Goal: Task Accomplishment & Management: Manage account settings

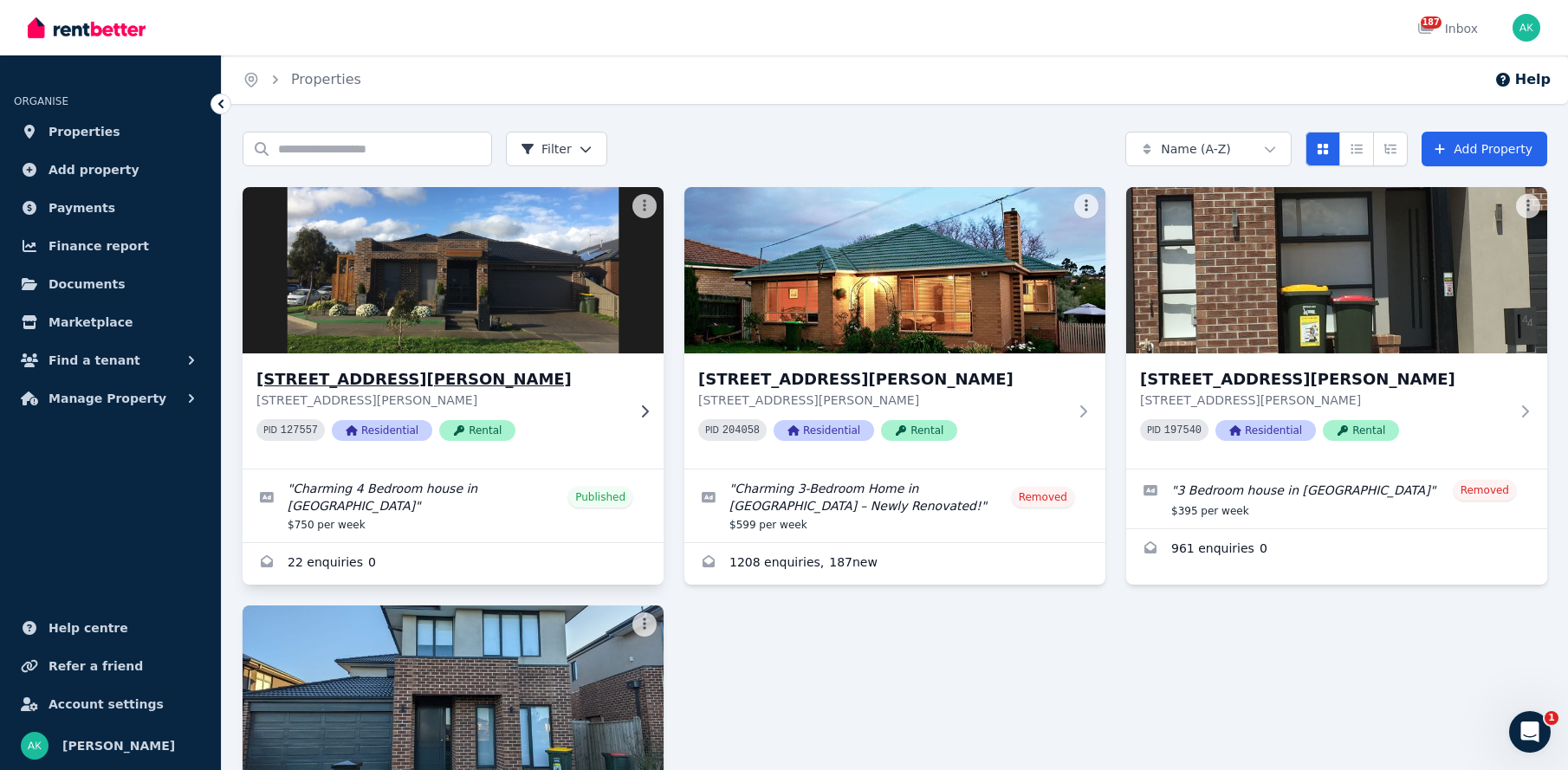
click at [455, 280] on img at bounding box center [453, 271] width 442 height 175
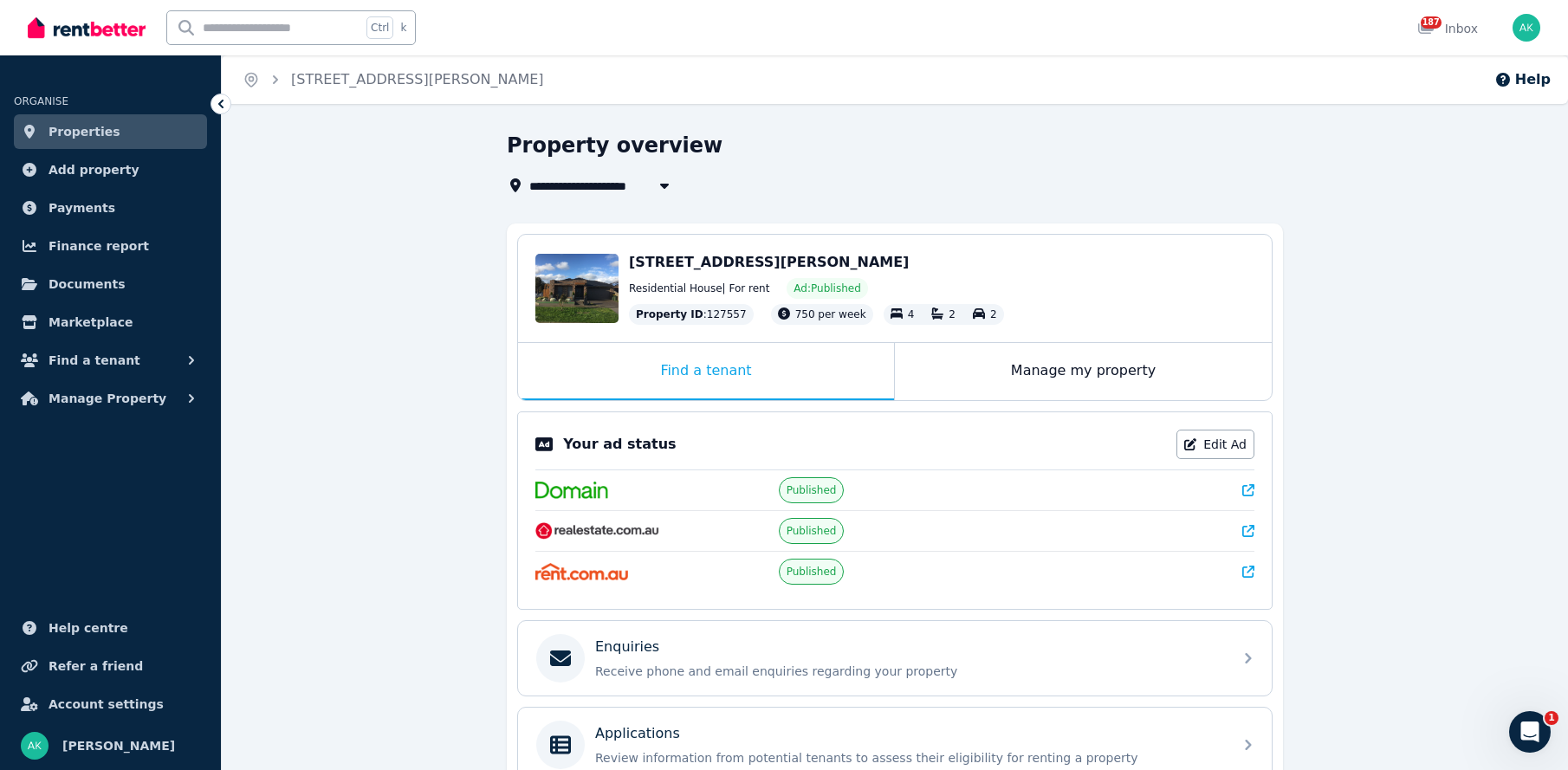
drag, startPoint x: 710, startPoint y: 266, endPoint x: 532, endPoint y: 230, distance: 181.6
click at [567, 236] on div "Edit 5 Rhone Drive, Wollert VIC 3750 Residential House | For rent Ad: Published…" at bounding box center [895, 288] width 754 height 108
click at [593, 281] on div "Edit" at bounding box center [576, 288] width 83 height 69
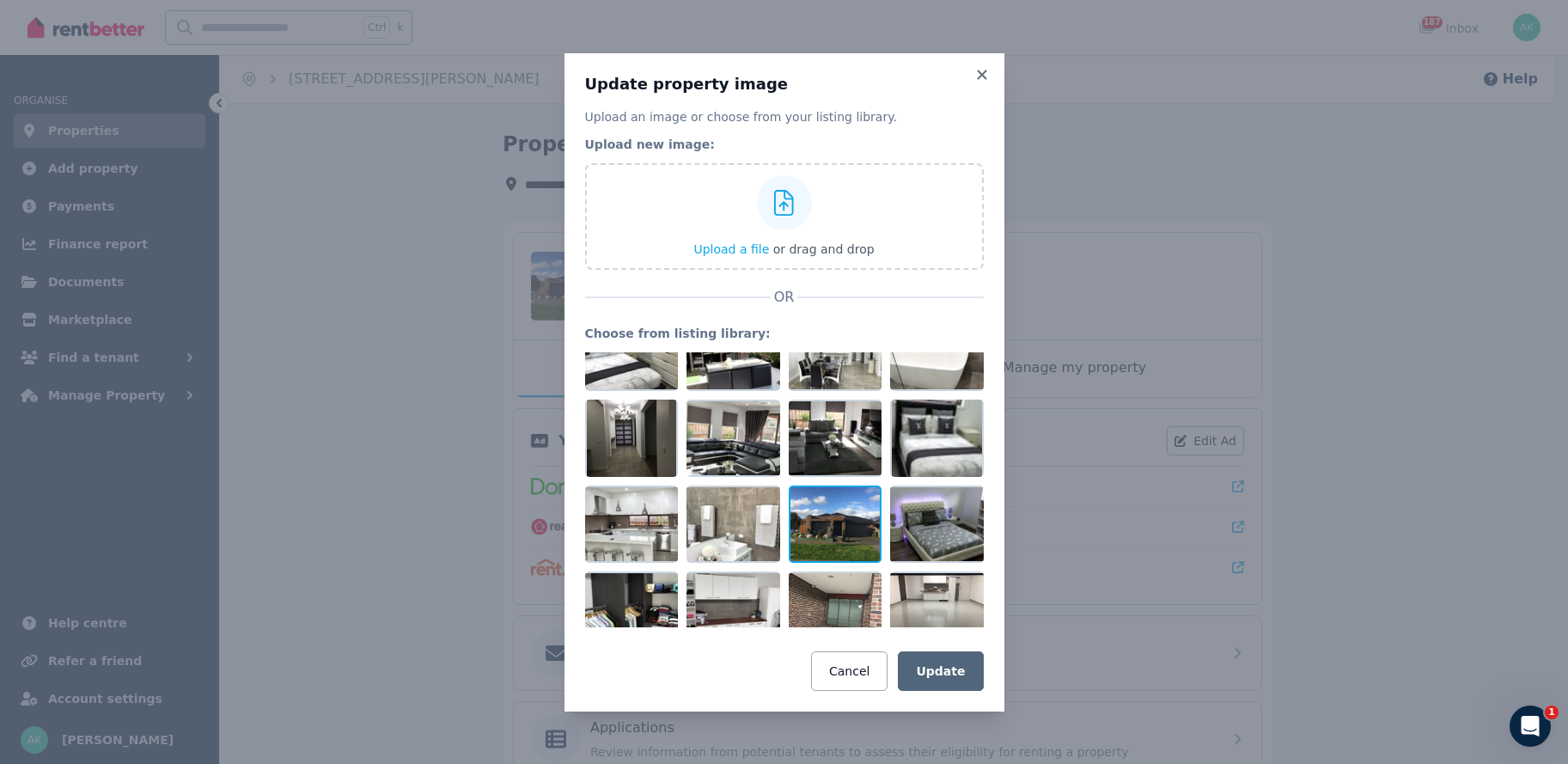
scroll to position [60, 0]
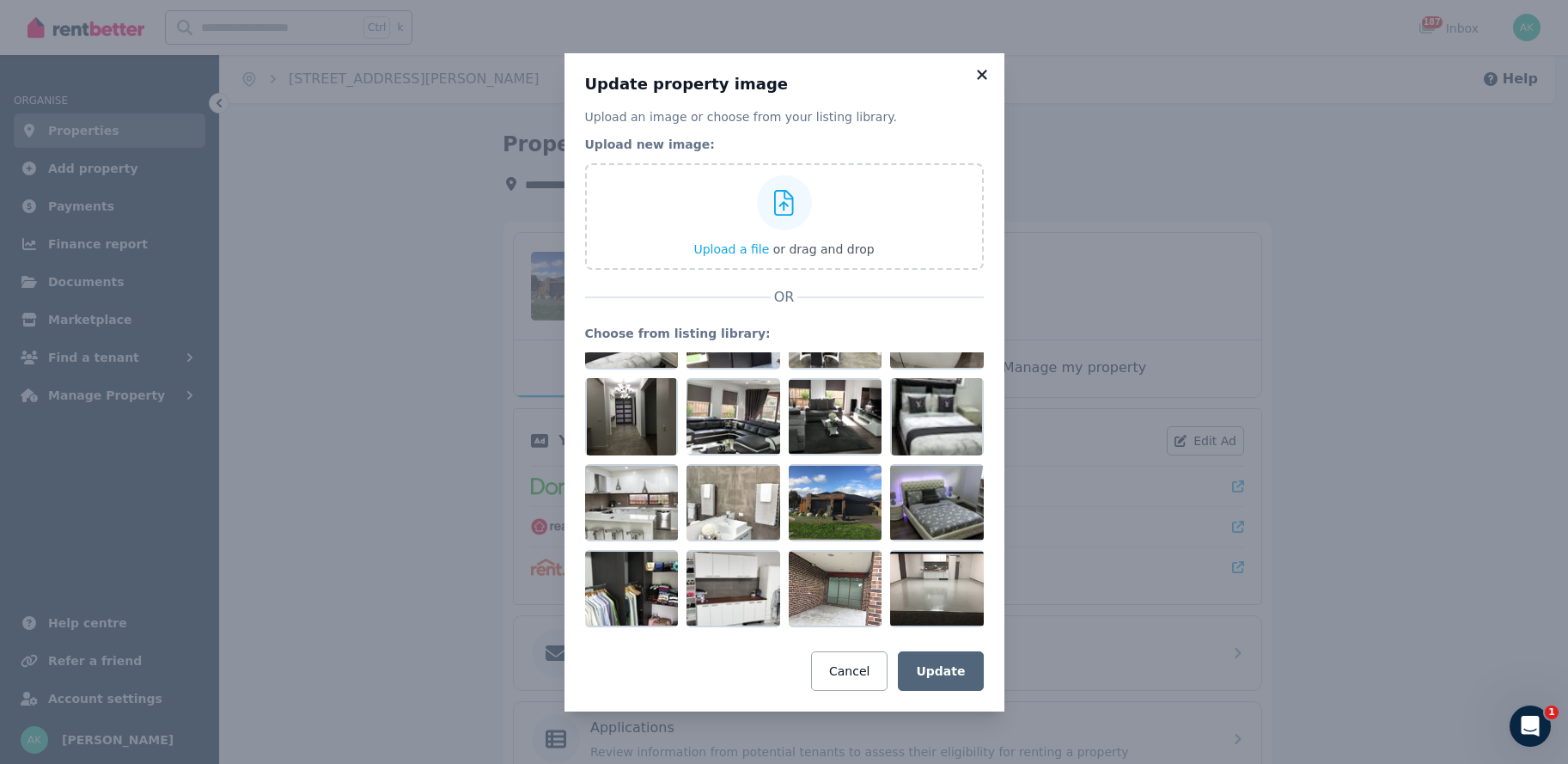
click at [977, 73] on icon at bounding box center [982, 75] width 17 height 16
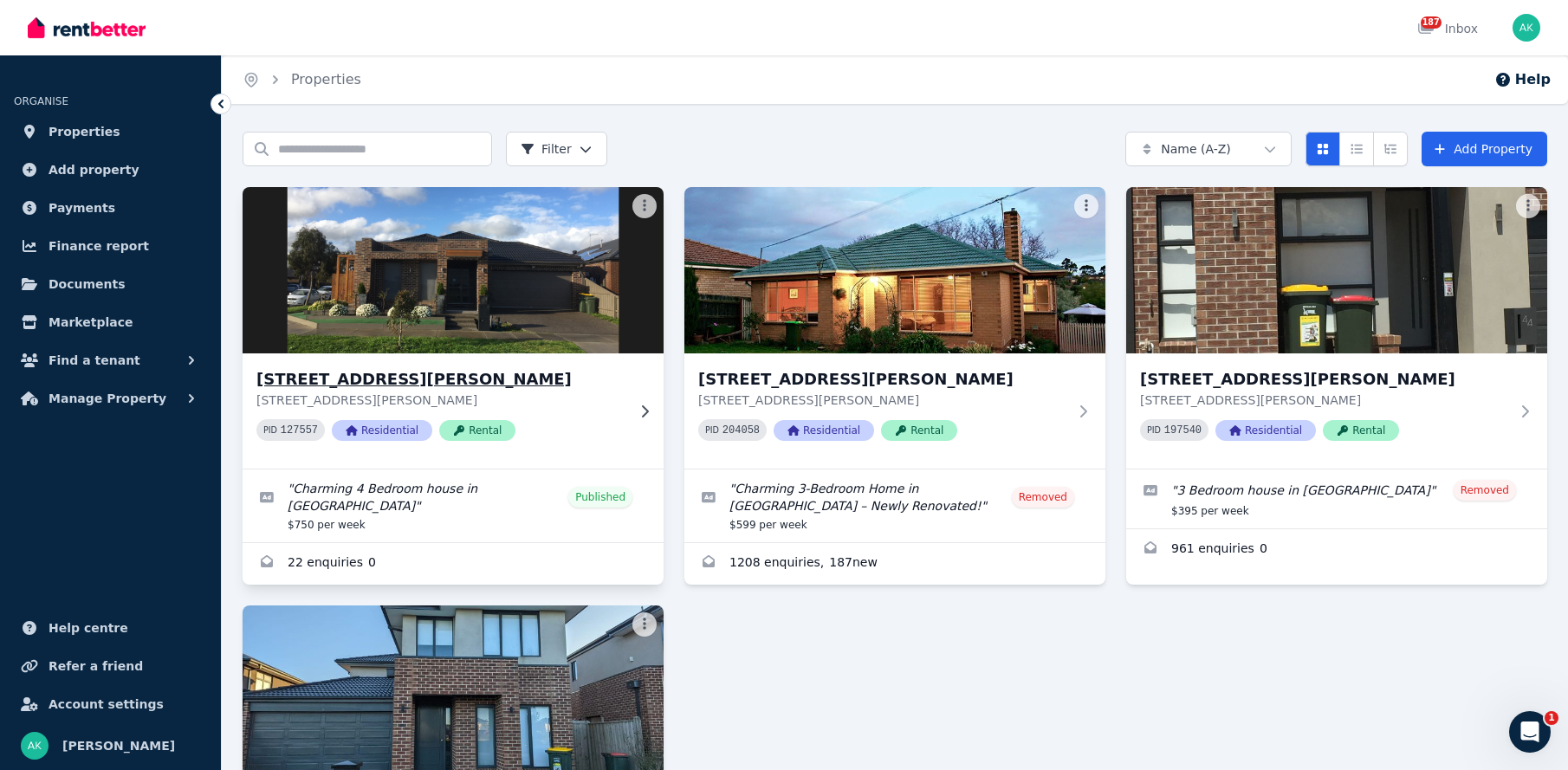
click at [457, 311] on img at bounding box center [453, 271] width 442 height 175
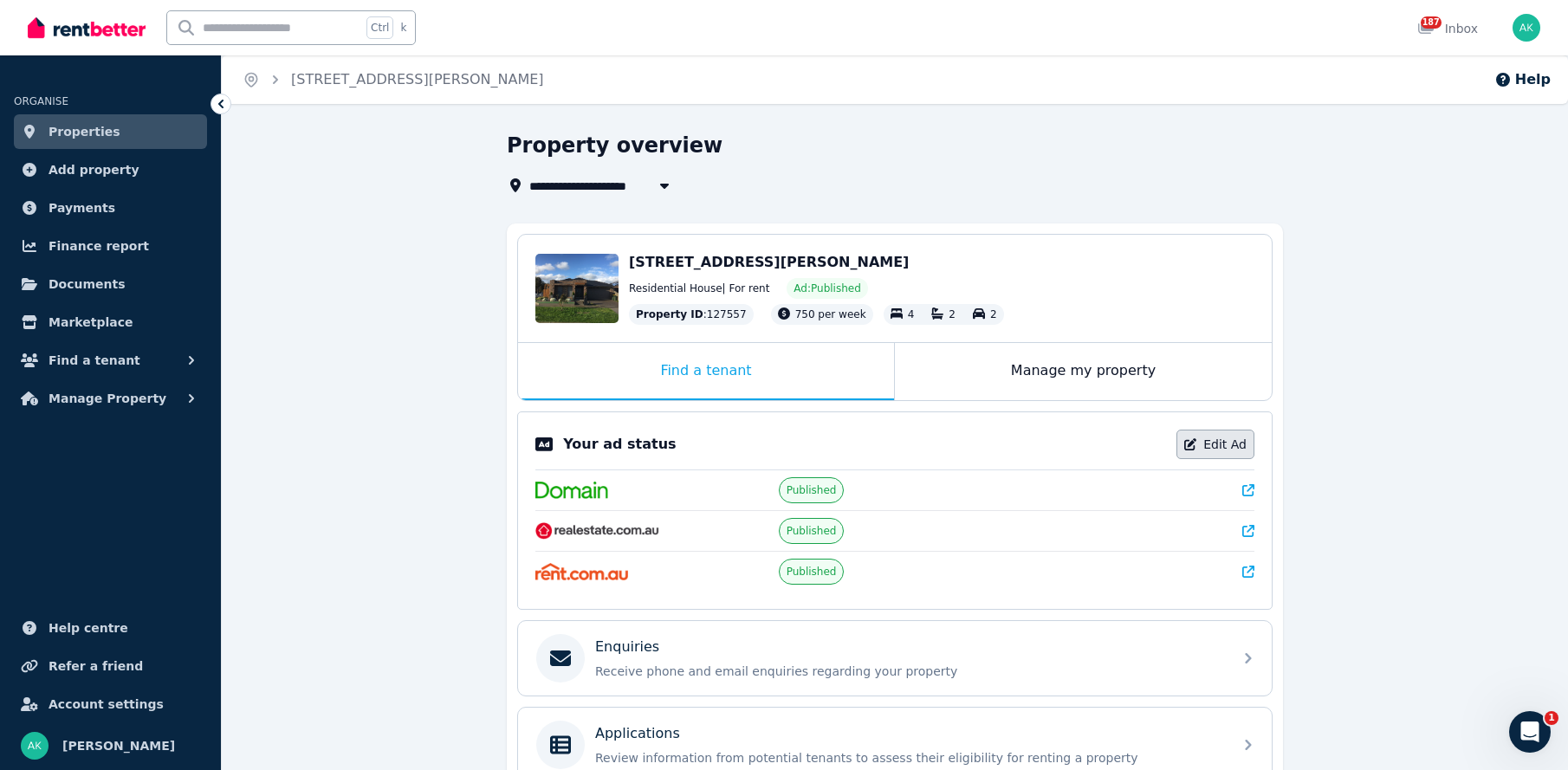
click at [1214, 442] on link "Edit Ad" at bounding box center [1215, 445] width 78 height 30
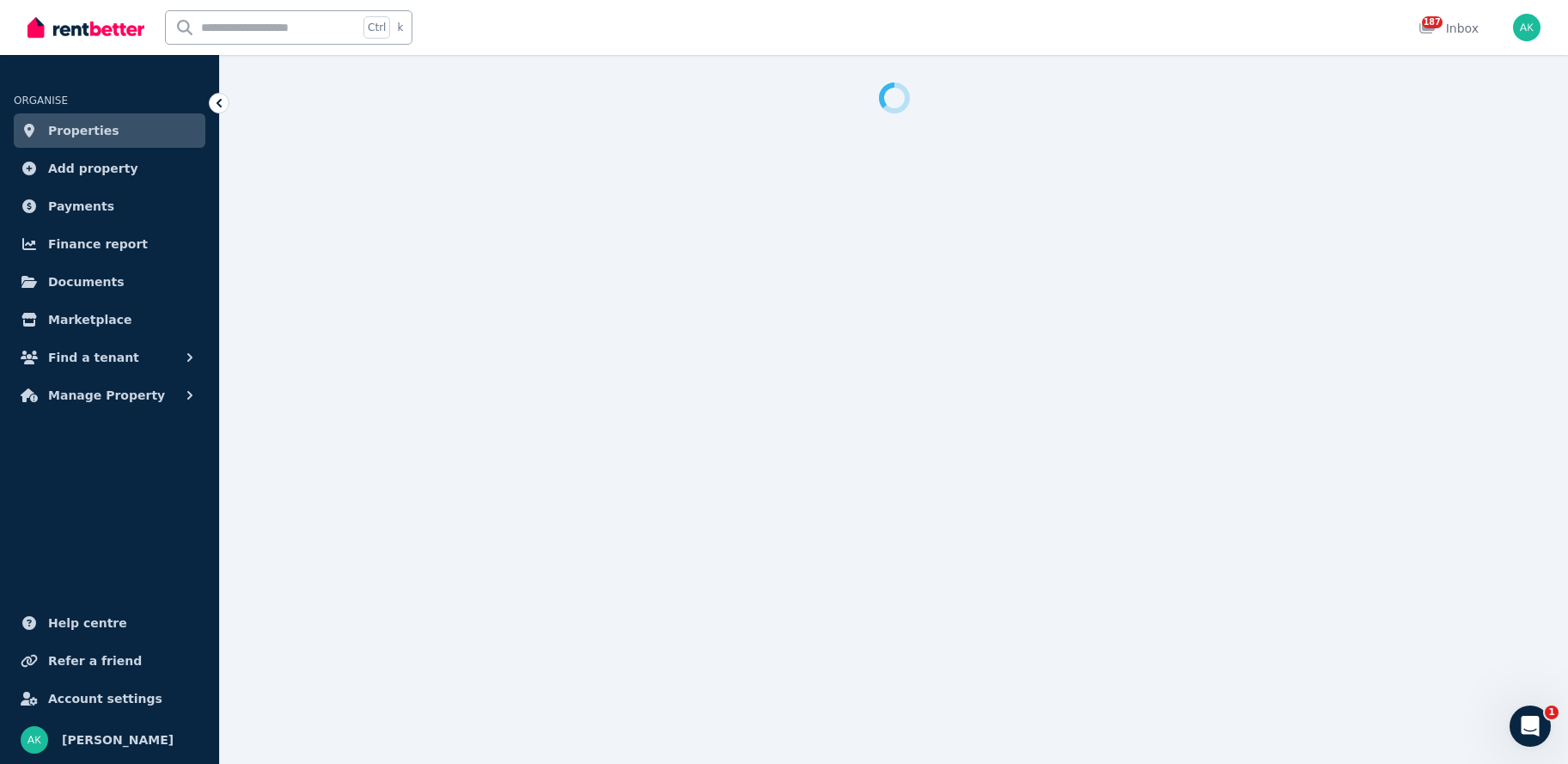
select select "***"
select select "**********"
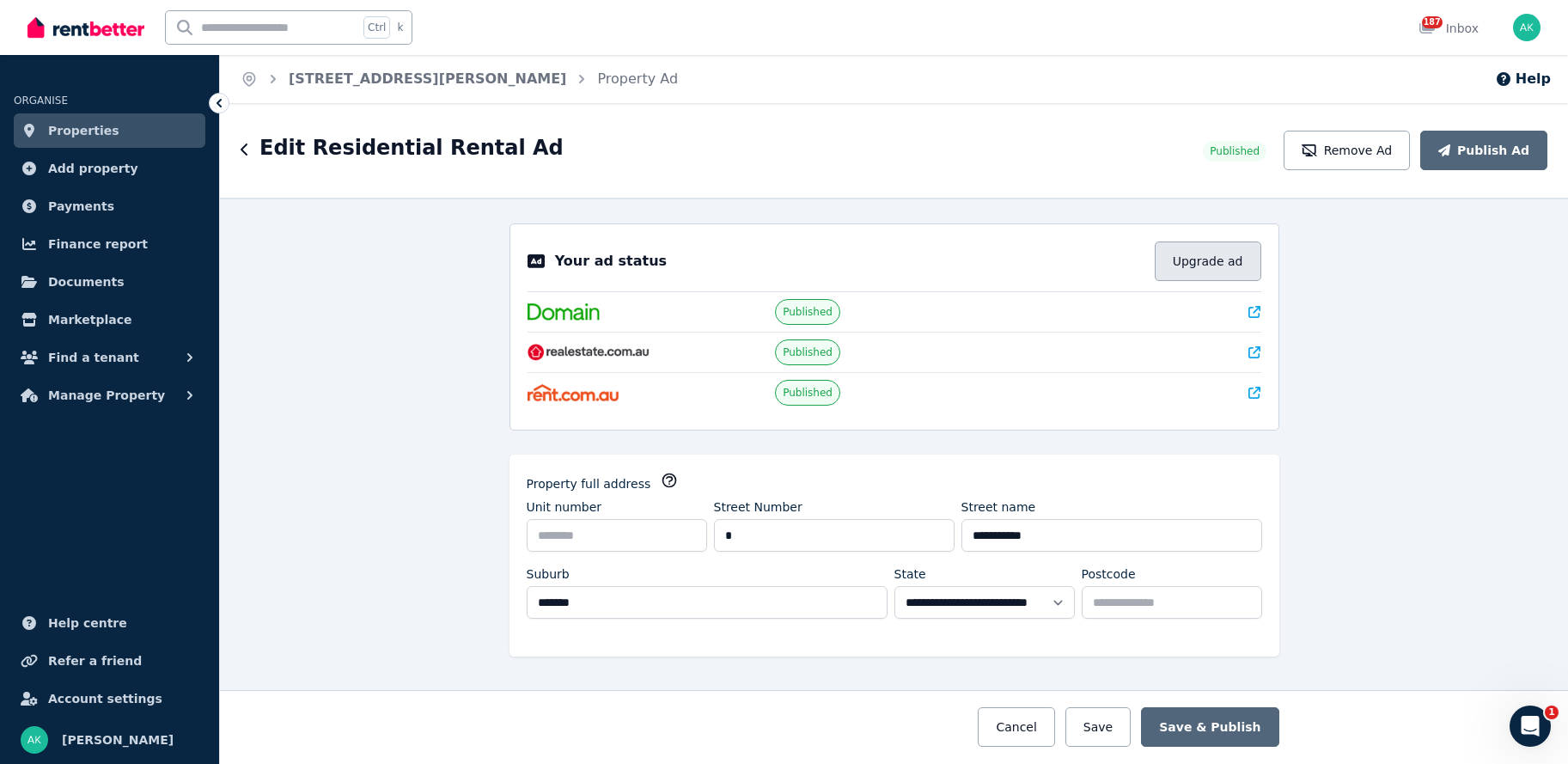
click at [1219, 265] on button "Upgrade ad" at bounding box center [1208, 262] width 107 height 40
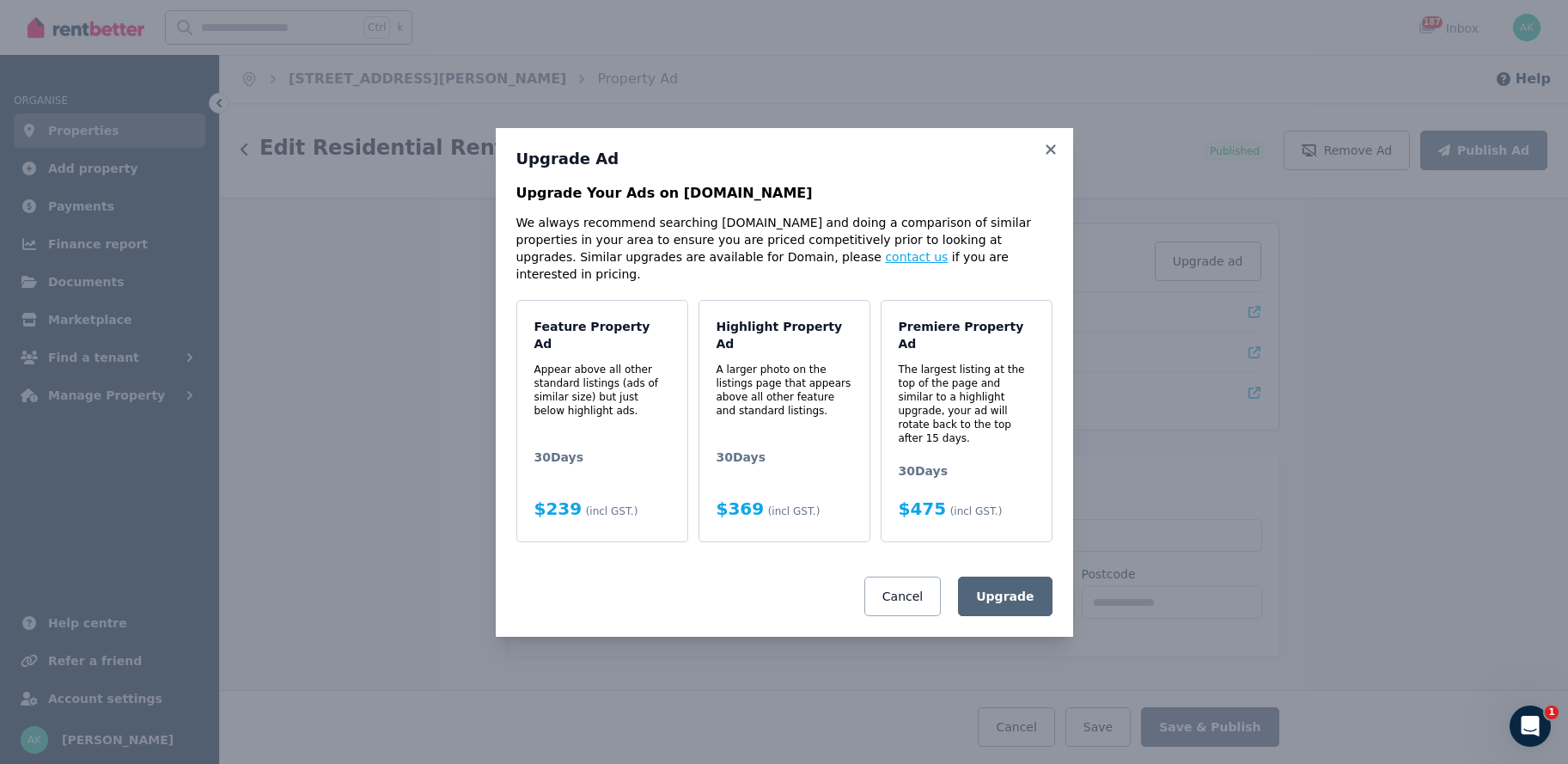
click at [885, 264] on link "contact us" at bounding box center [916, 257] width 63 height 14
click at [1053, 154] on icon at bounding box center [1050, 149] width 10 height 10
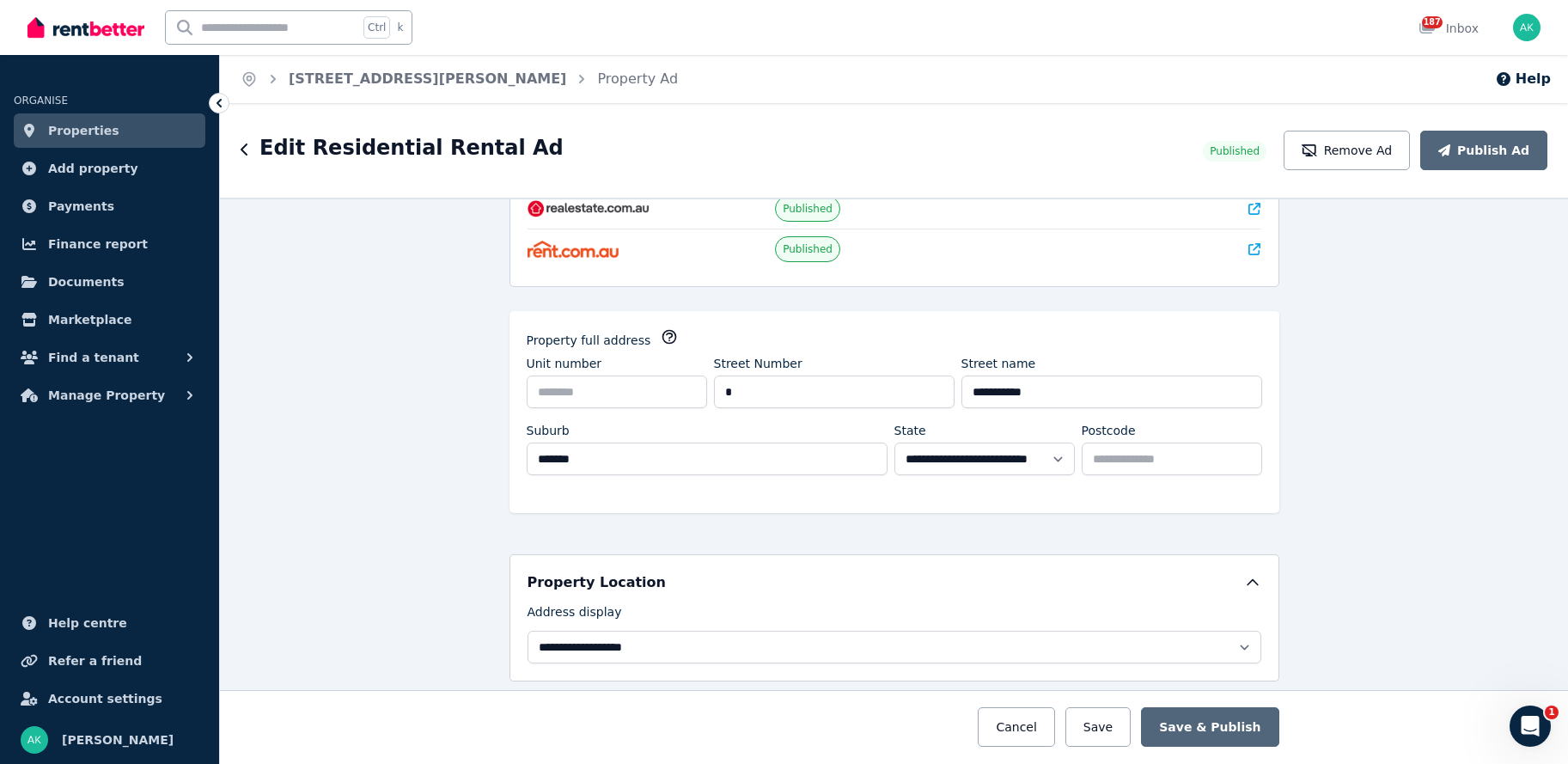
scroll to position [258, 0]
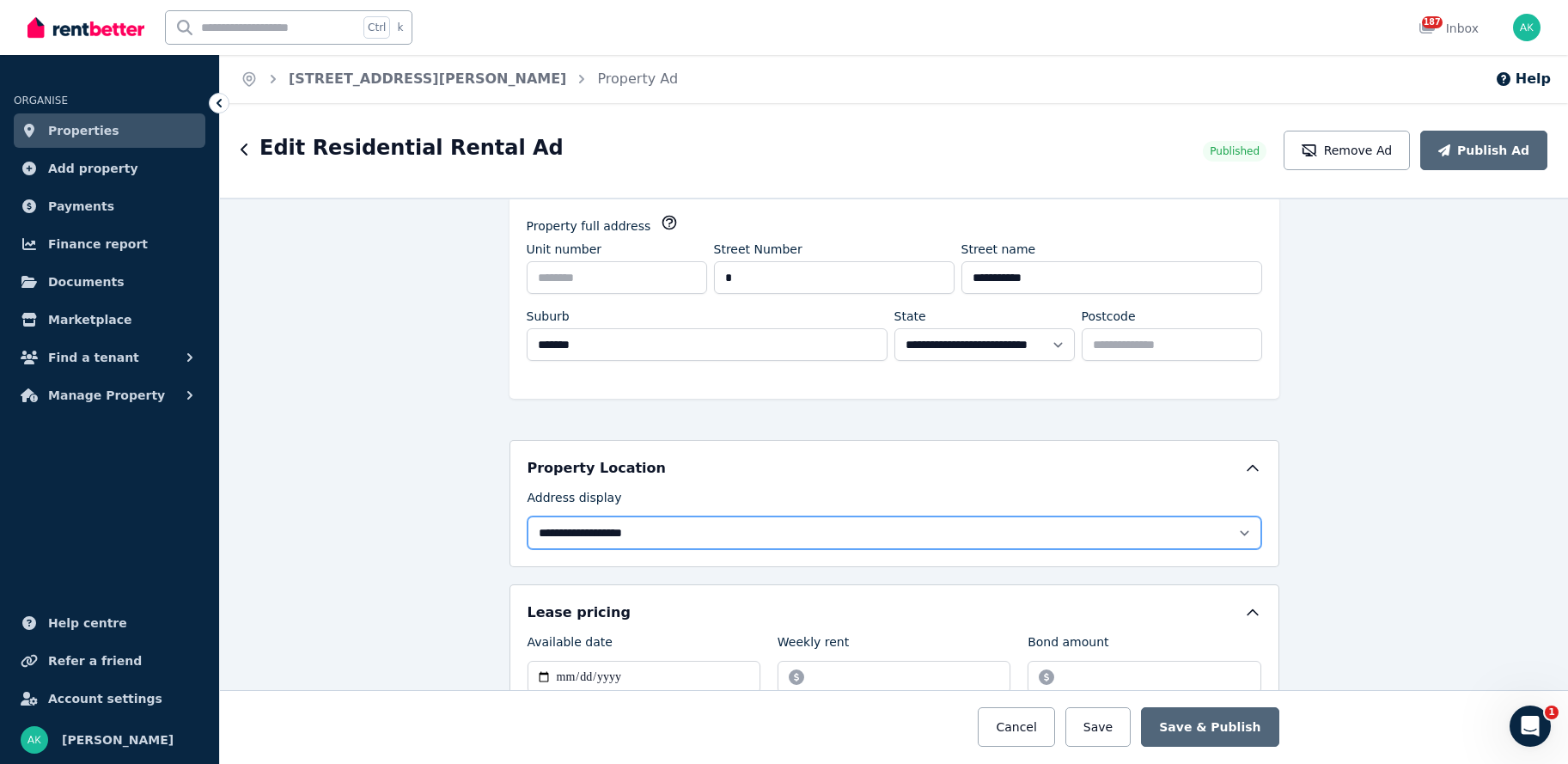
click at [1235, 534] on select "**********" at bounding box center [894, 534] width 734 height 33
select select "**********"
click at [527, 517] on select "**********" at bounding box center [894, 534] width 734 height 33
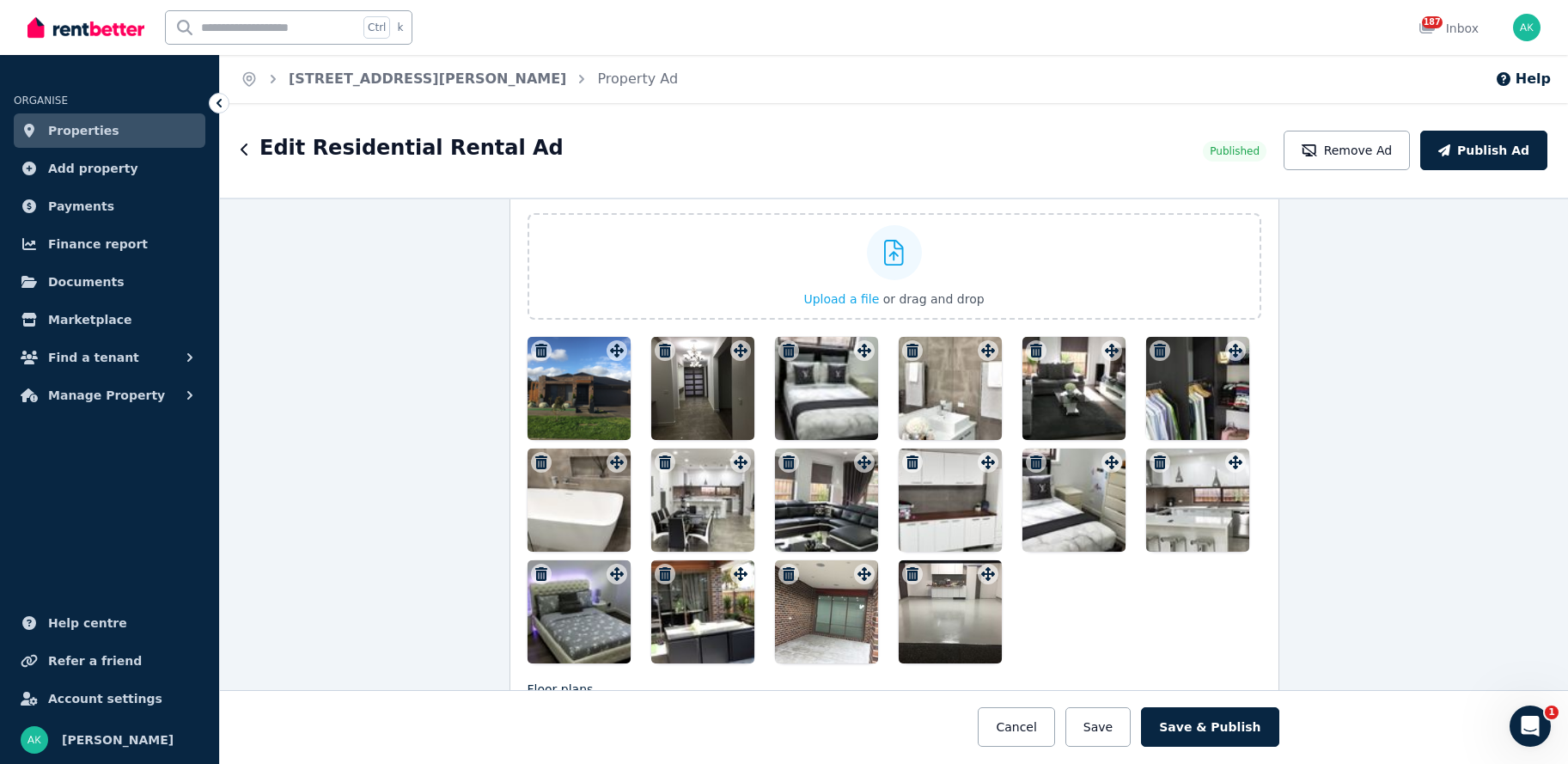
scroll to position [2236, 0]
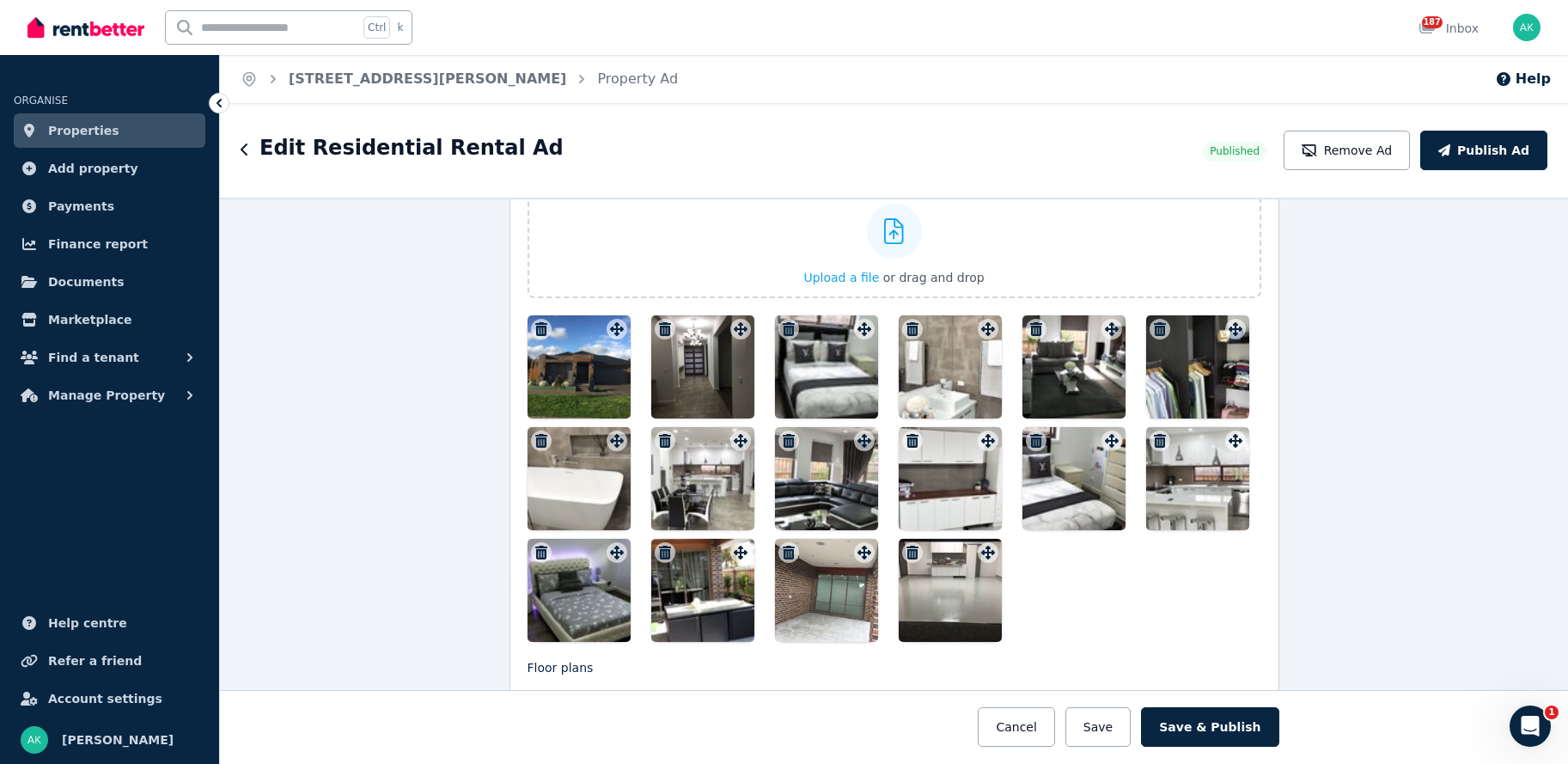
drag, startPoint x: 688, startPoint y: 376, endPoint x: 691, endPoint y: 362, distance: 14.3
click at [691, 362] on div at bounding box center [703, 367] width 103 height 103
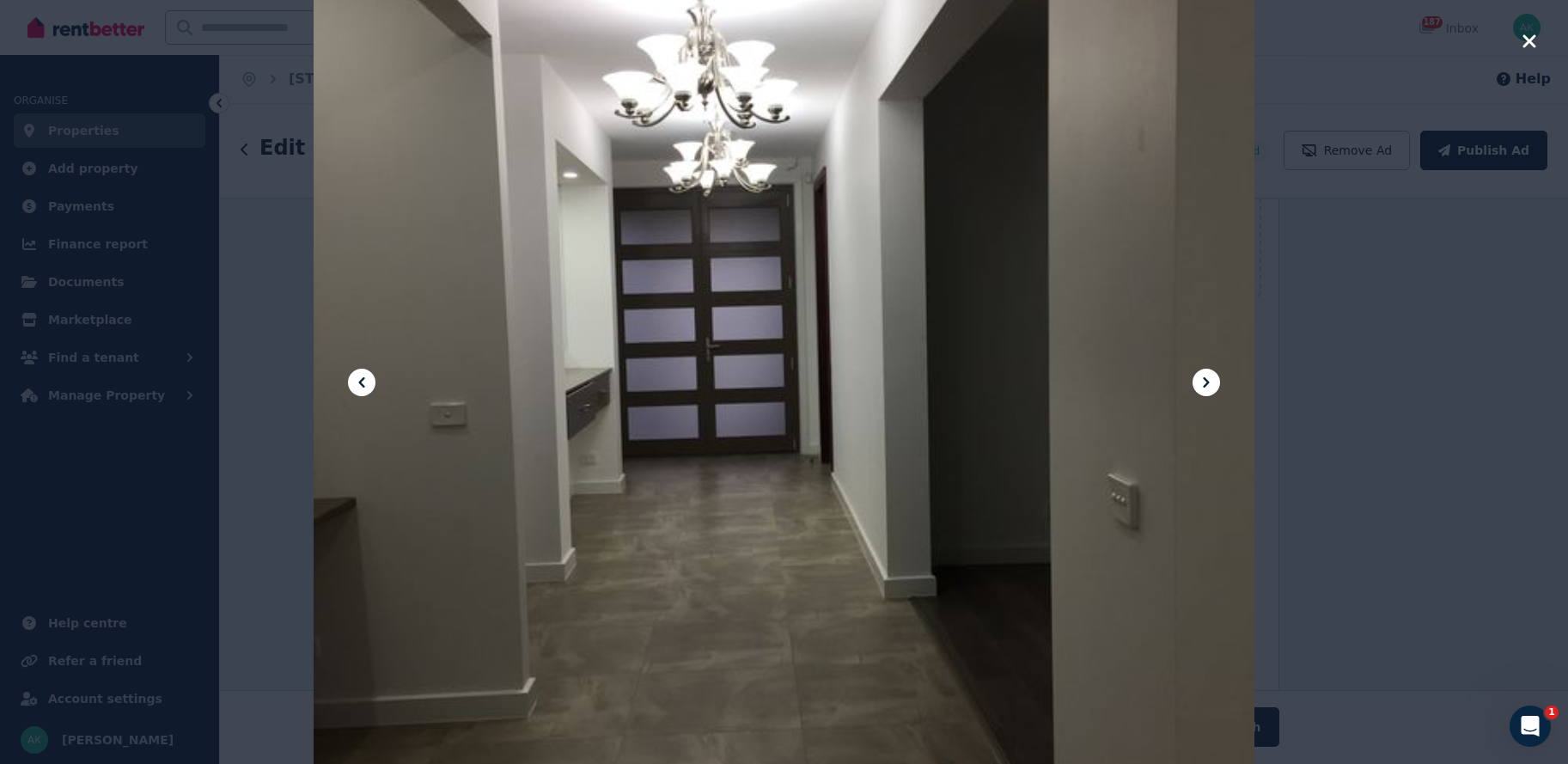
click at [1373, 312] on div at bounding box center [784, 382] width 1568 height 764
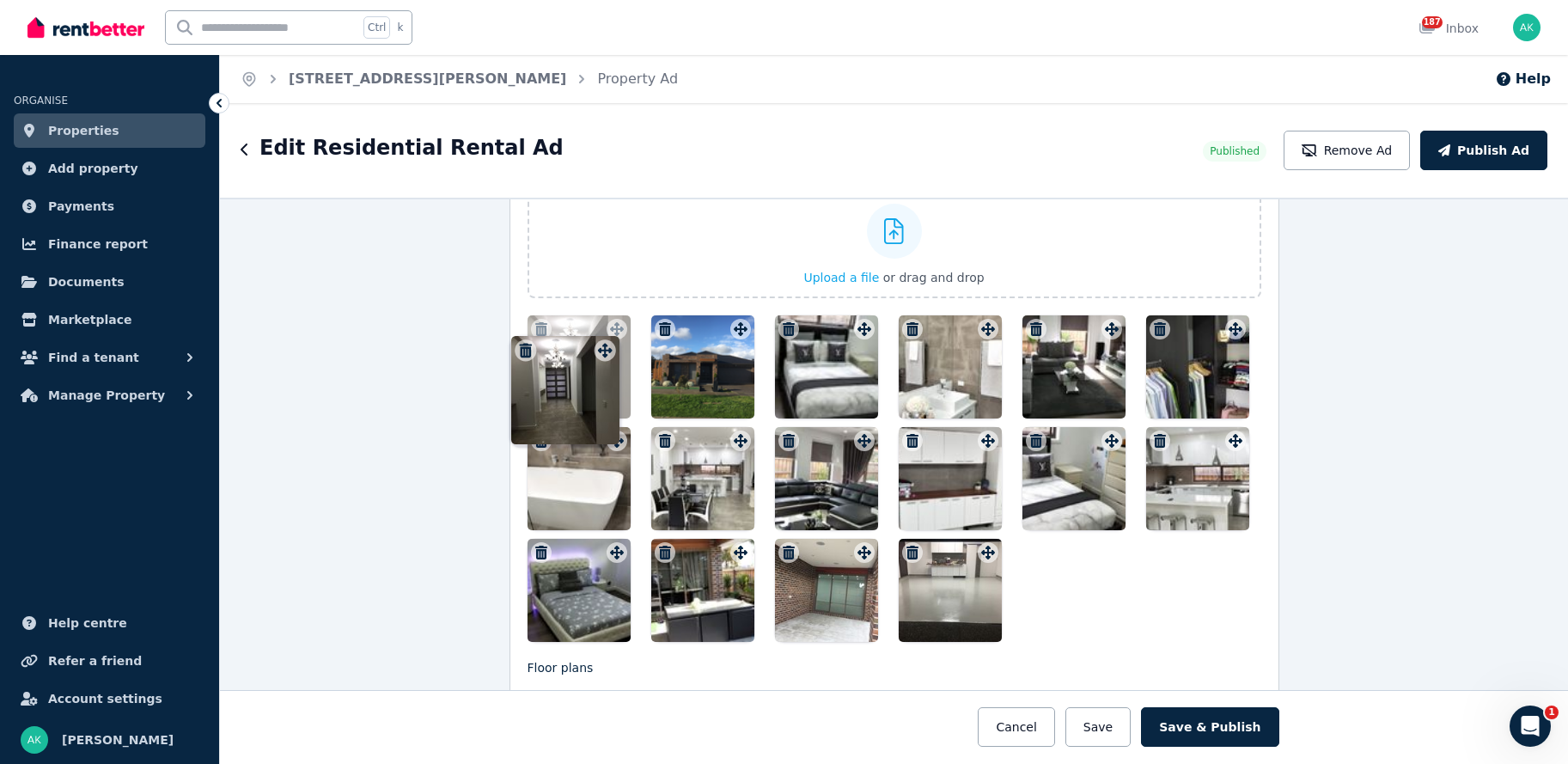
drag, startPoint x: 735, startPoint y: 334, endPoint x: 604, endPoint y: 341, distance: 131.2
click at [604, 341] on div "Photos Upload a file or drag and drop To pick up a draggable item, press the sp…" at bounding box center [894, 400] width 734 height 485
click at [570, 373] on div at bounding box center [579, 367] width 103 height 103
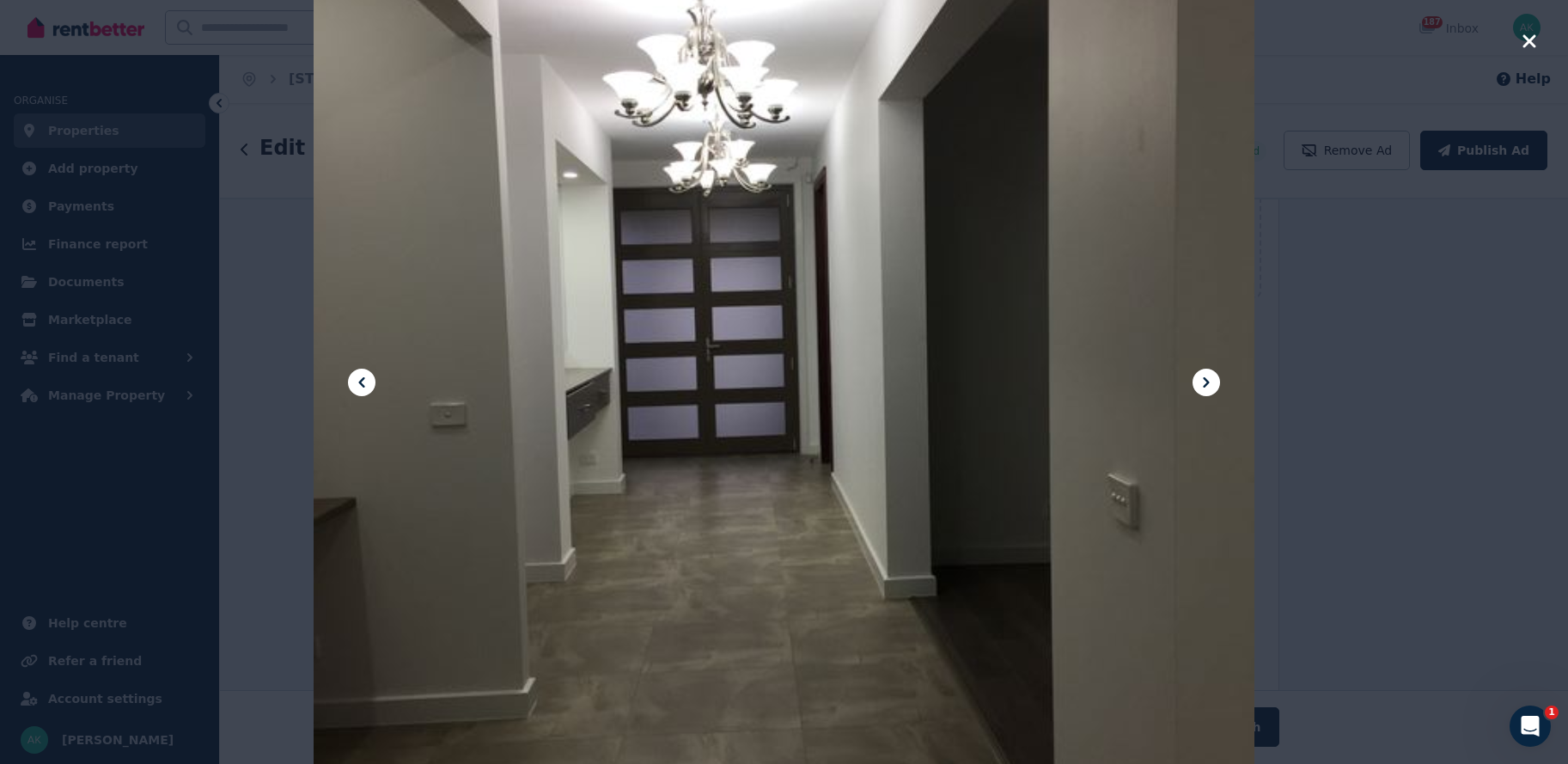
click at [1206, 382] on icon at bounding box center [1207, 382] width 21 height 21
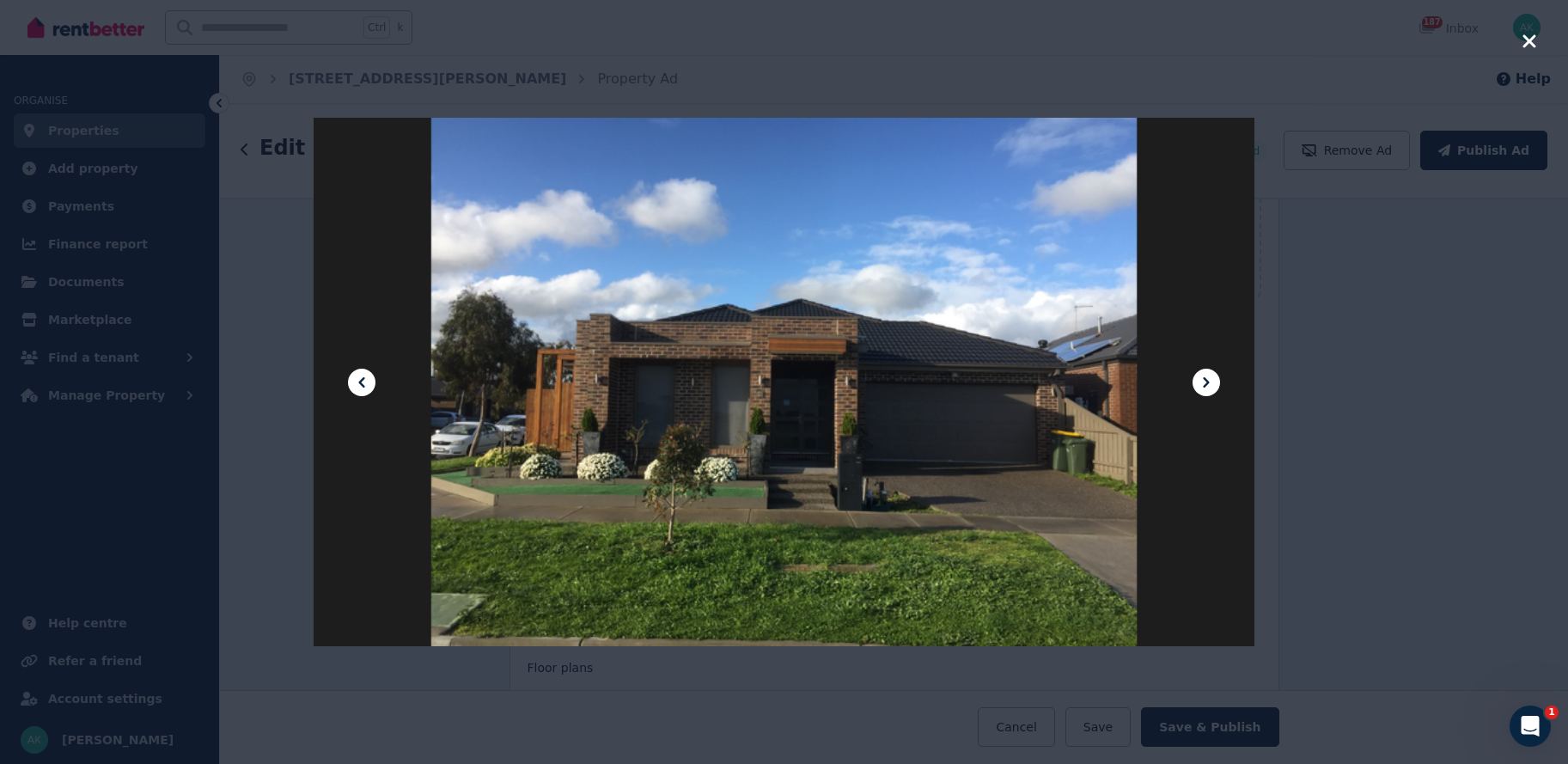
click at [1206, 382] on icon at bounding box center [1207, 382] width 21 height 21
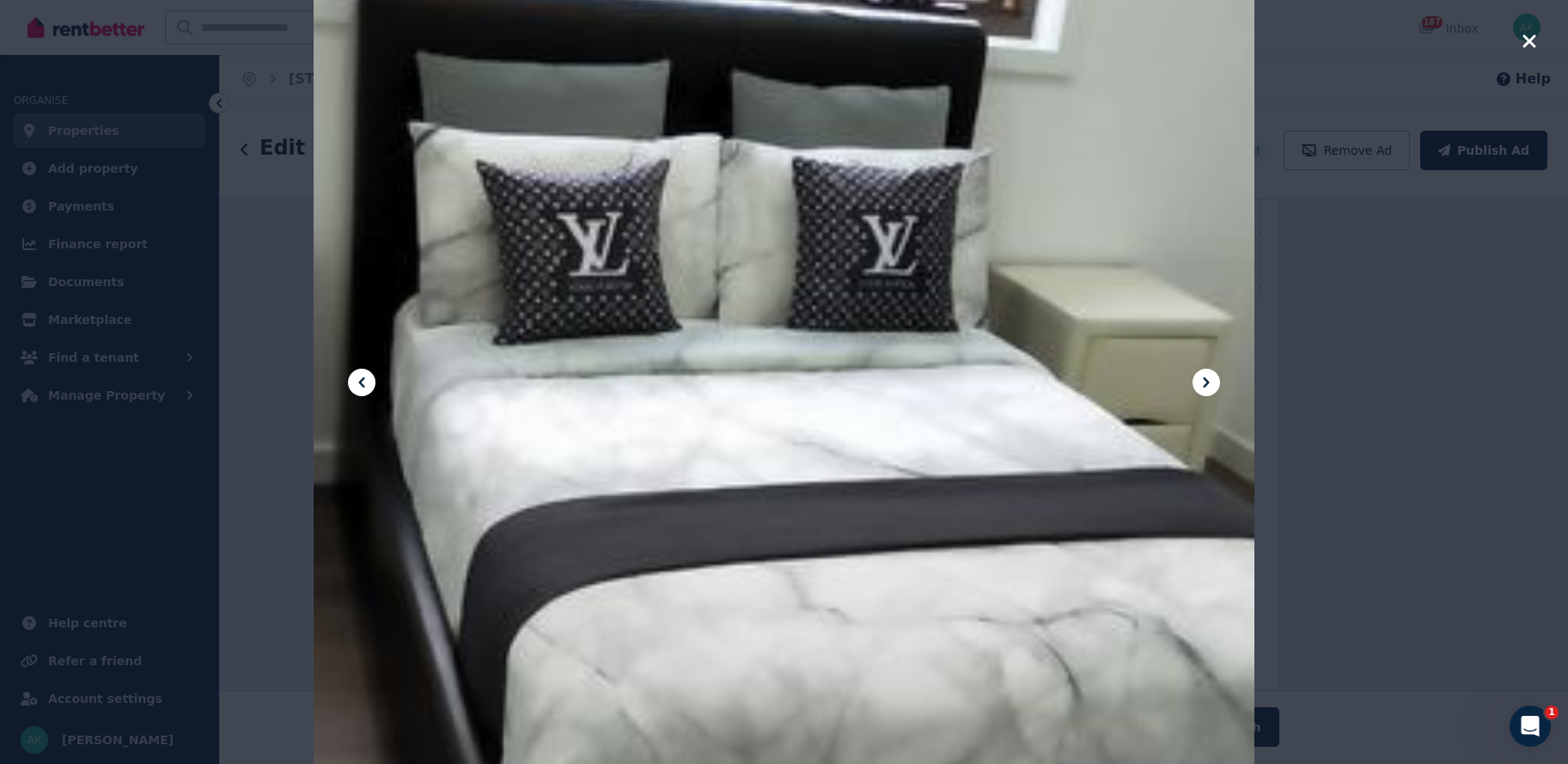
click at [1206, 382] on icon at bounding box center [1207, 382] width 21 height 21
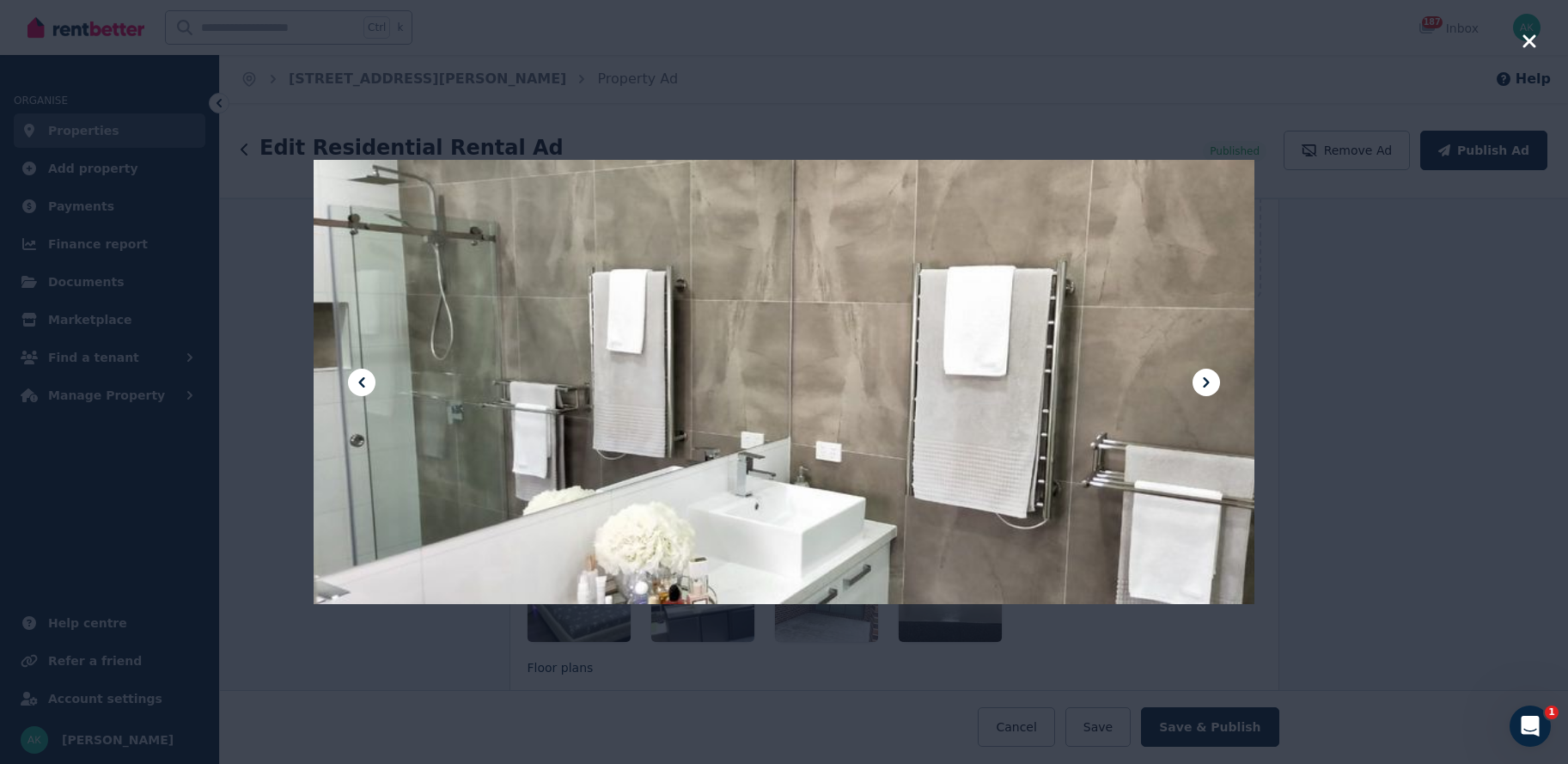
click at [1206, 382] on icon at bounding box center [1207, 382] width 21 height 21
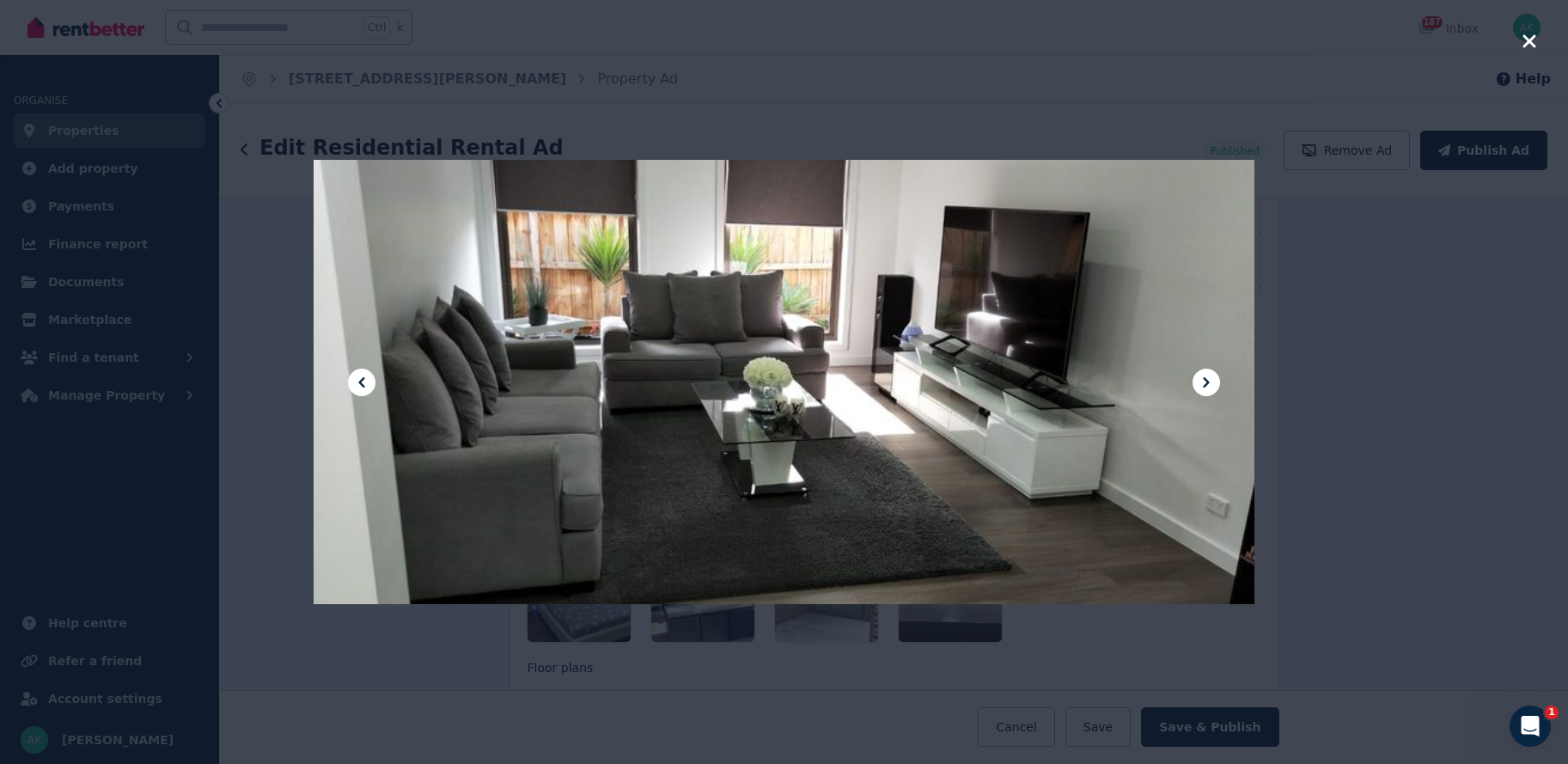
click at [1206, 382] on icon at bounding box center [1207, 382] width 21 height 21
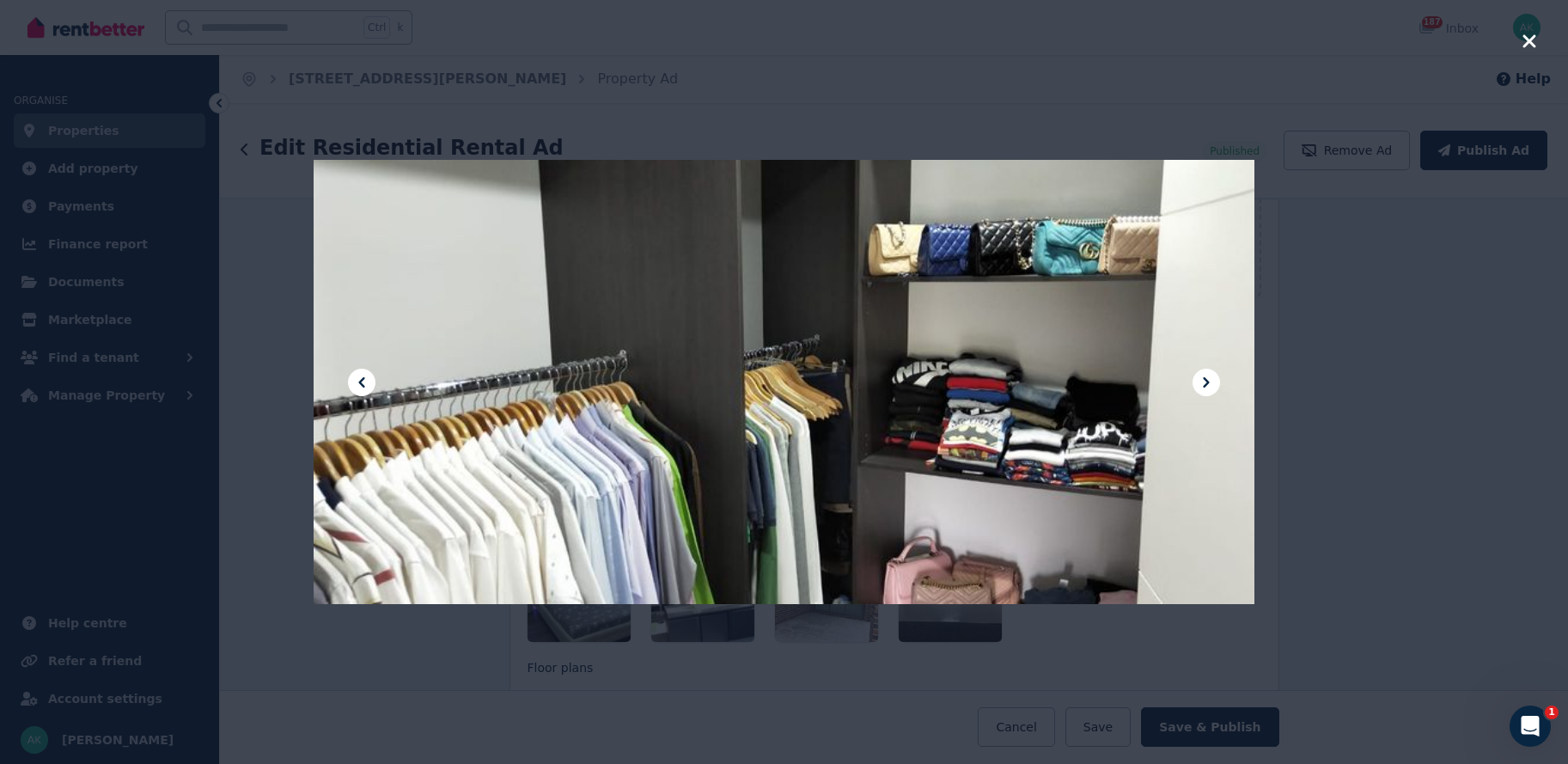
click at [1206, 382] on icon at bounding box center [1207, 382] width 21 height 21
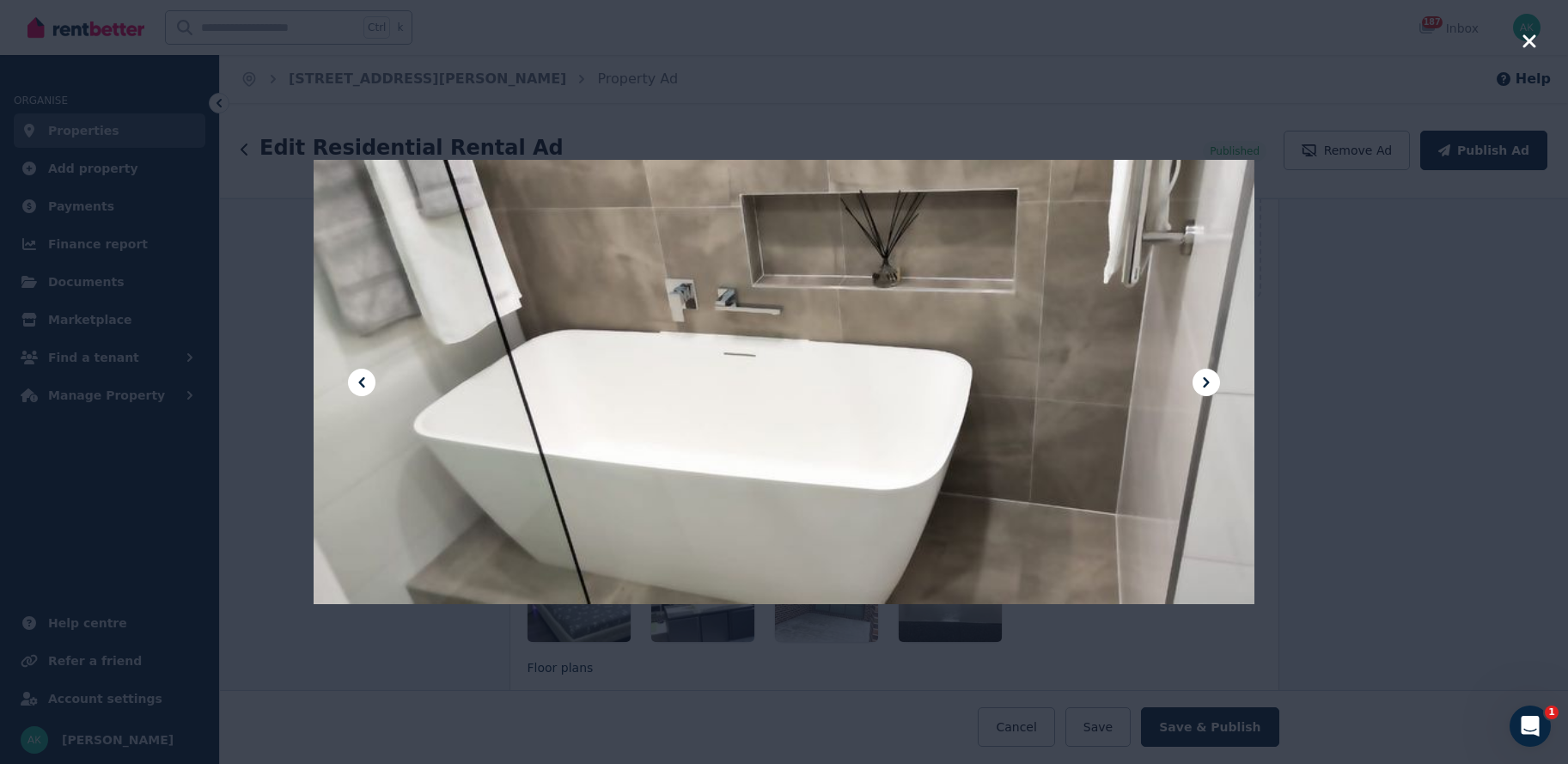
click at [1206, 382] on icon at bounding box center [1207, 382] width 21 height 21
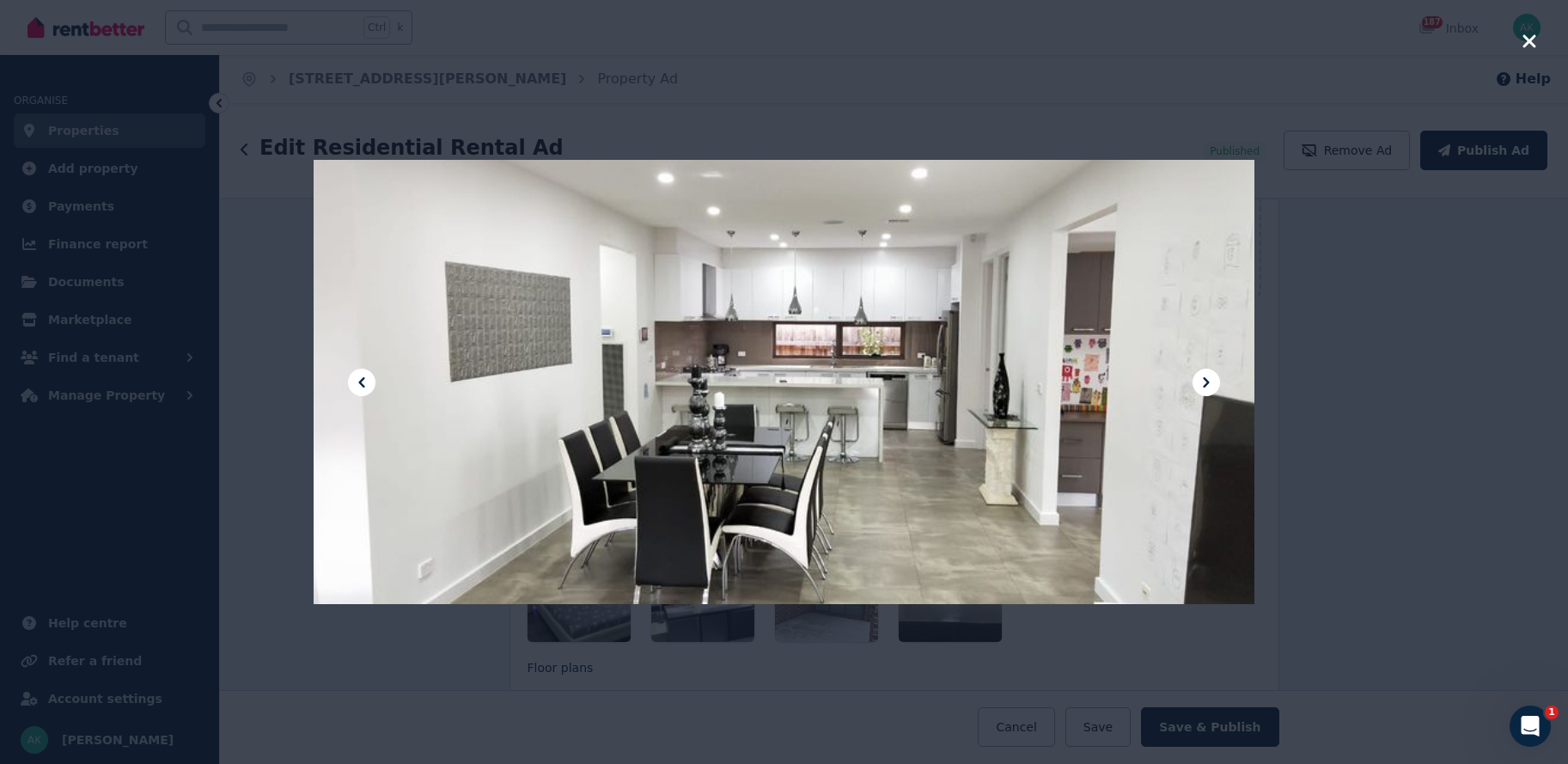
click at [1206, 382] on icon at bounding box center [1207, 382] width 21 height 21
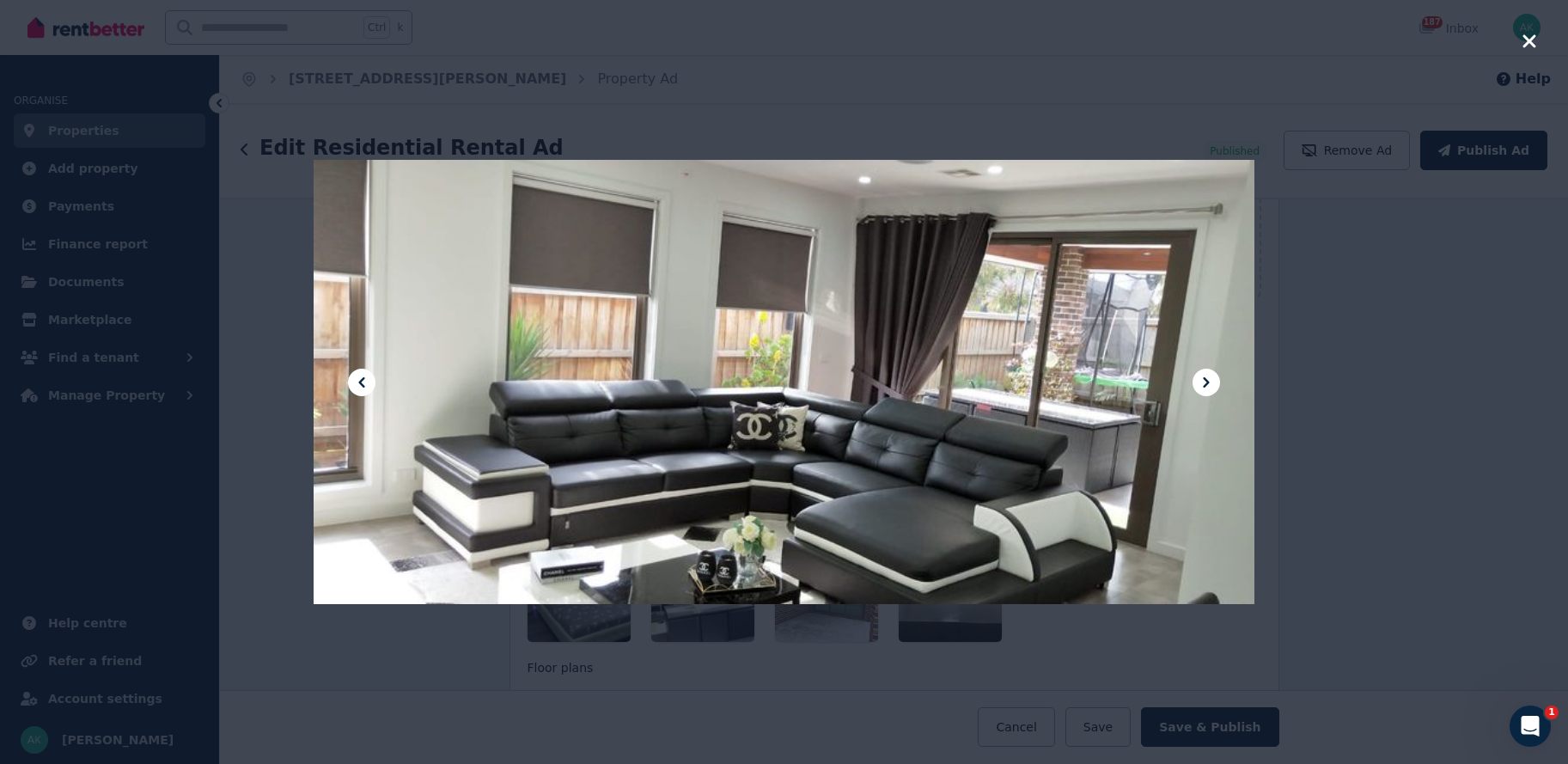
click at [1206, 382] on icon at bounding box center [1207, 382] width 21 height 21
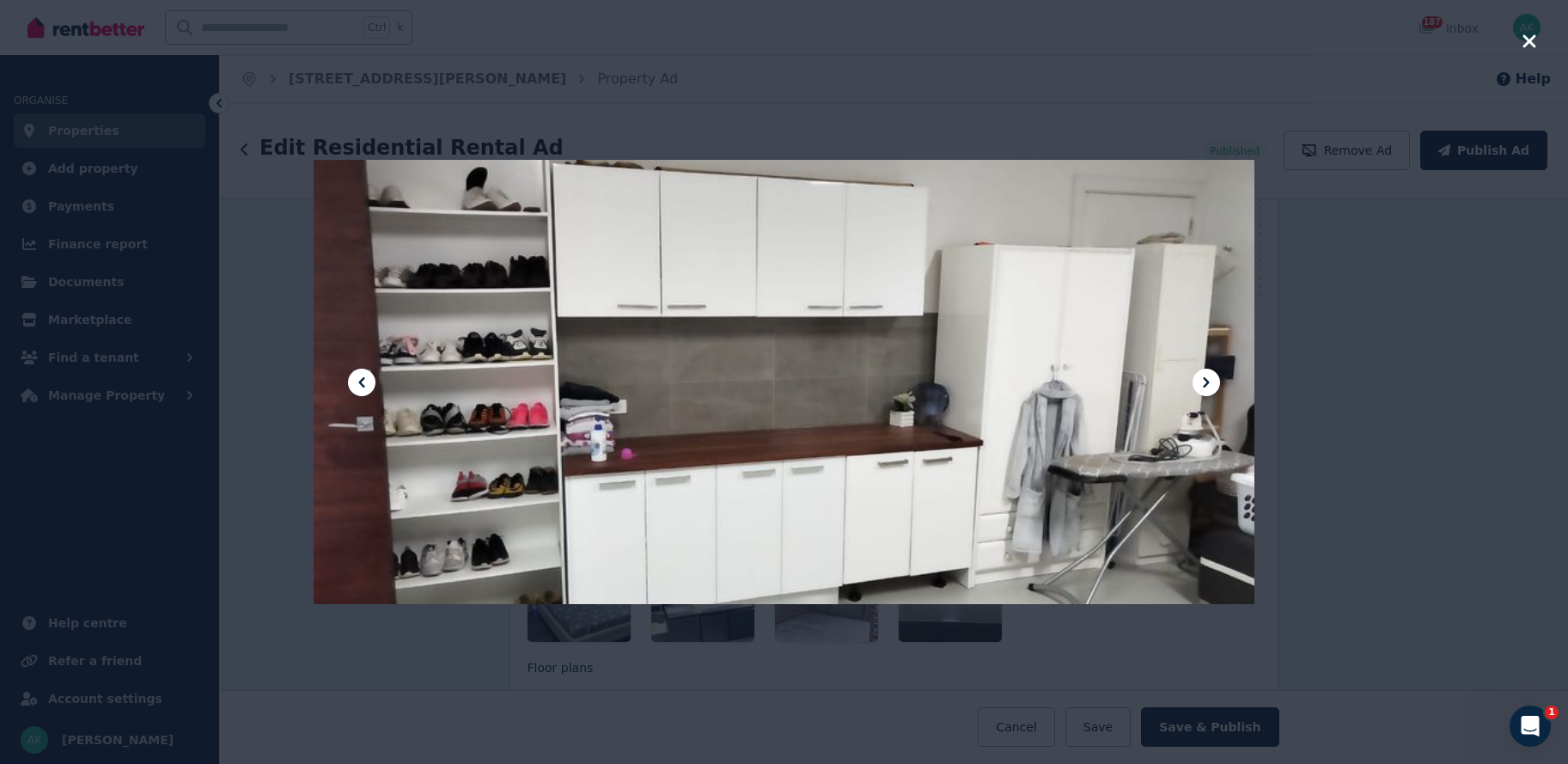
click at [1206, 382] on icon at bounding box center [1207, 382] width 21 height 21
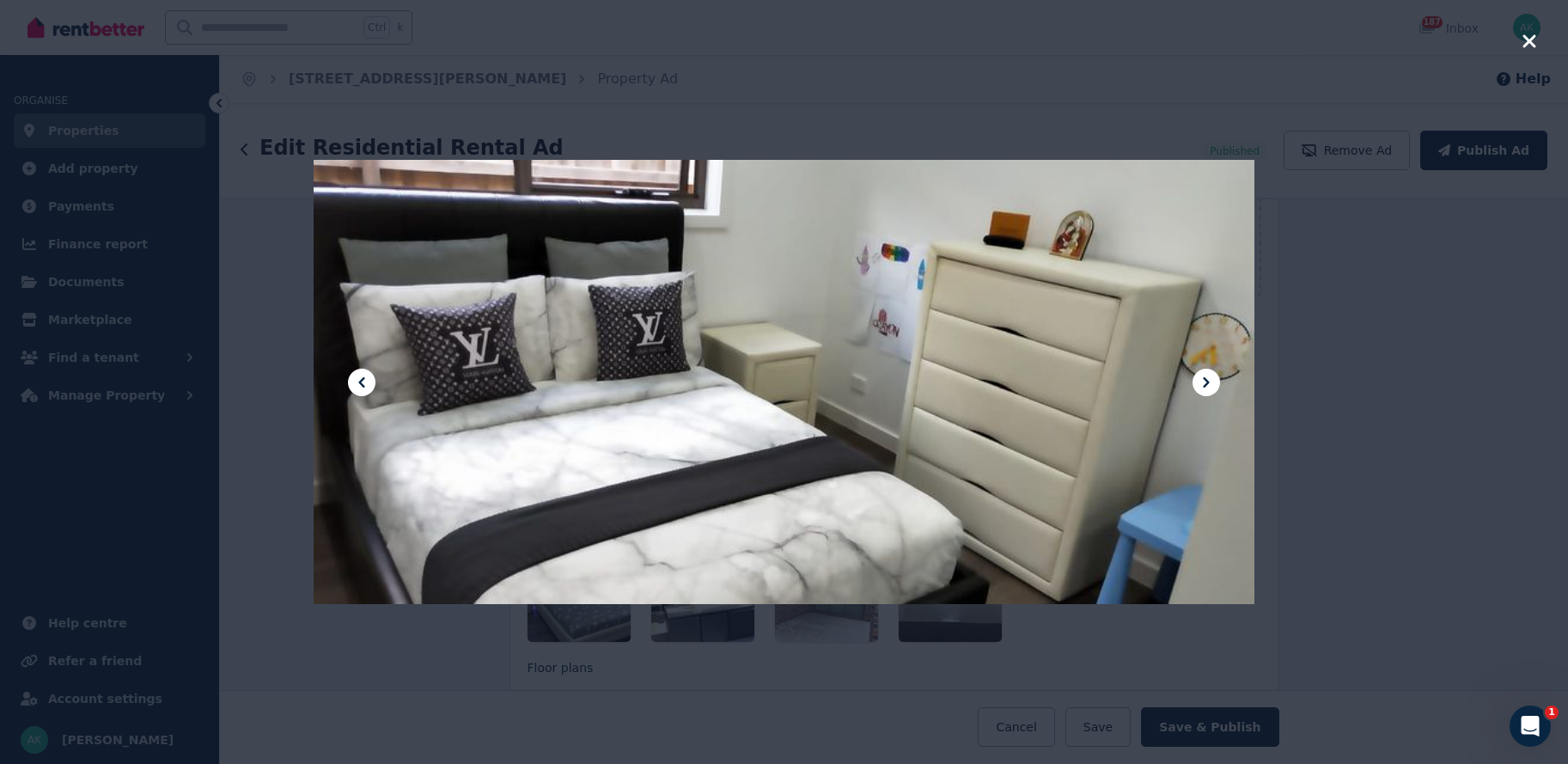
click at [1206, 382] on icon at bounding box center [1207, 382] width 21 height 21
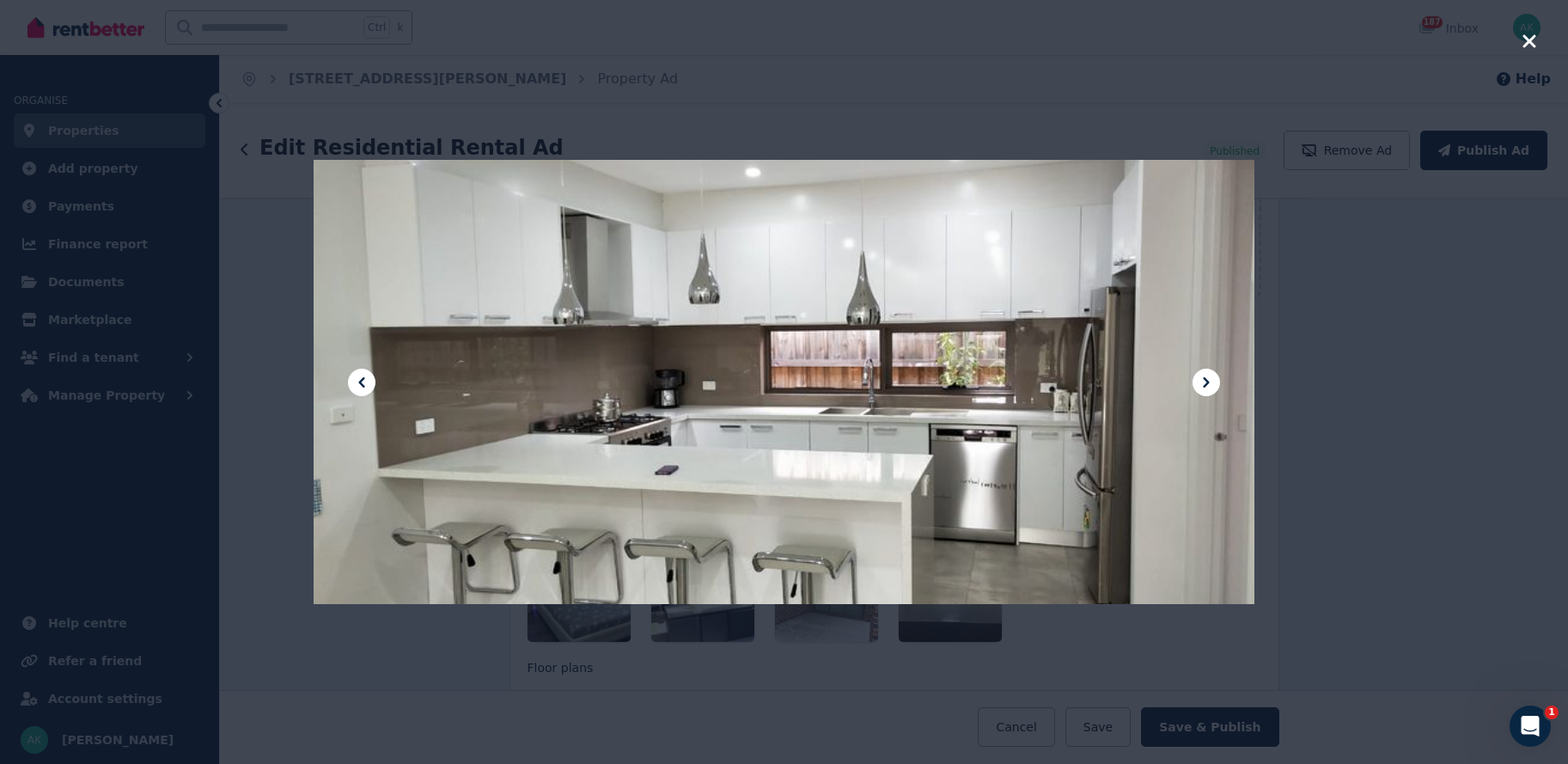
click at [1206, 382] on icon at bounding box center [1207, 382] width 21 height 21
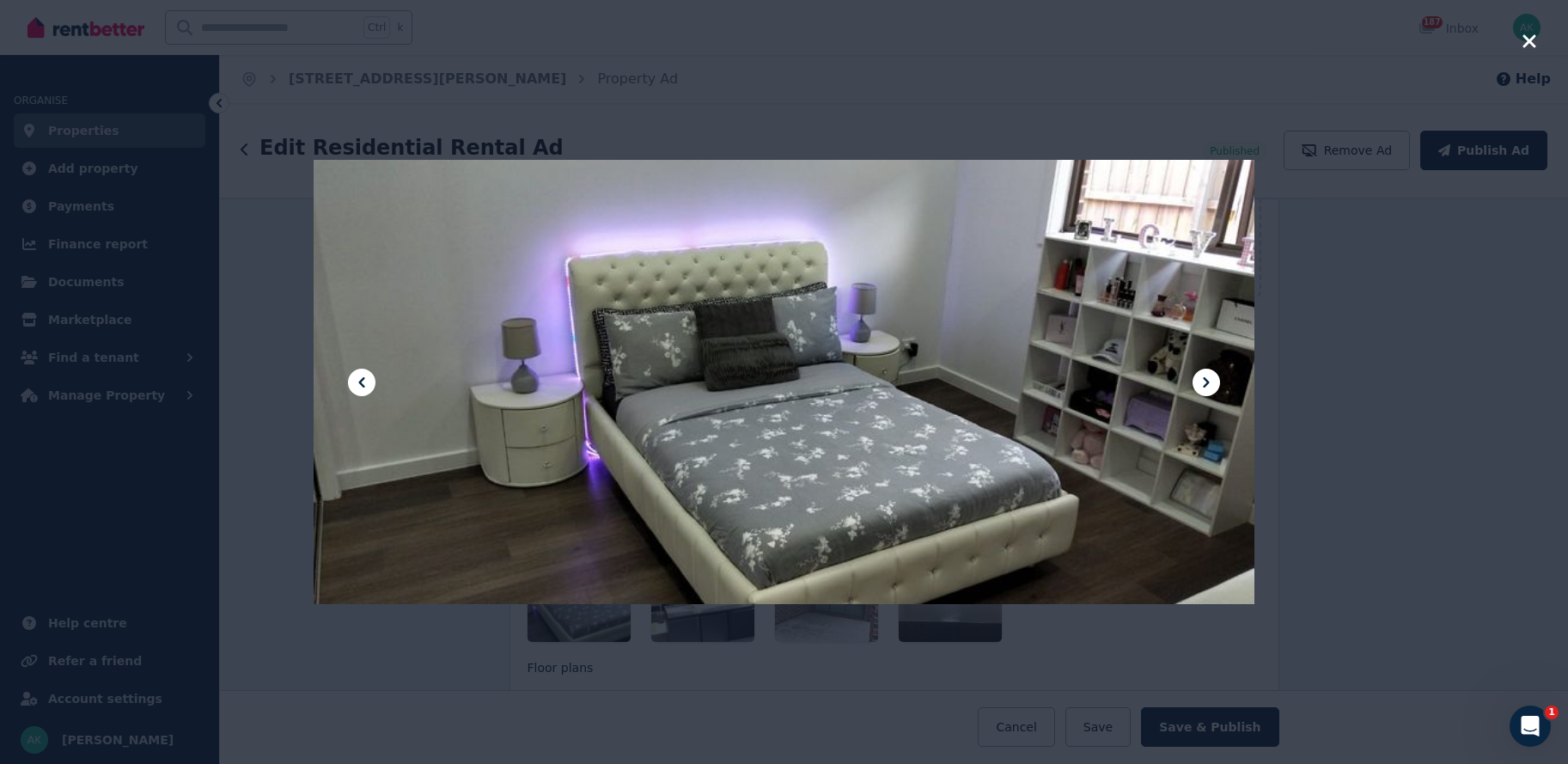
click at [1206, 382] on icon at bounding box center [1207, 382] width 21 height 21
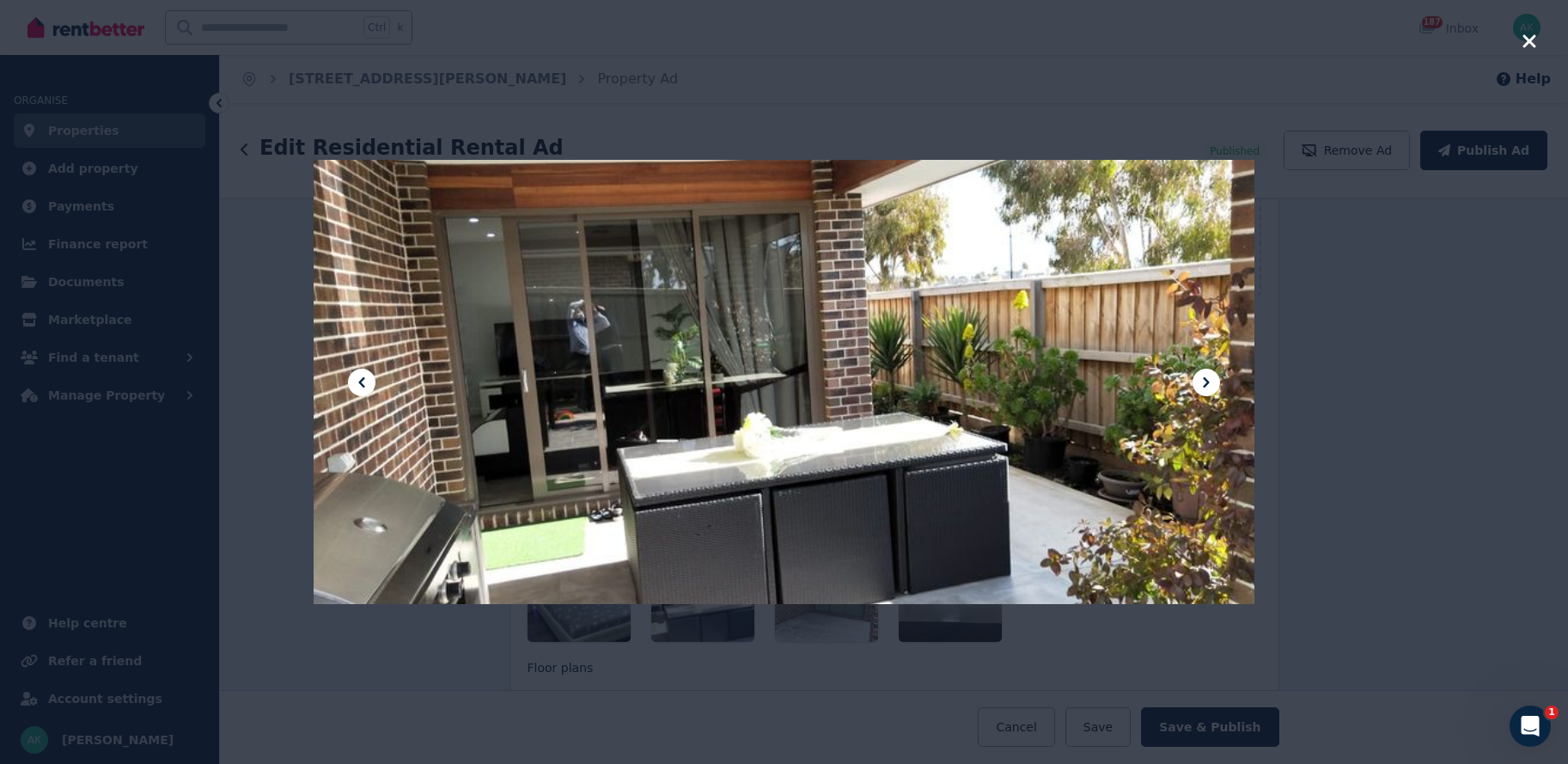
click at [1206, 382] on icon at bounding box center [1207, 382] width 21 height 21
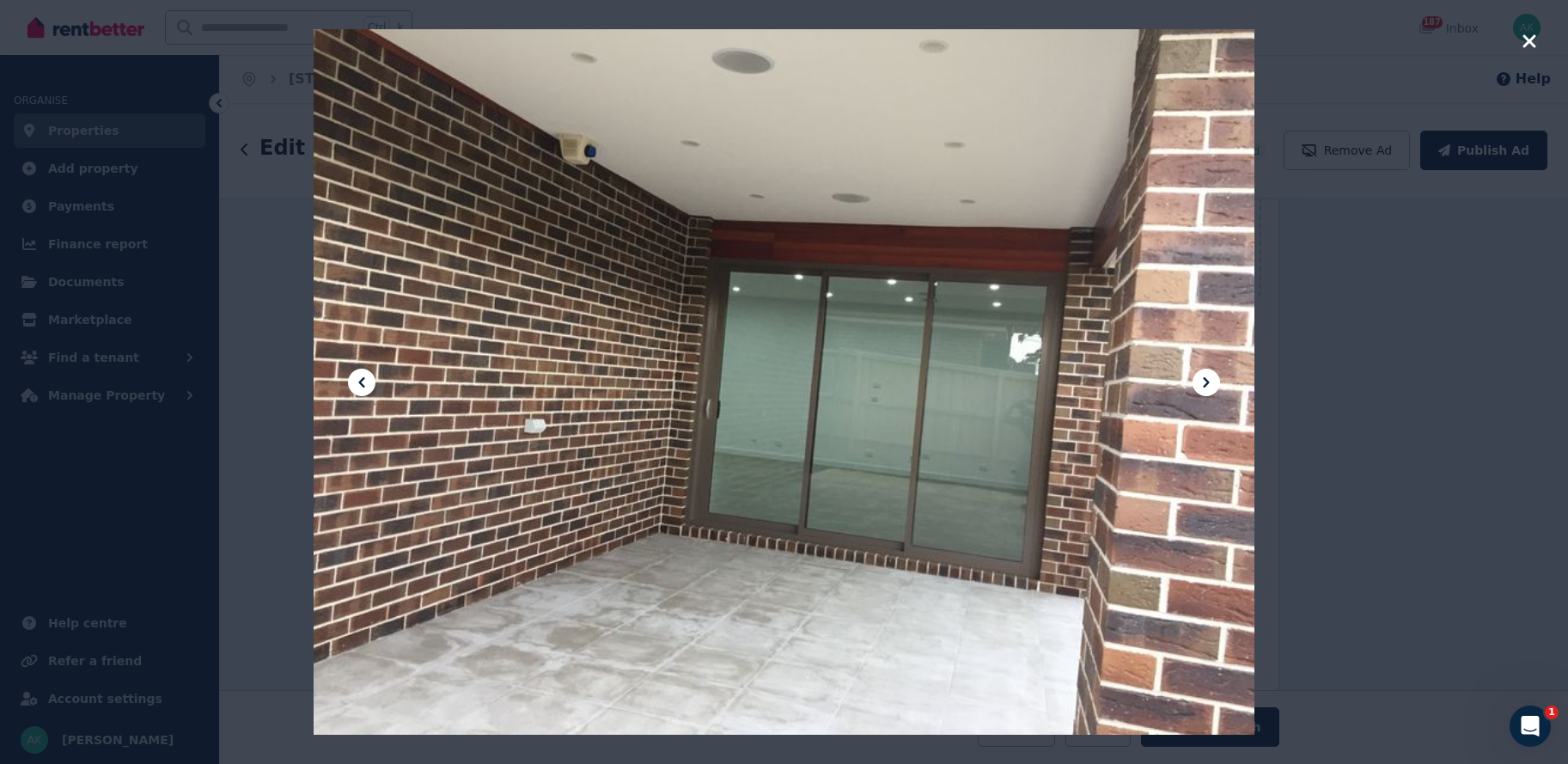
click at [1206, 382] on icon at bounding box center [1207, 382] width 21 height 21
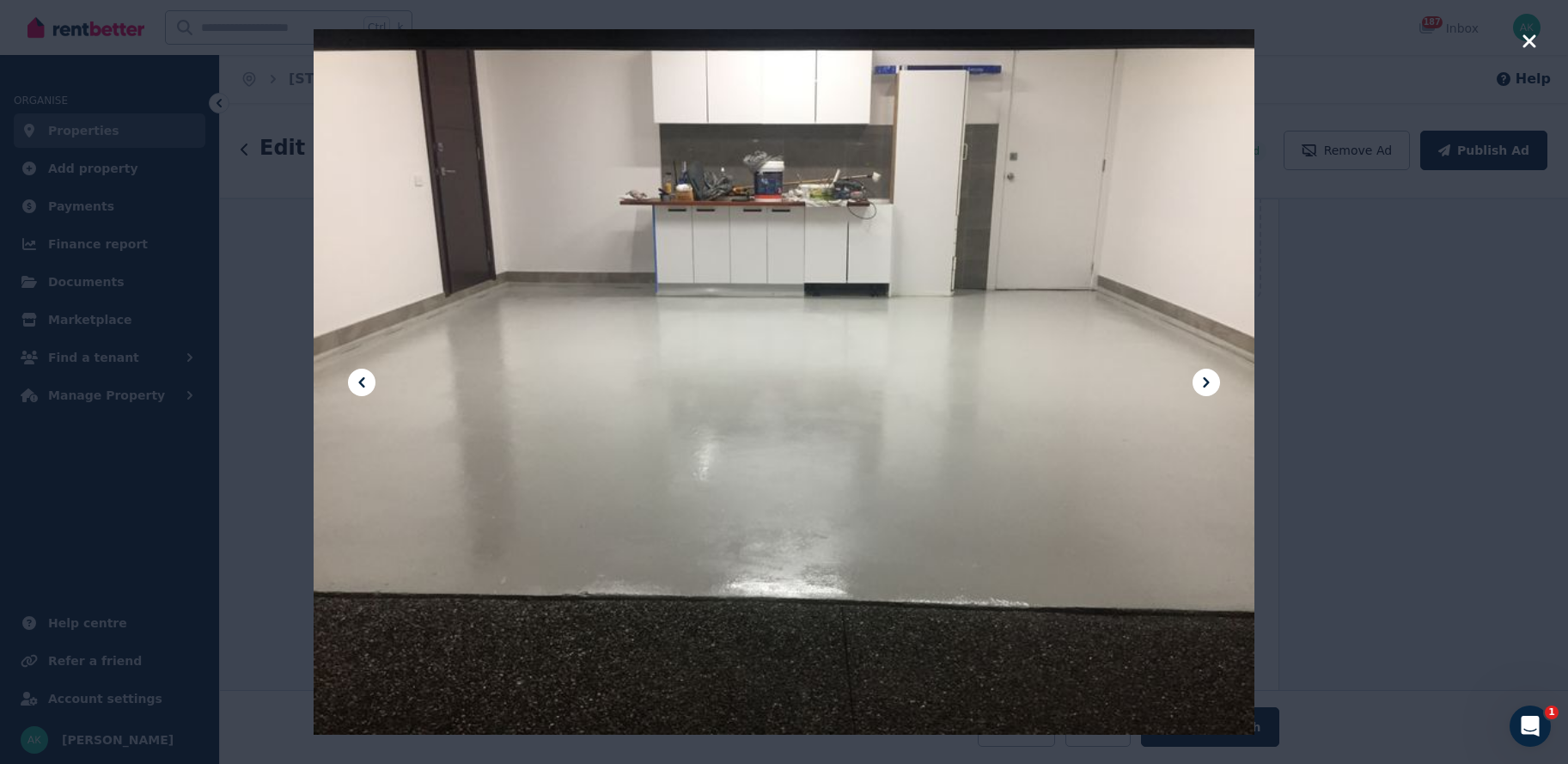
click at [364, 375] on icon at bounding box center [362, 382] width 21 height 21
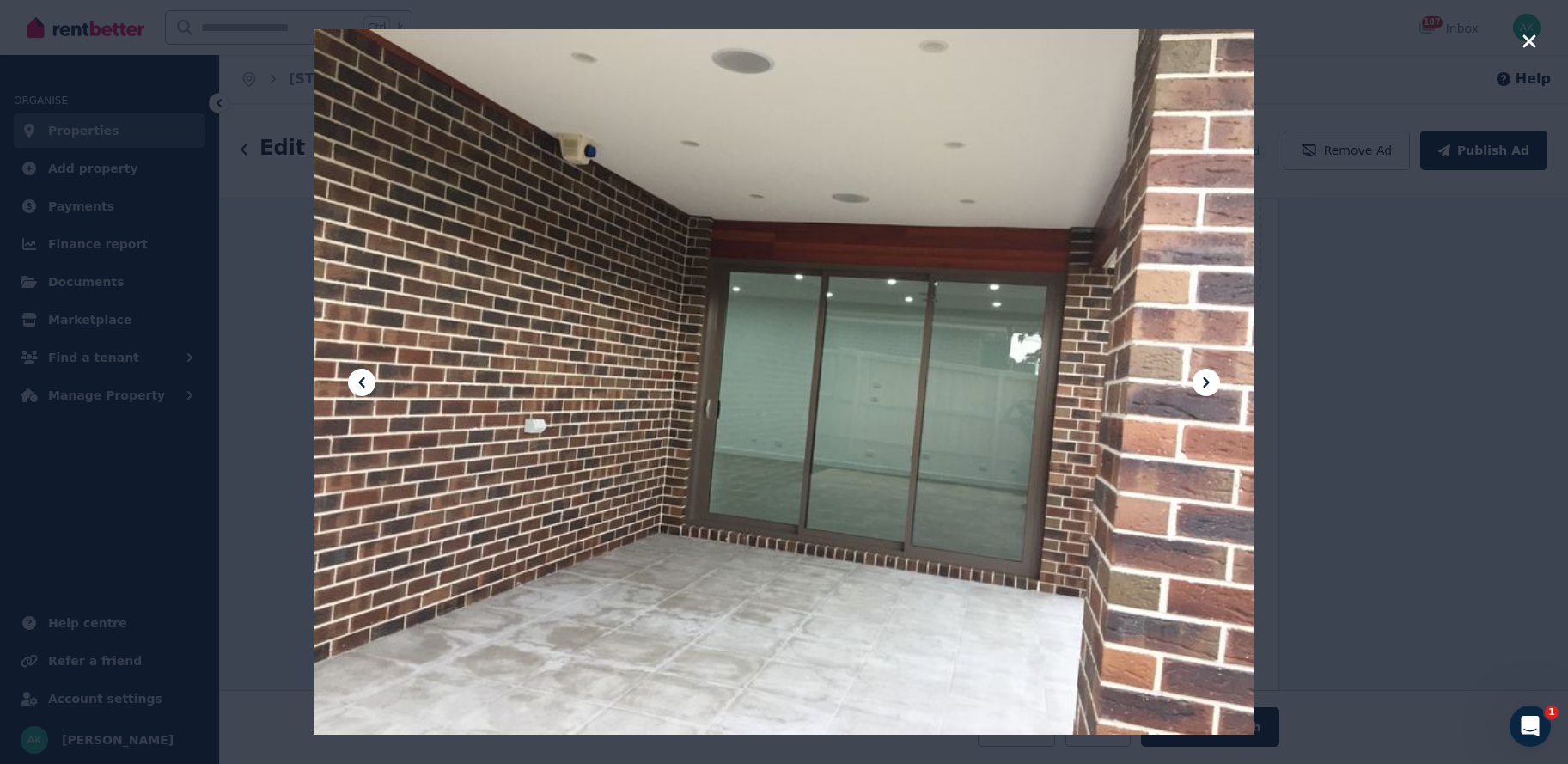
click at [364, 375] on icon at bounding box center [362, 382] width 21 height 21
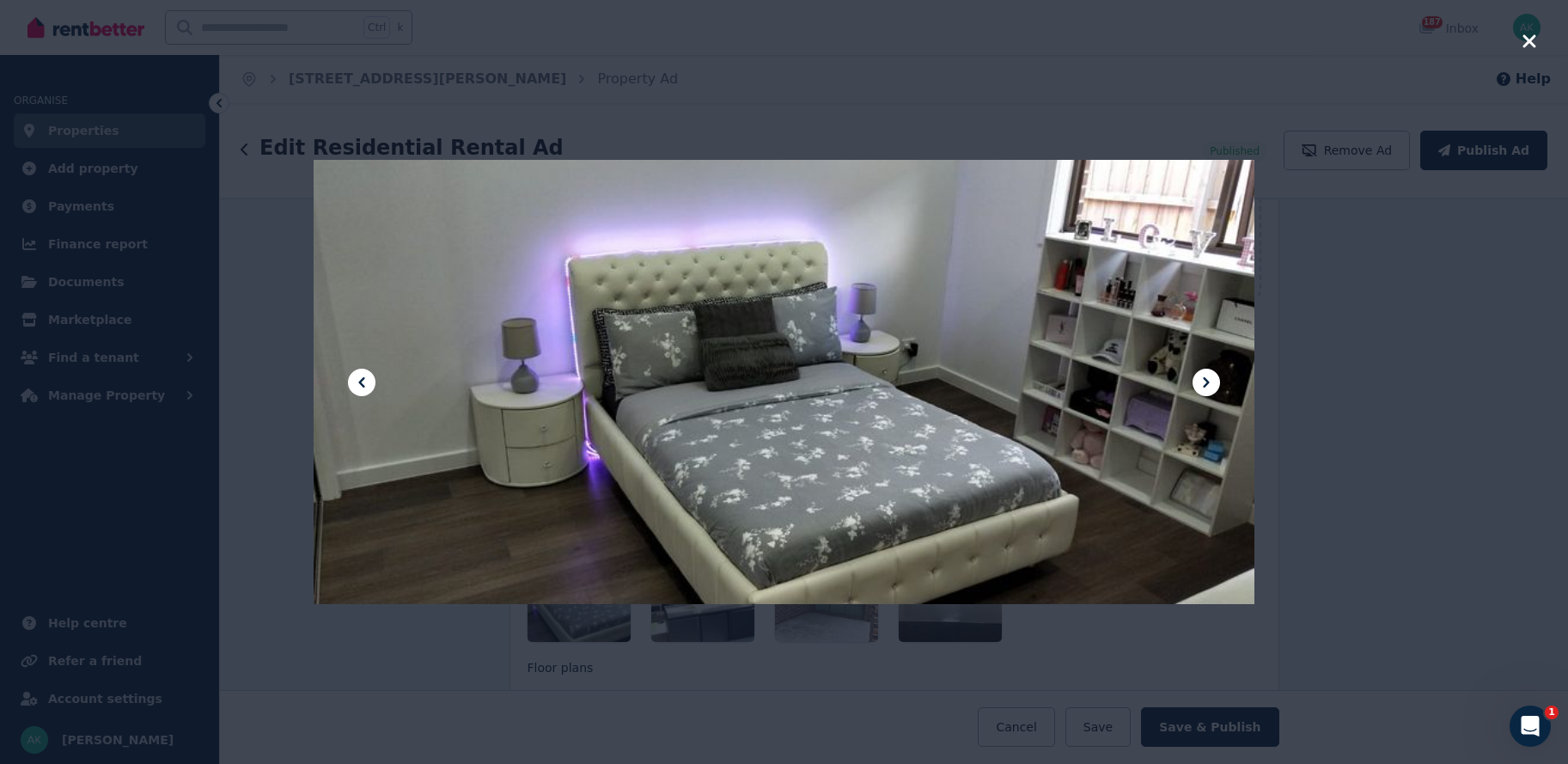
click at [364, 375] on icon at bounding box center [362, 382] width 21 height 21
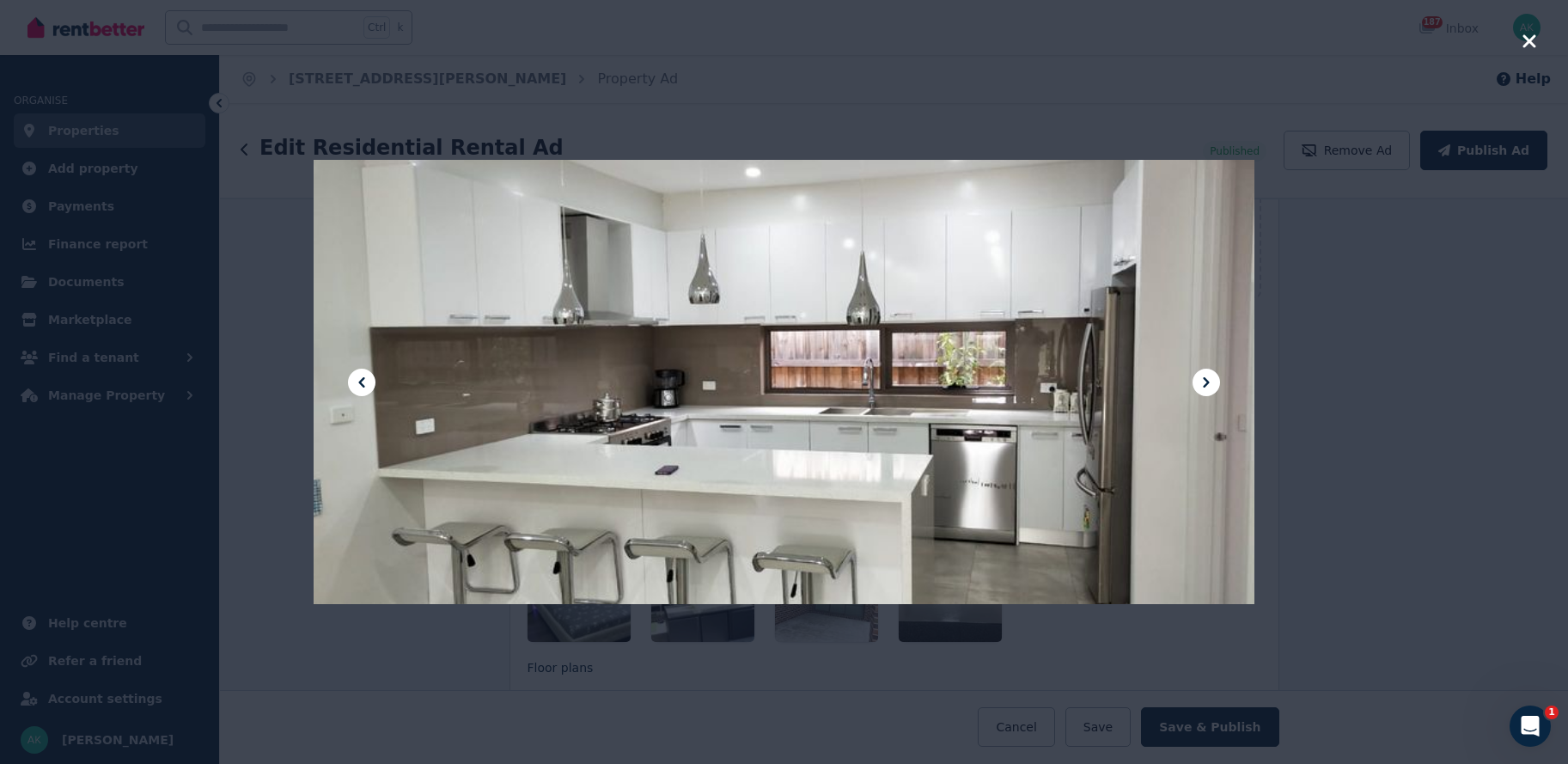
click at [364, 375] on icon at bounding box center [362, 382] width 21 height 21
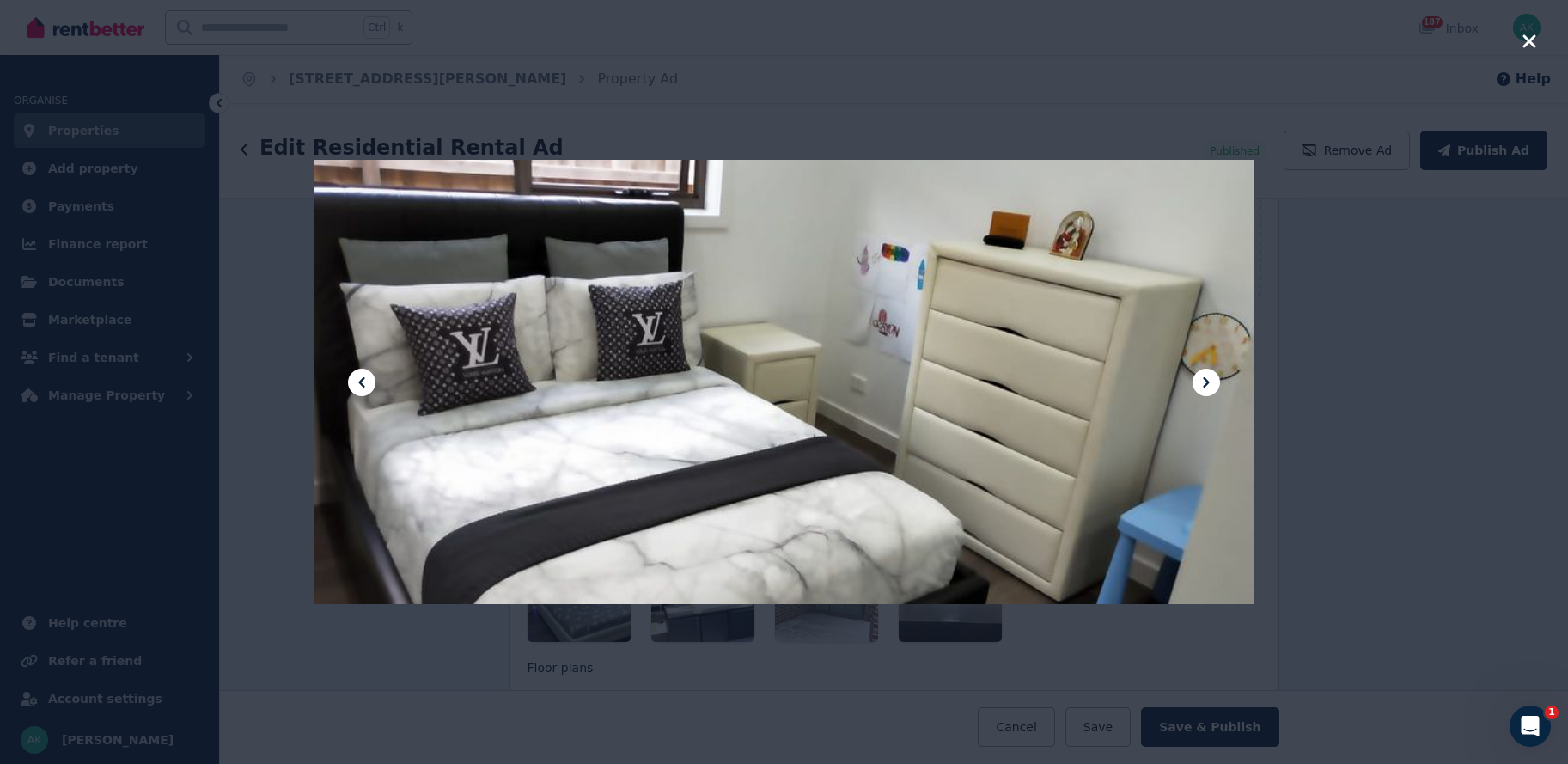
click at [364, 375] on icon at bounding box center [362, 382] width 21 height 21
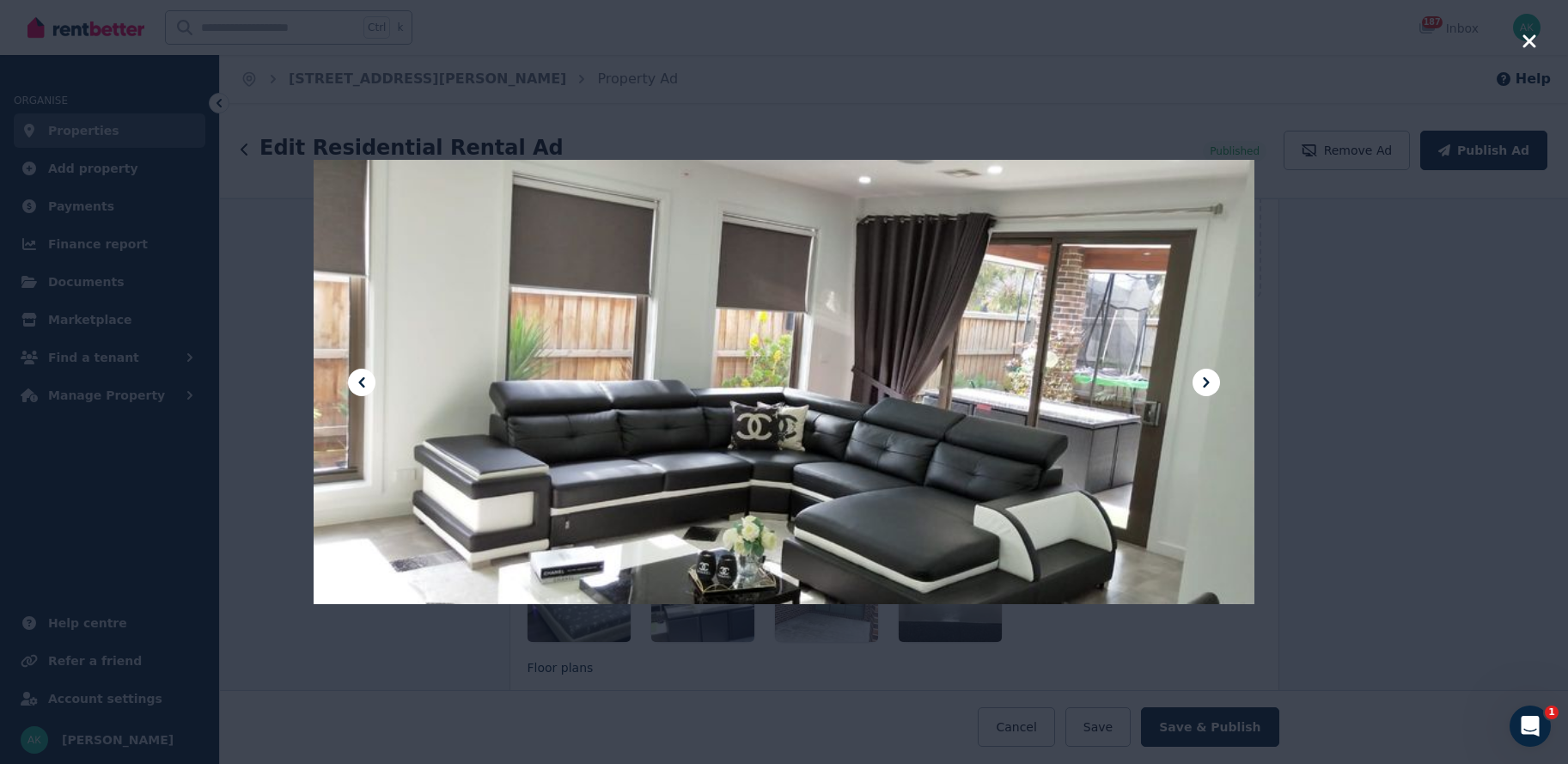
click at [363, 375] on icon at bounding box center [362, 382] width 21 height 21
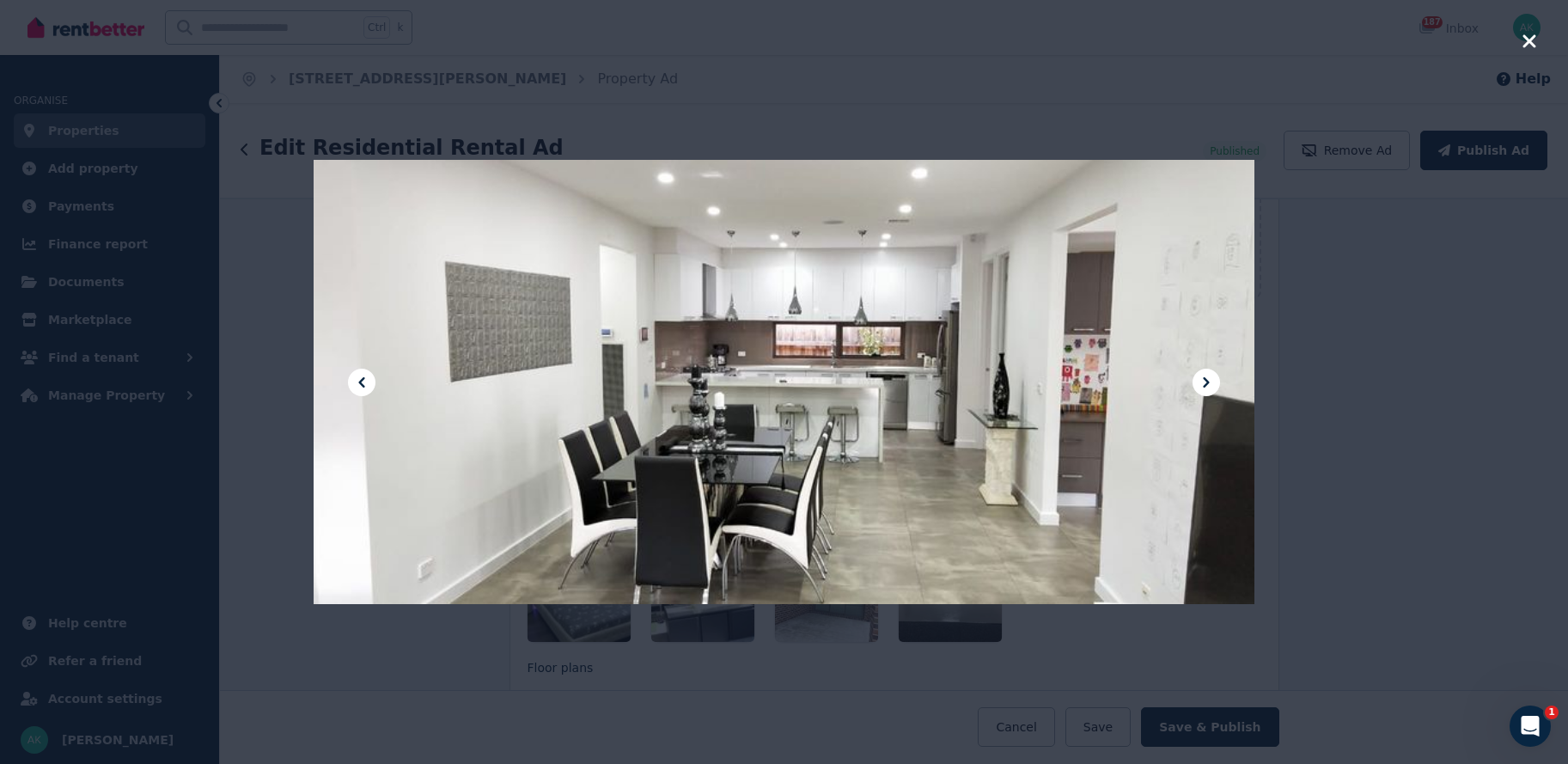
click at [363, 375] on icon at bounding box center [362, 382] width 21 height 21
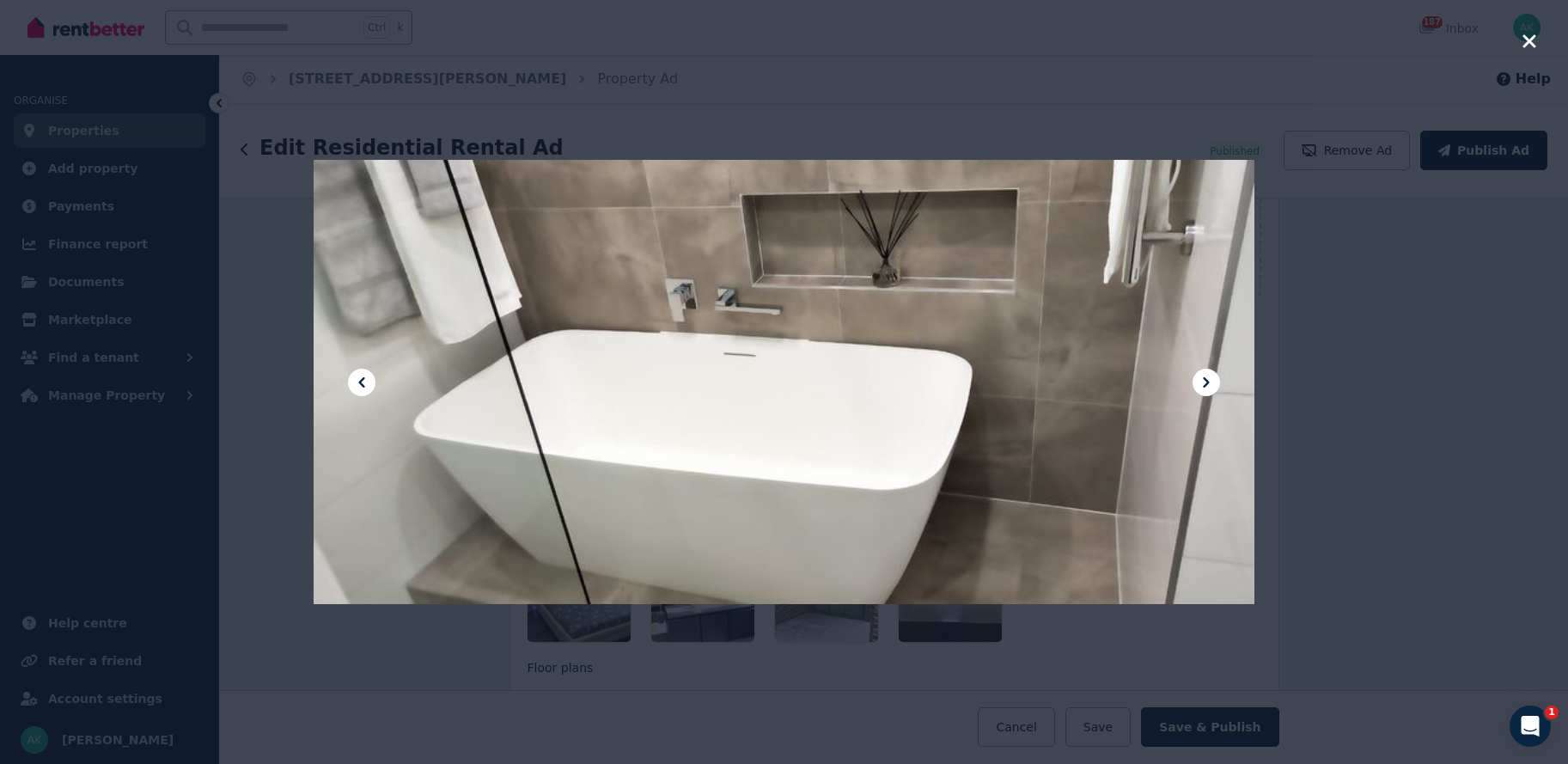
click at [363, 375] on icon at bounding box center [362, 382] width 21 height 21
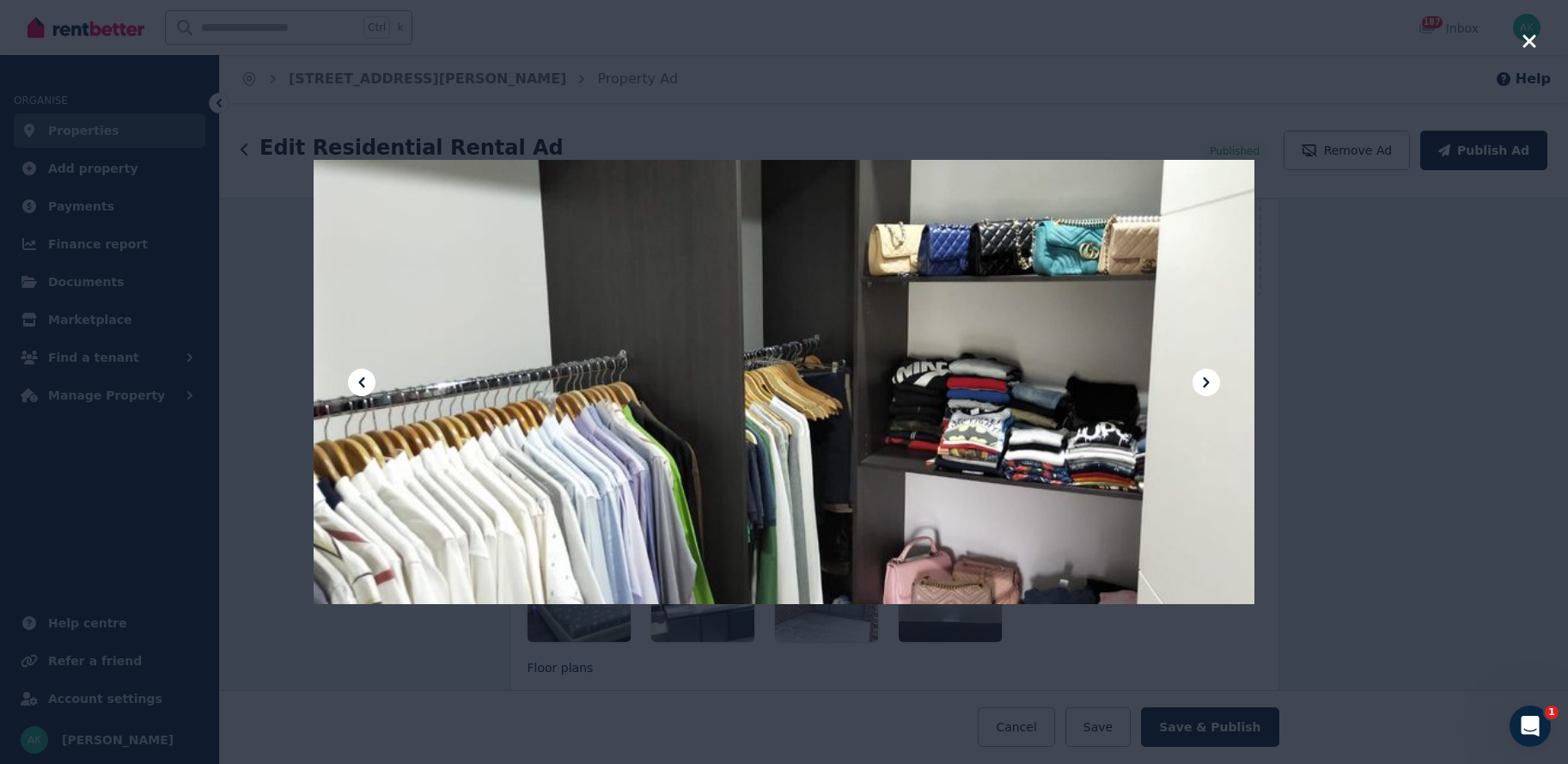
click at [363, 375] on icon at bounding box center [362, 382] width 21 height 21
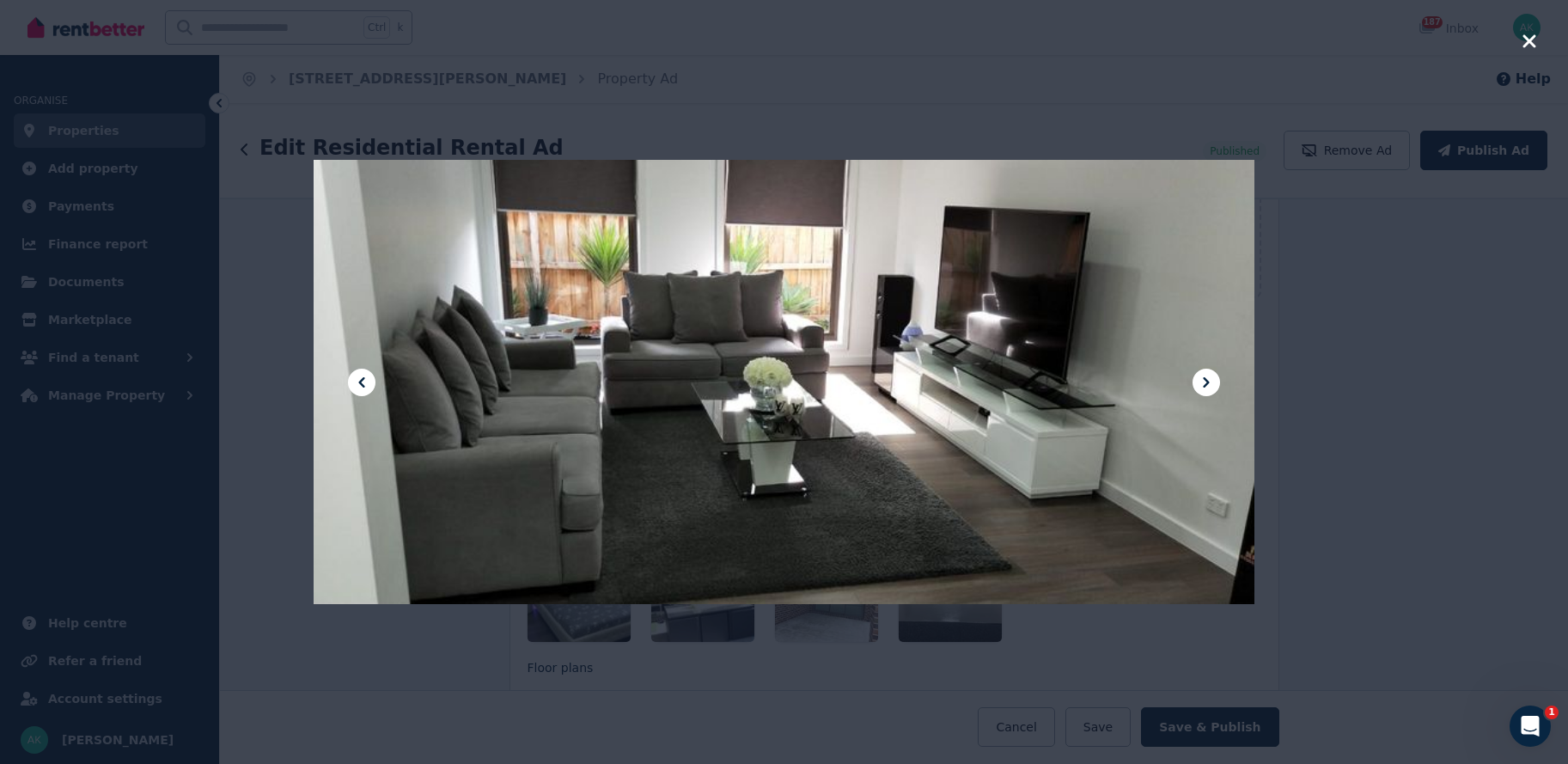
click at [363, 375] on icon at bounding box center [362, 382] width 21 height 21
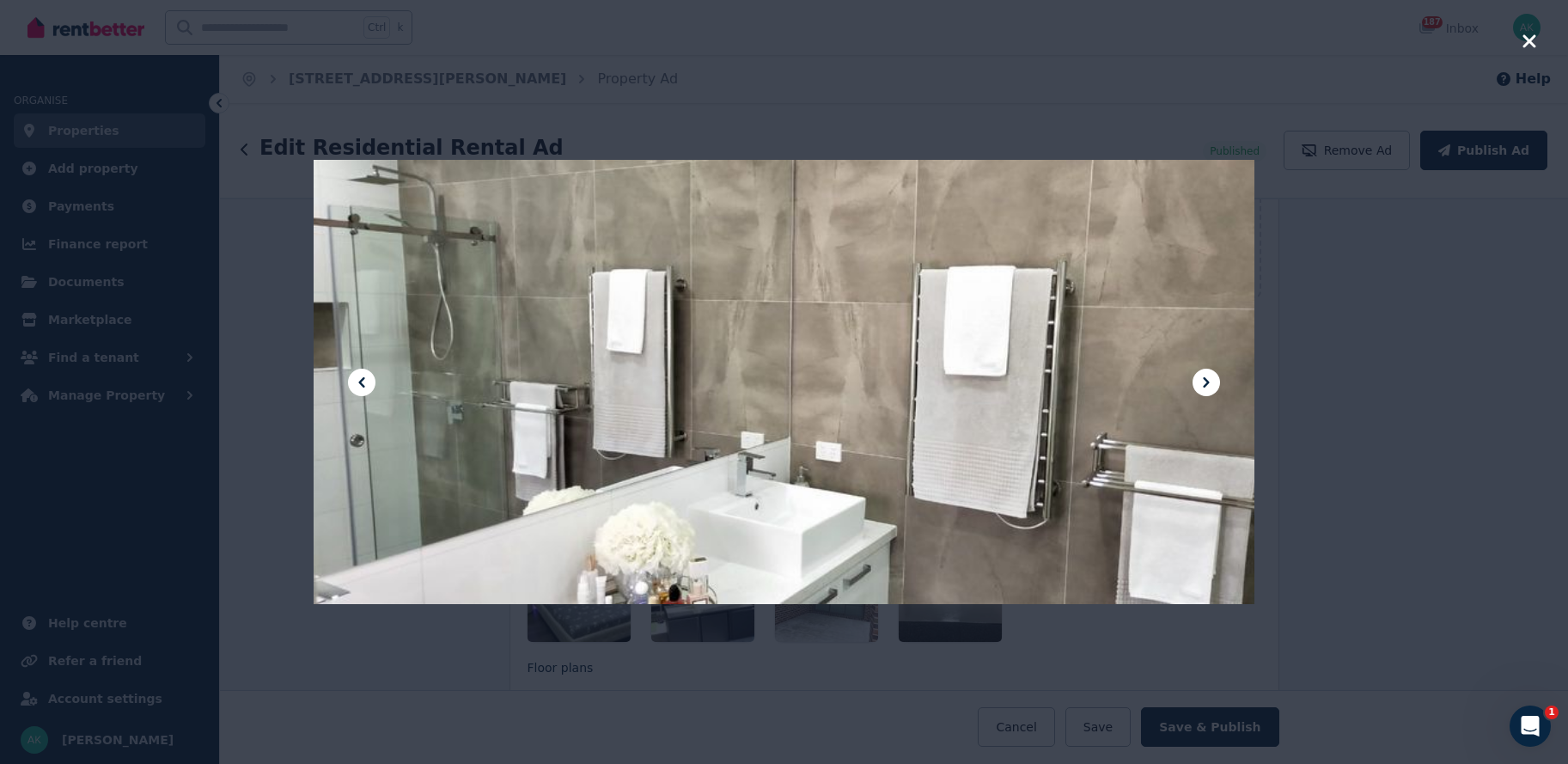
click at [363, 375] on icon at bounding box center [362, 382] width 21 height 21
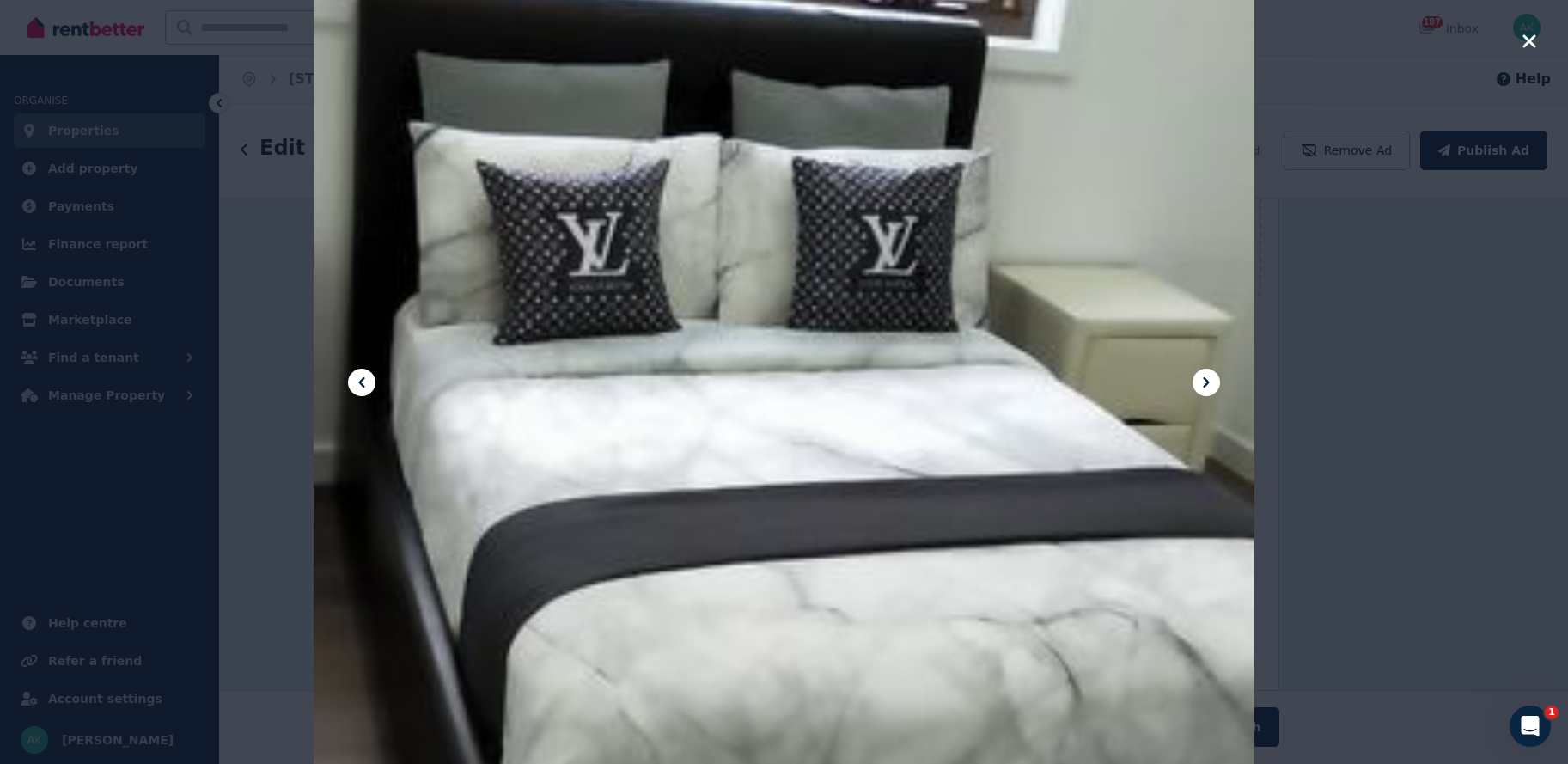
click at [363, 375] on icon at bounding box center [362, 382] width 21 height 21
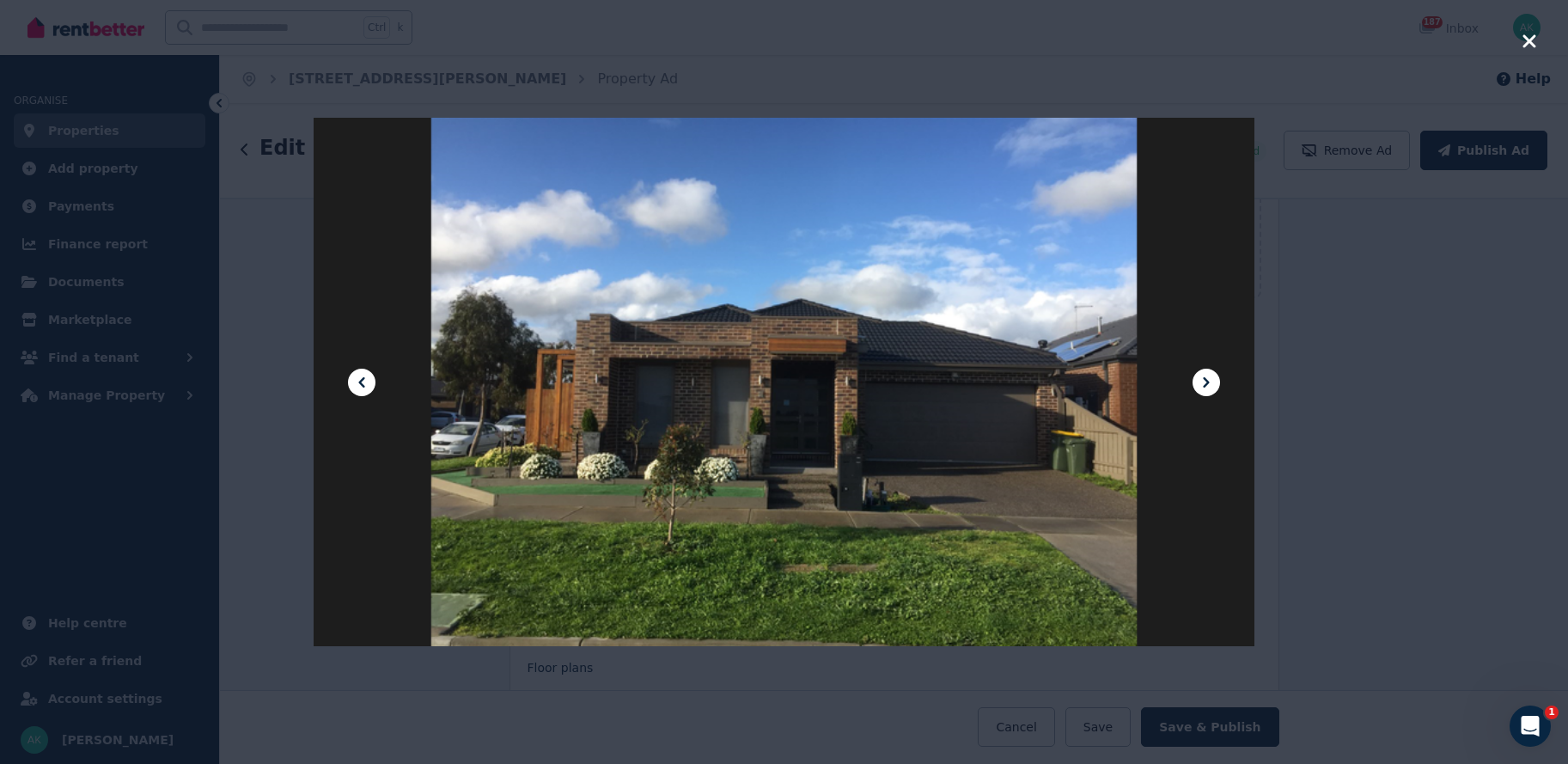
click at [363, 375] on icon at bounding box center [362, 382] width 21 height 21
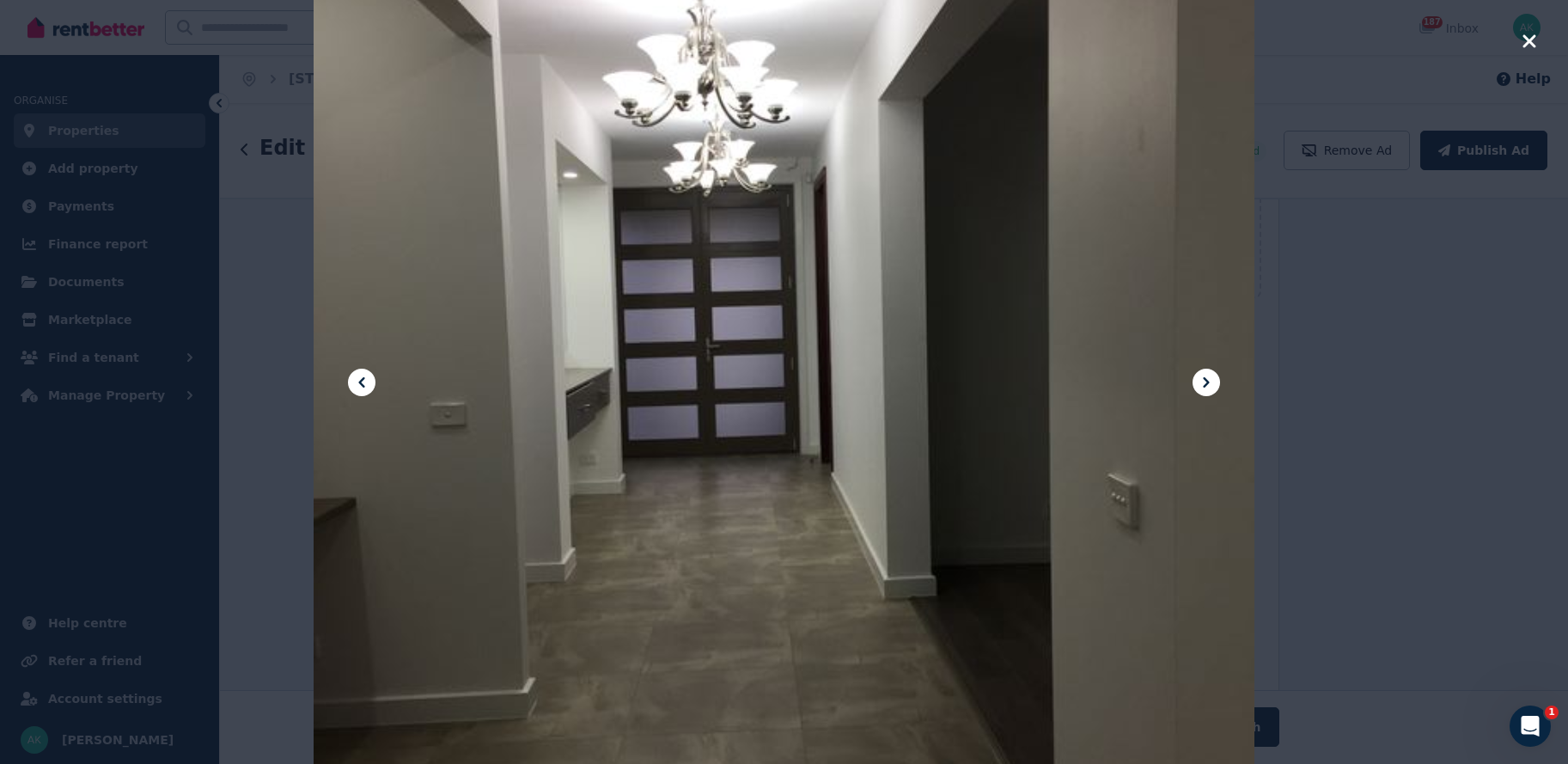
click at [1205, 378] on icon at bounding box center [1206, 382] width 6 height 10
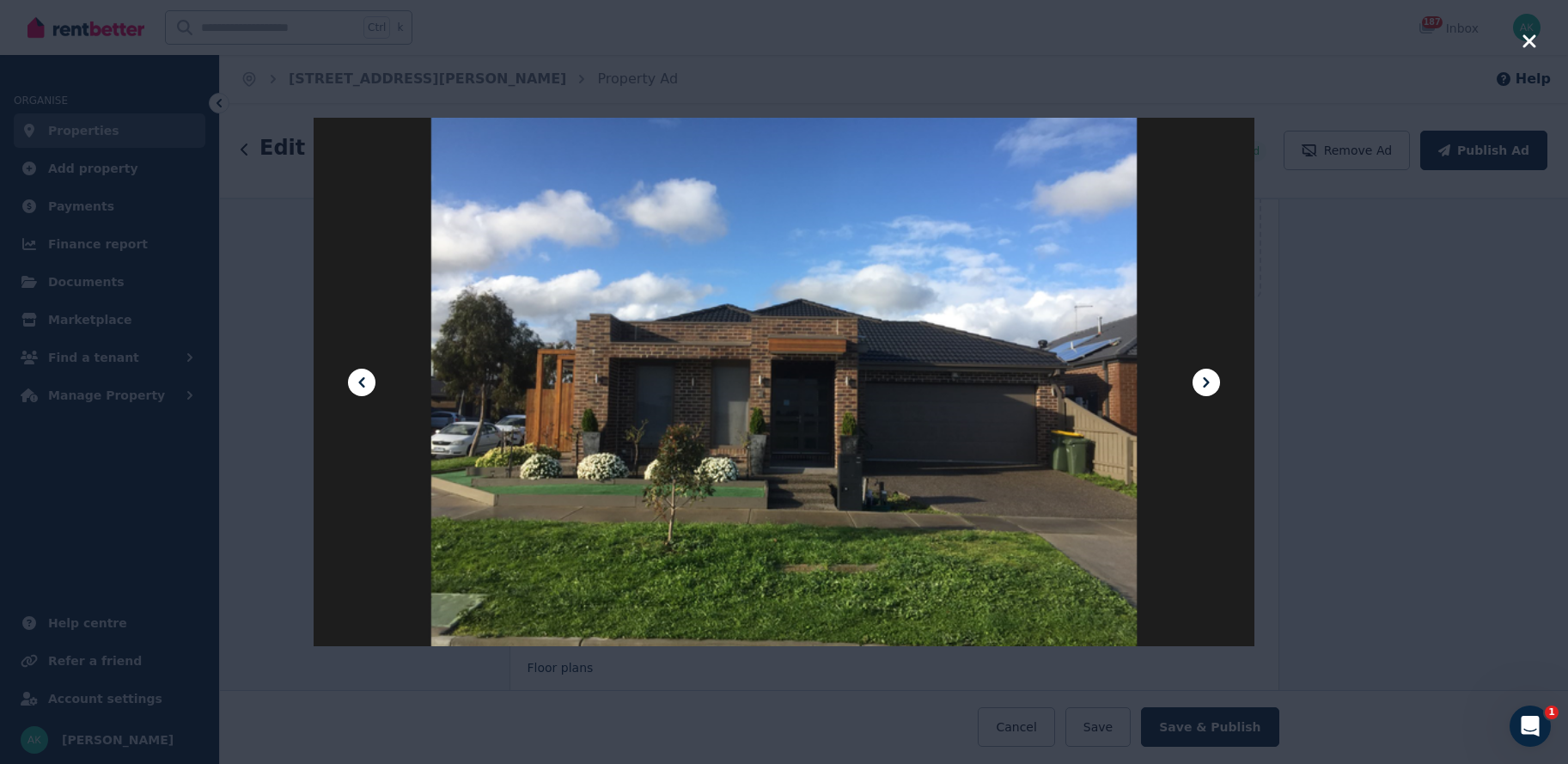
drag, startPoint x: 797, startPoint y: 328, endPoint x: 1090, endPoint y: 290, distance: 295.5
click at [1090, 290] on div at bounding box center [784, 382] width 941 height 1996
click at [1202, 382] on icon at bounding box center [1207, 382] width 21 height 21
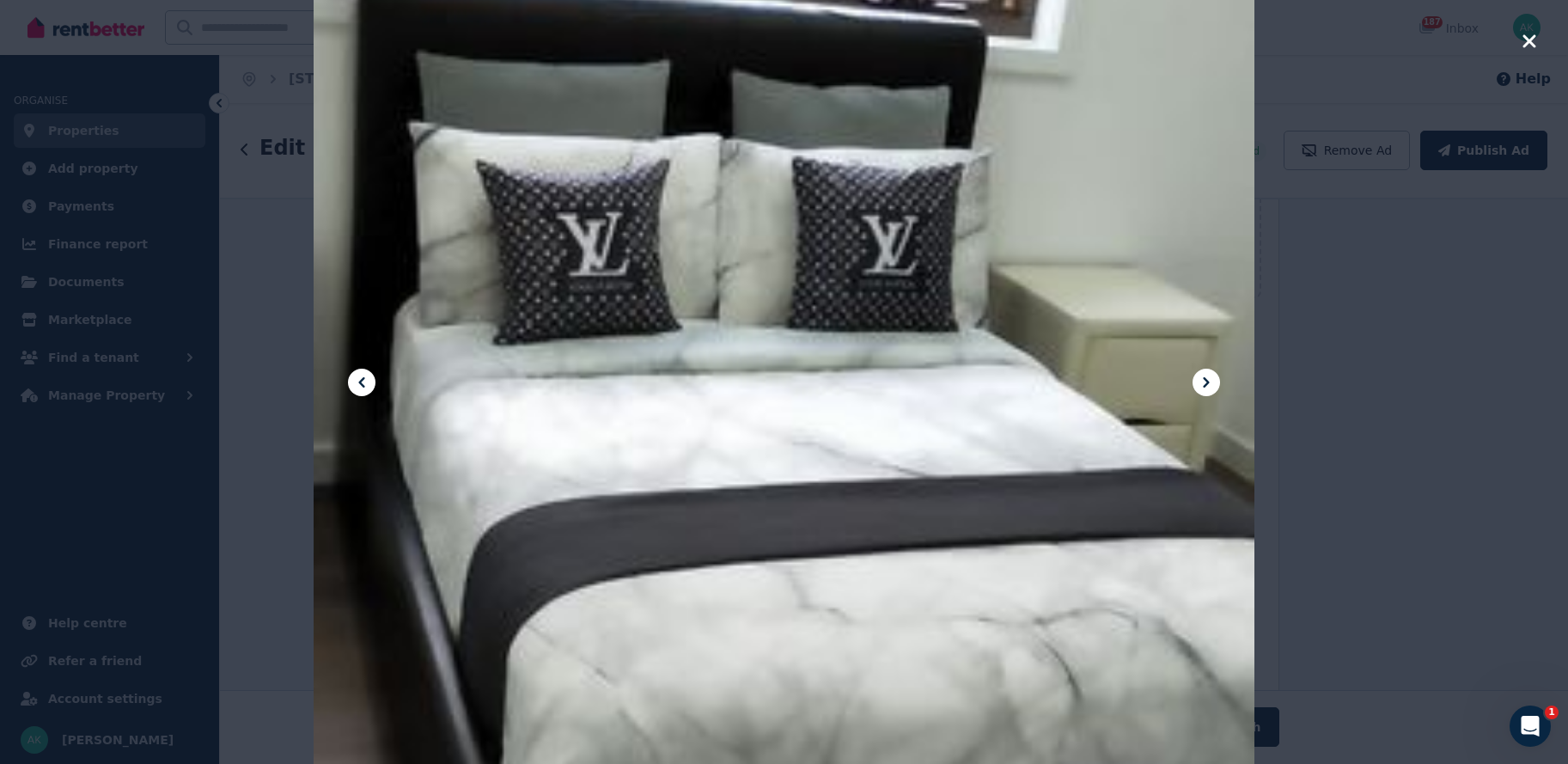
click at [1202, 382] on icon at bounding box center [1207, 382] width 21 height 21
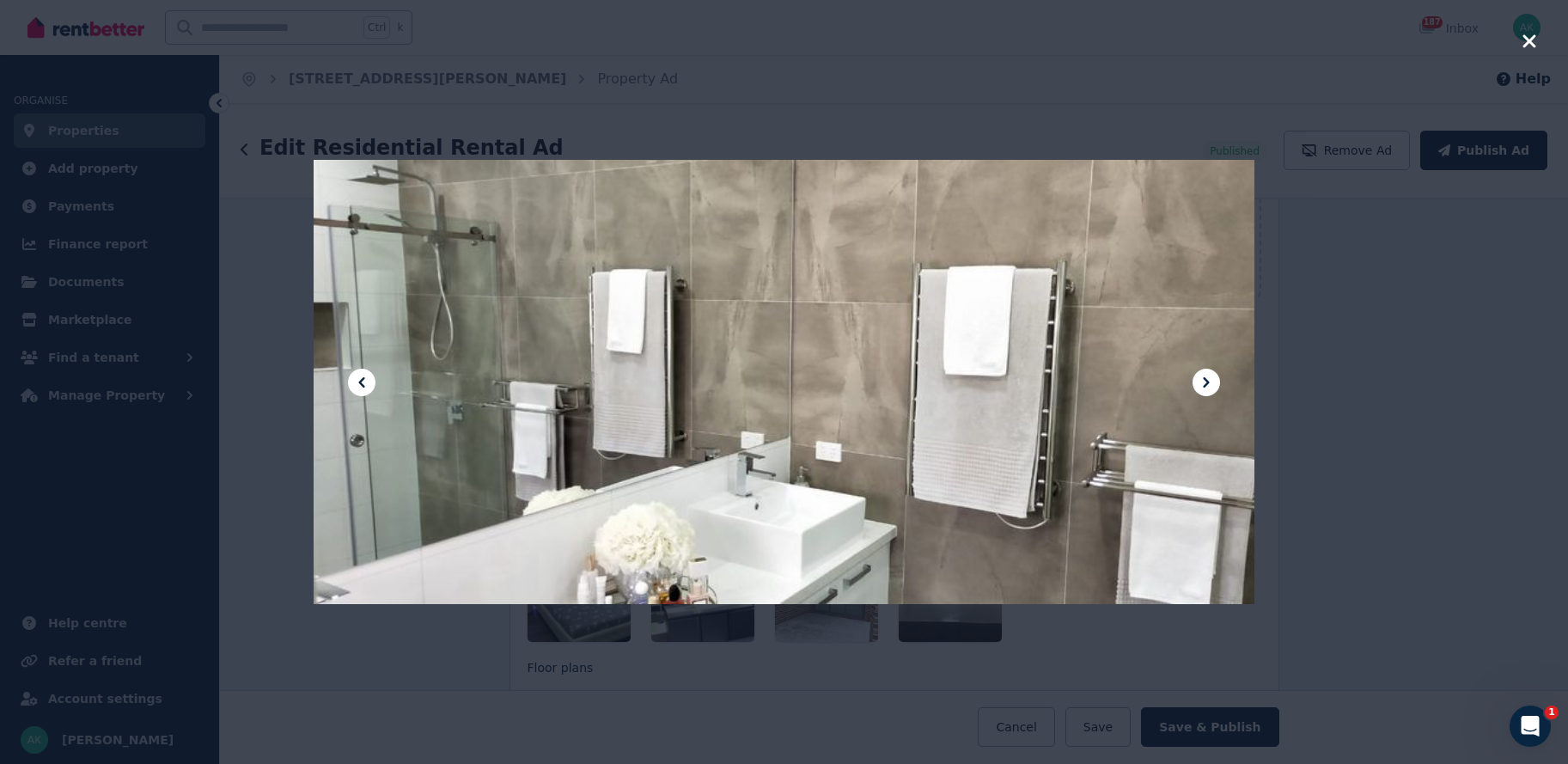
click at [1202, 382] on icon at bounding box center [1207, 382] width 21 height 21
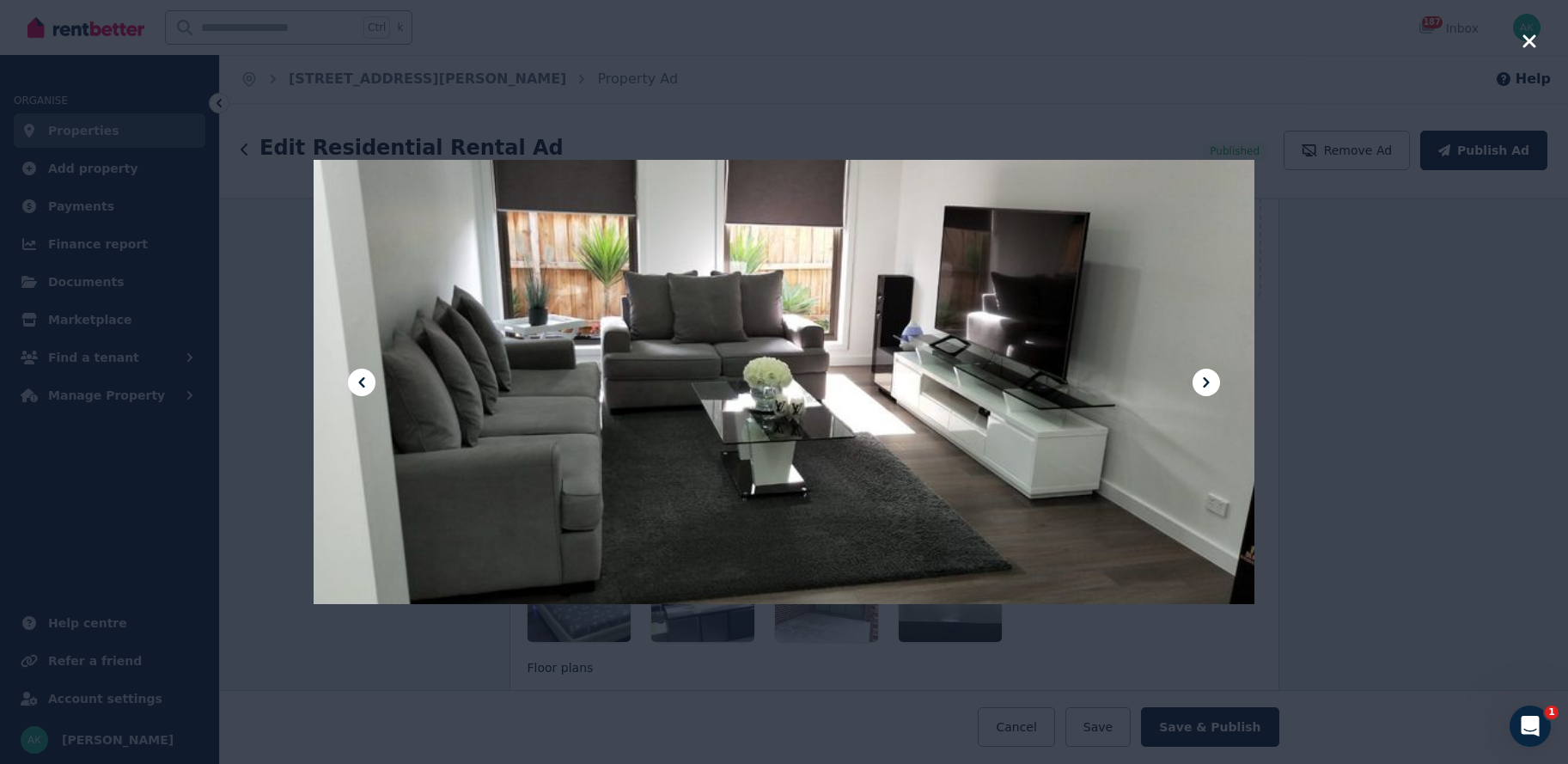
click at [1202, 382] on icon at bounding box center [1207, 382] width 21 height 21
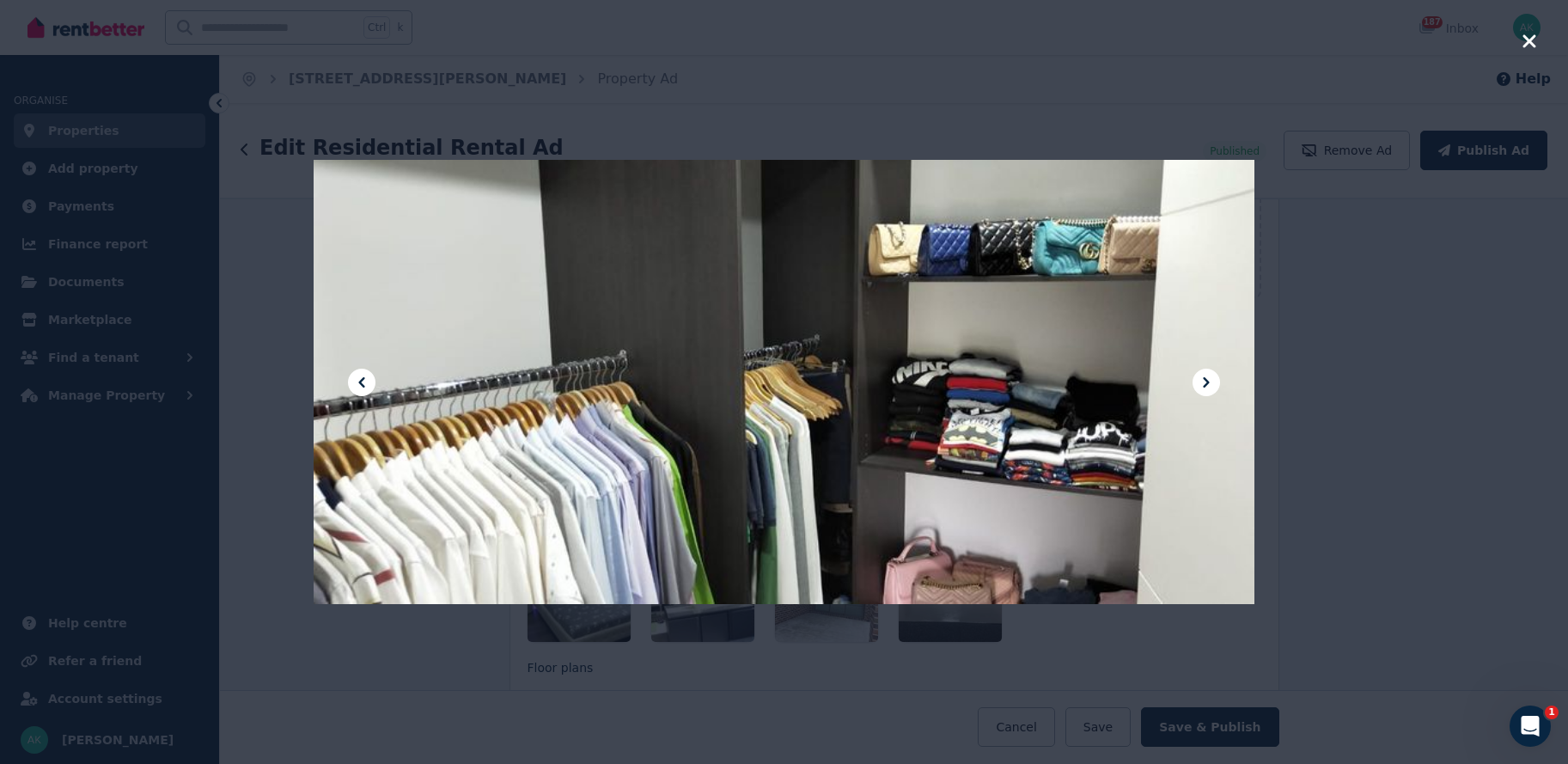
click at [1207, 381] on icon at bounding box center [1206, 382] width 6 height 10
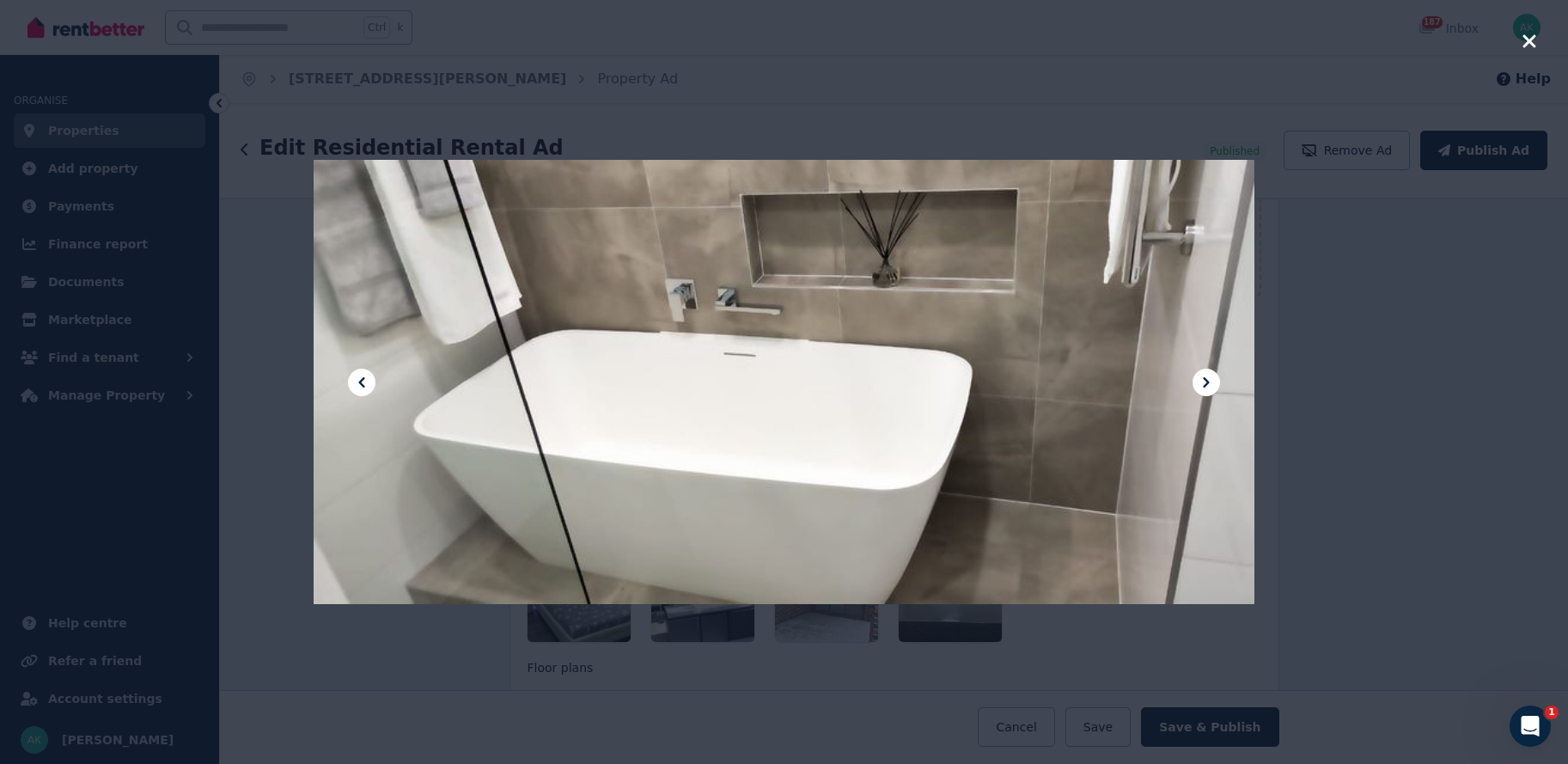
click at [1207, 381] on icon at bounding box center [1206, 382] width 6 height 10
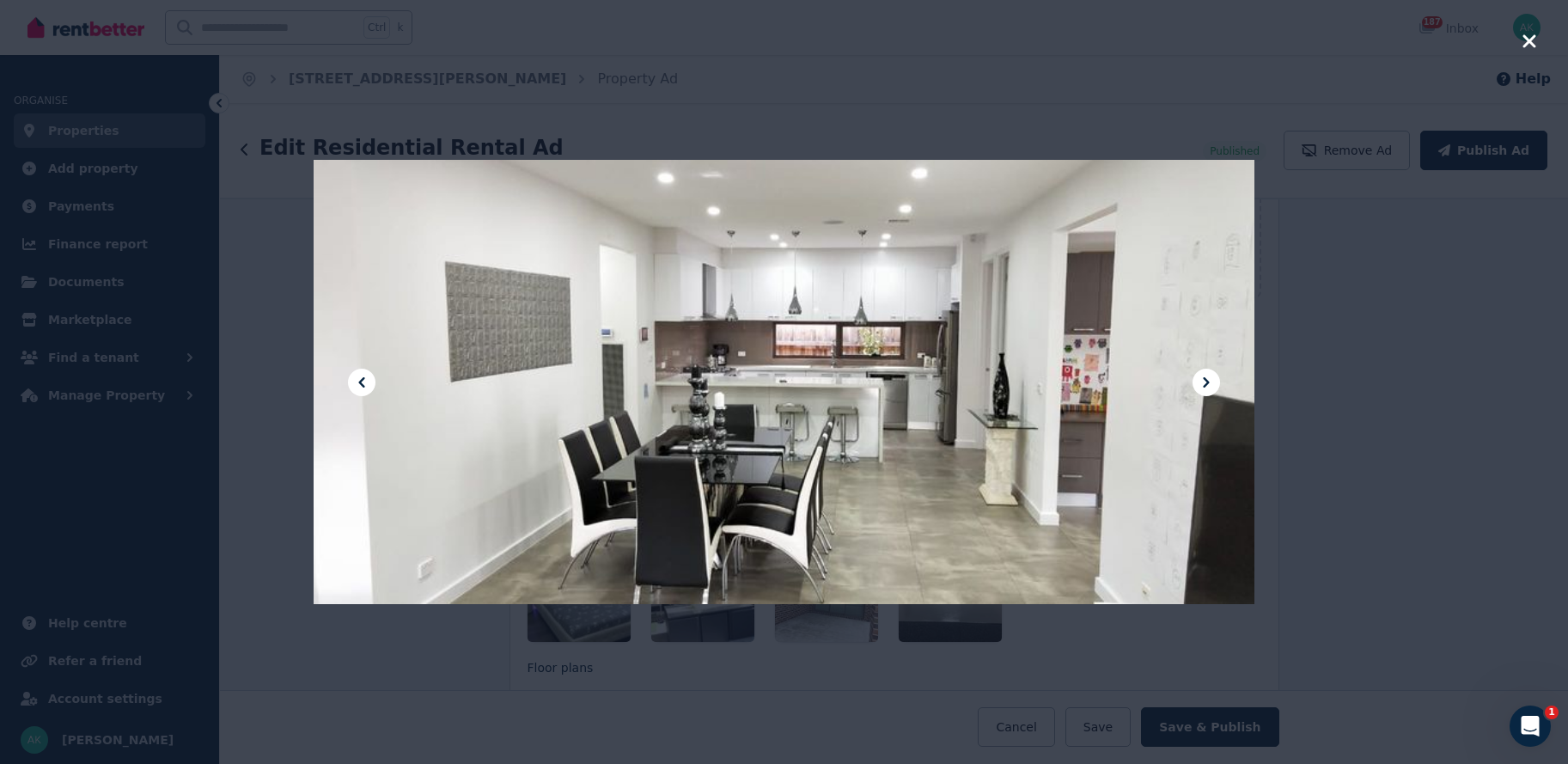
click at [1207, 381] on icon at bounding box center [1206, 382] width 6 height 10
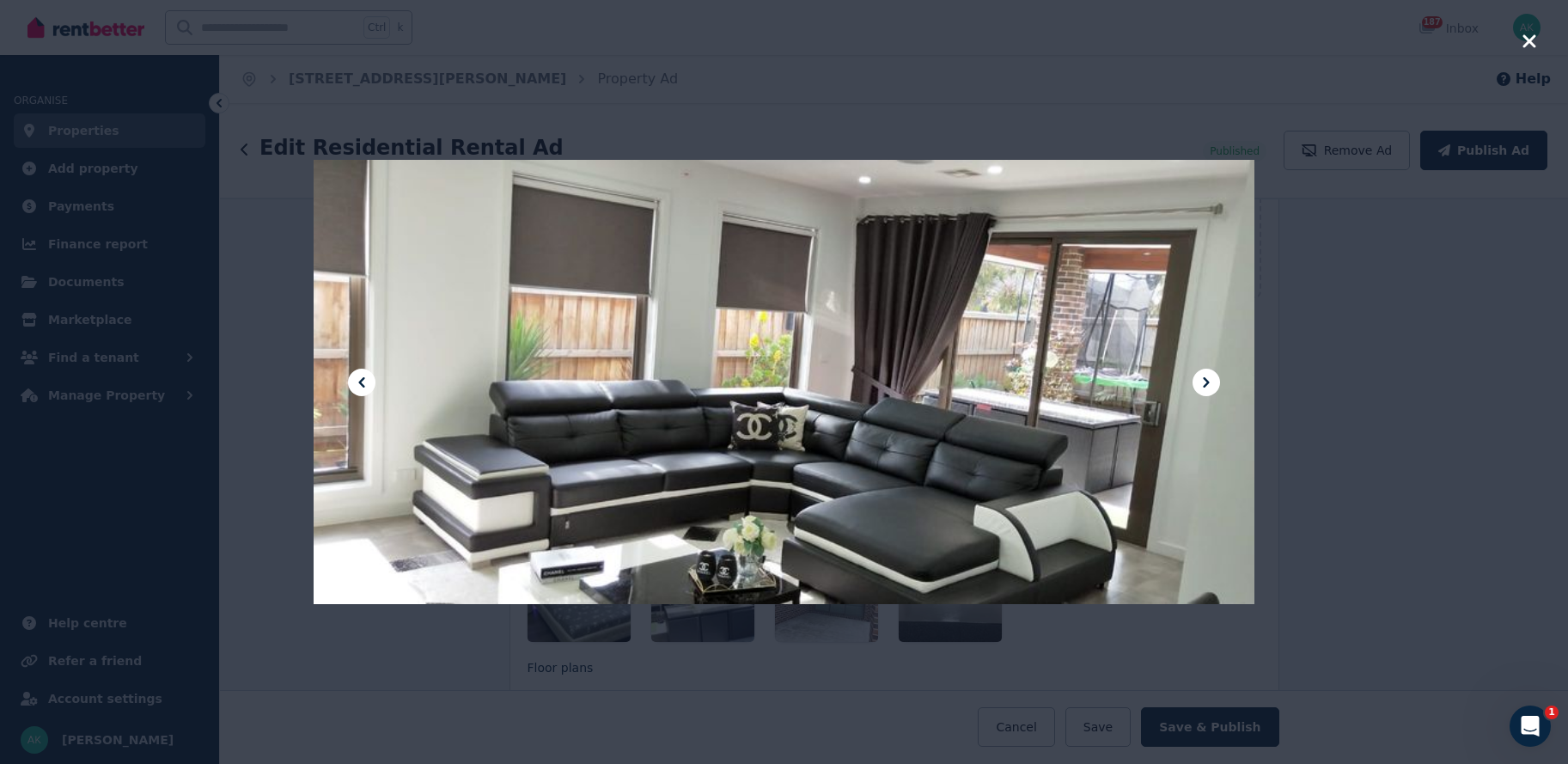
click at [1207, 381] on icon at bounding box center [1206, 382] width 6 height 10
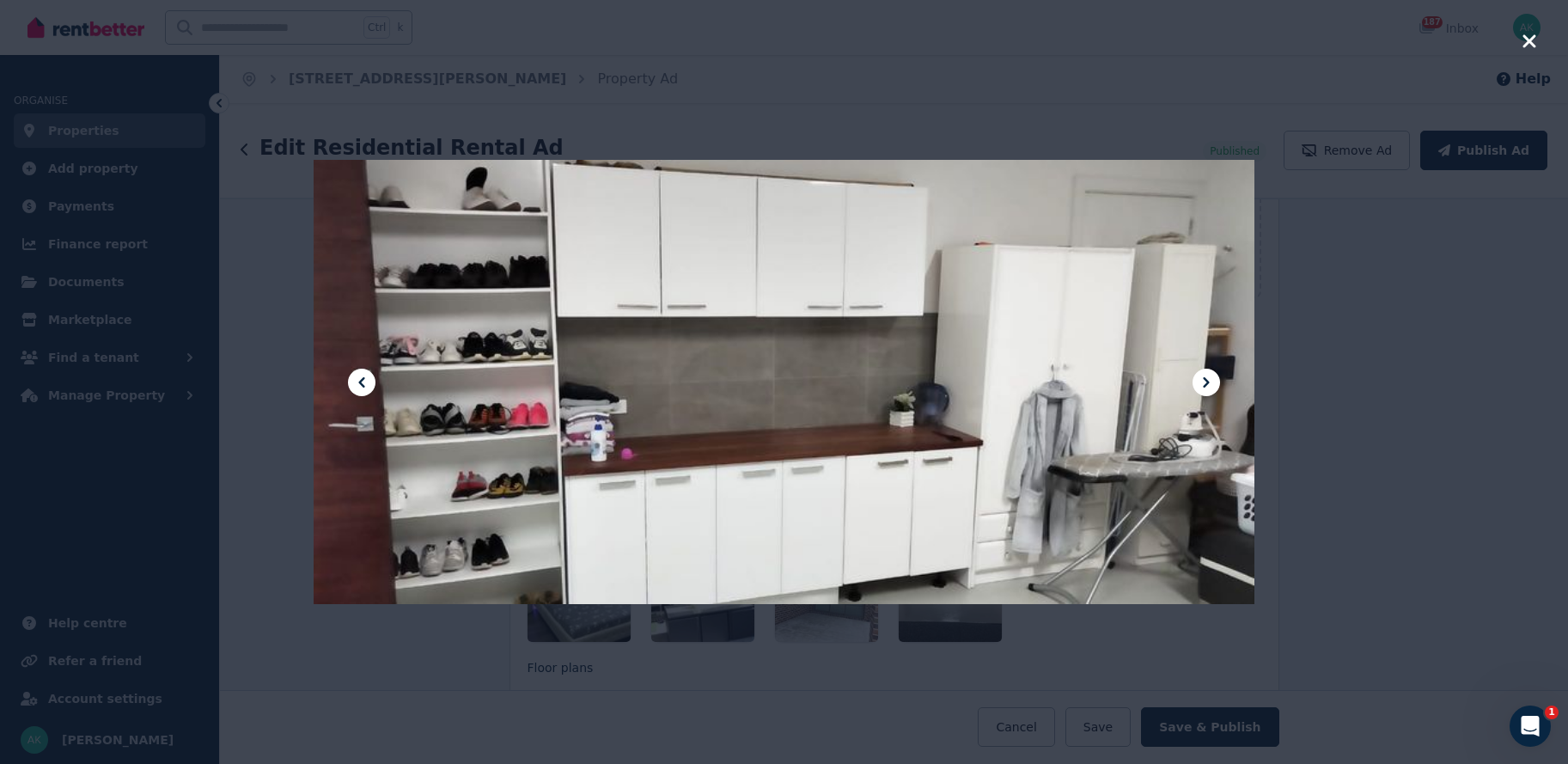
click at [1207, 381] on icon at bounding box center [1206, 382] width 6 height 10
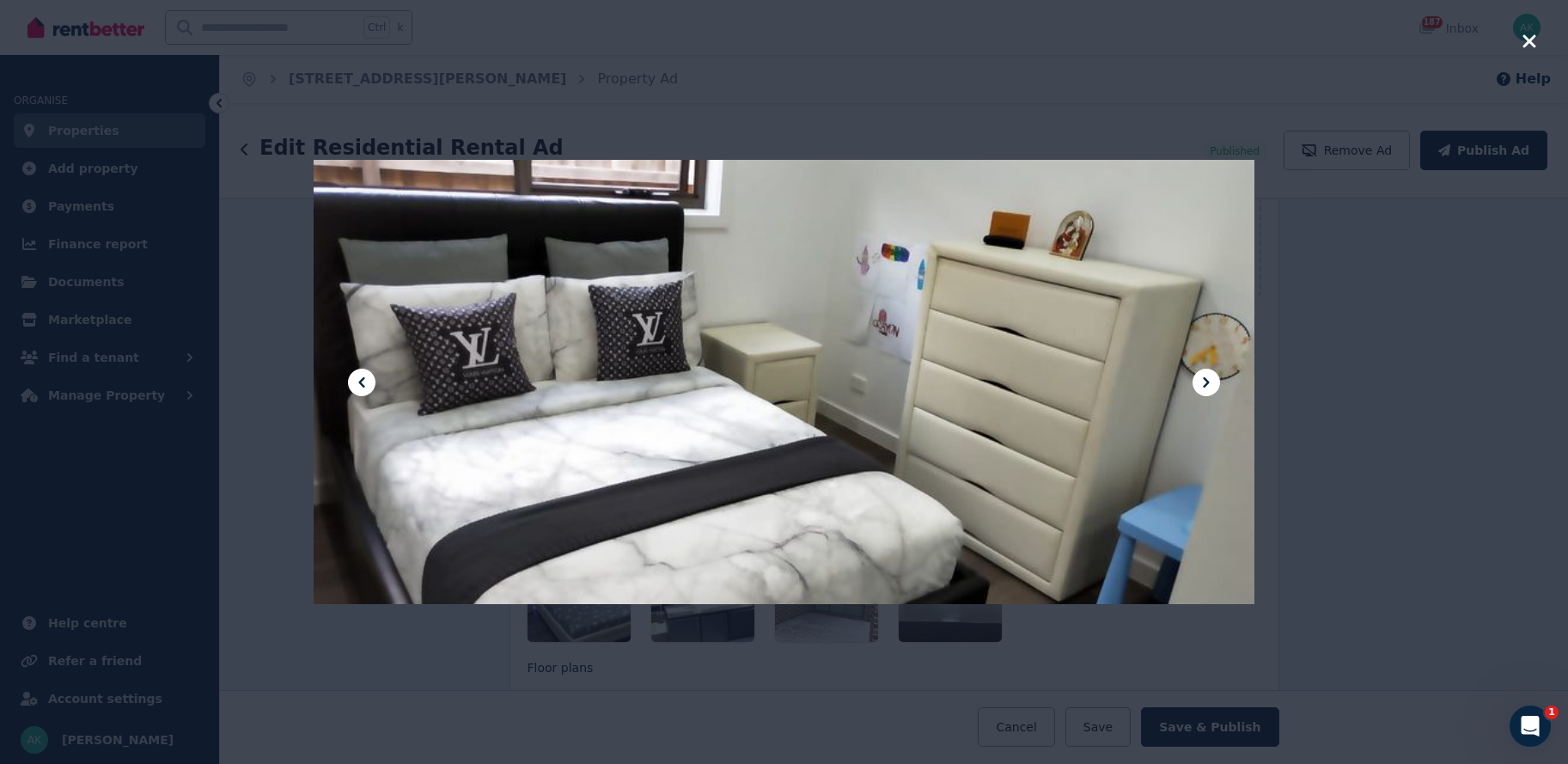
click at [1207, 381] on icon at bounding box center [1206, 382] width 6 height 10
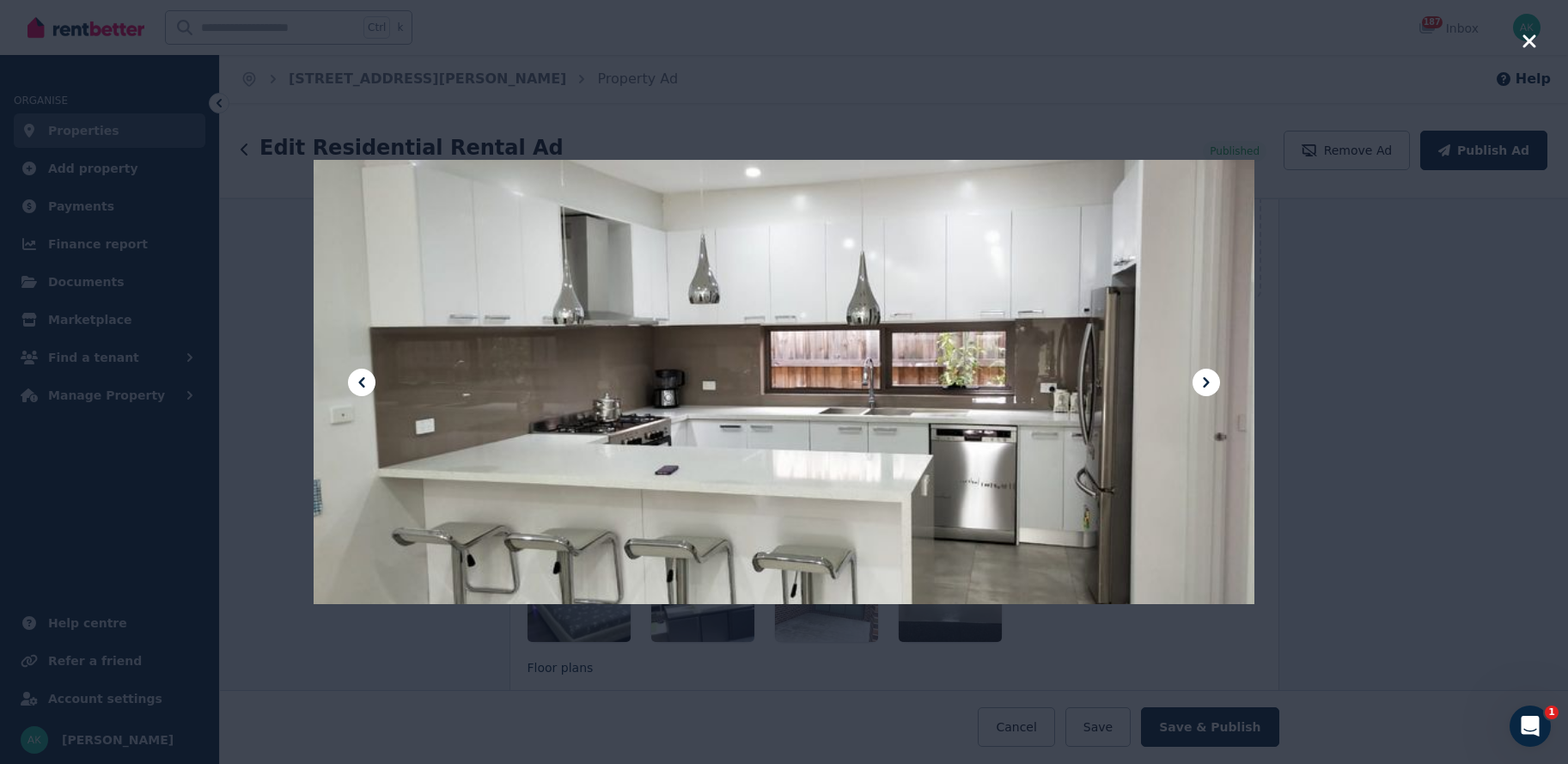
click at [1207, 381] on icon at bounding box center [1206, 382] width 6 height 10
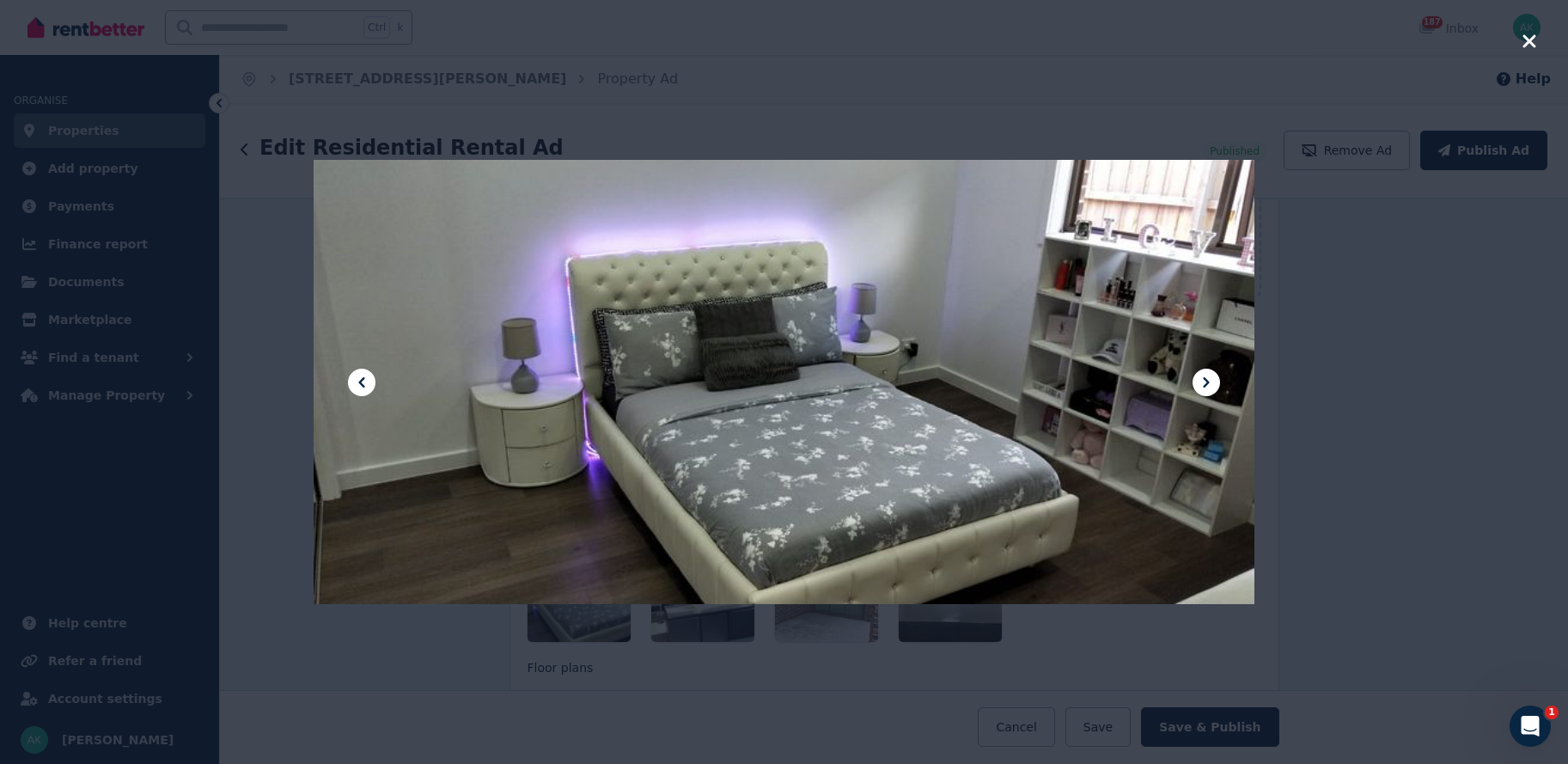
click at [1207, 381] on icon at bounding box center [1206, 382] width 6 height 10
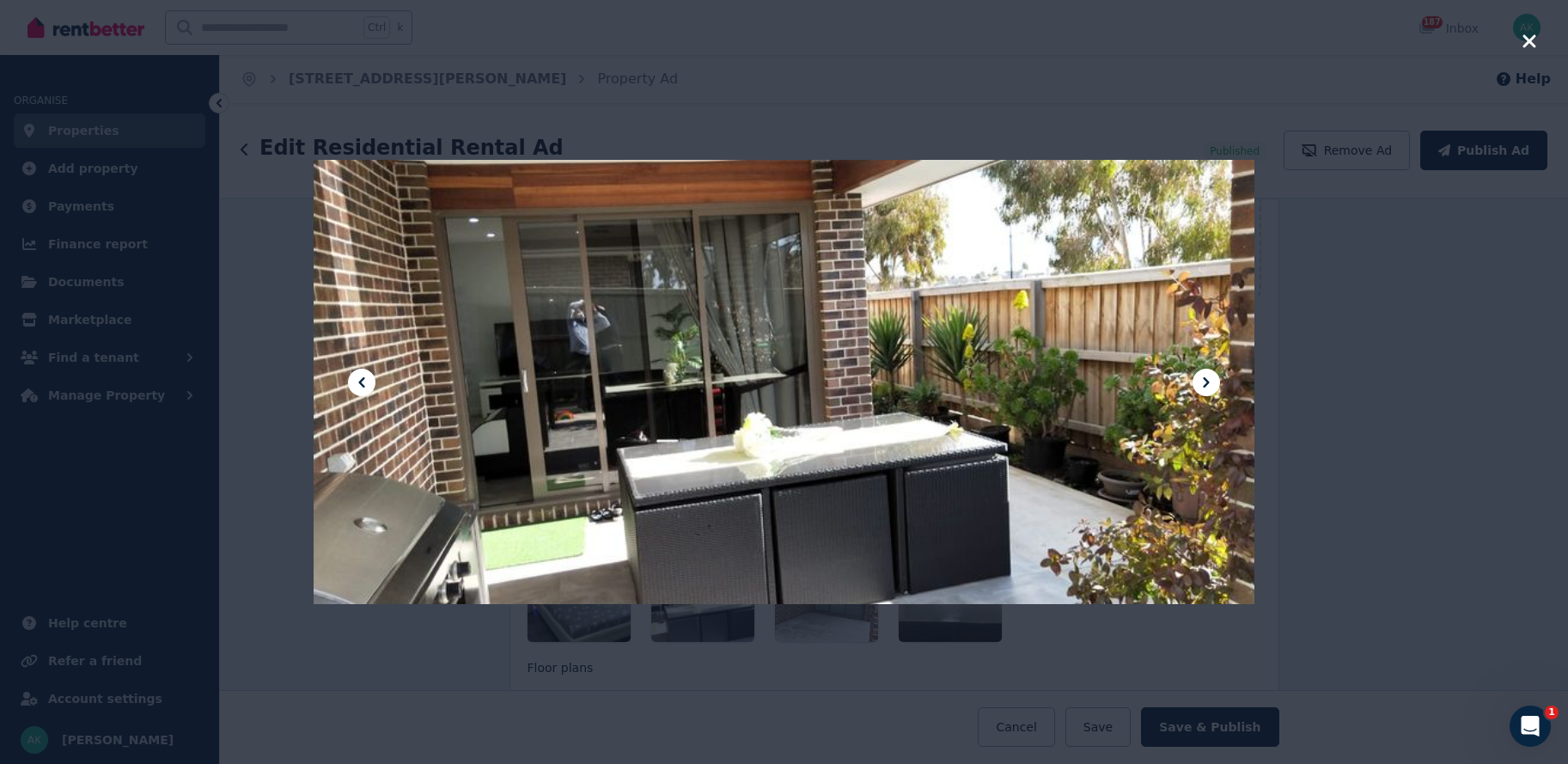
click at [1207, 381] on icon at bounding box center [1206, 382] width 6 height 10
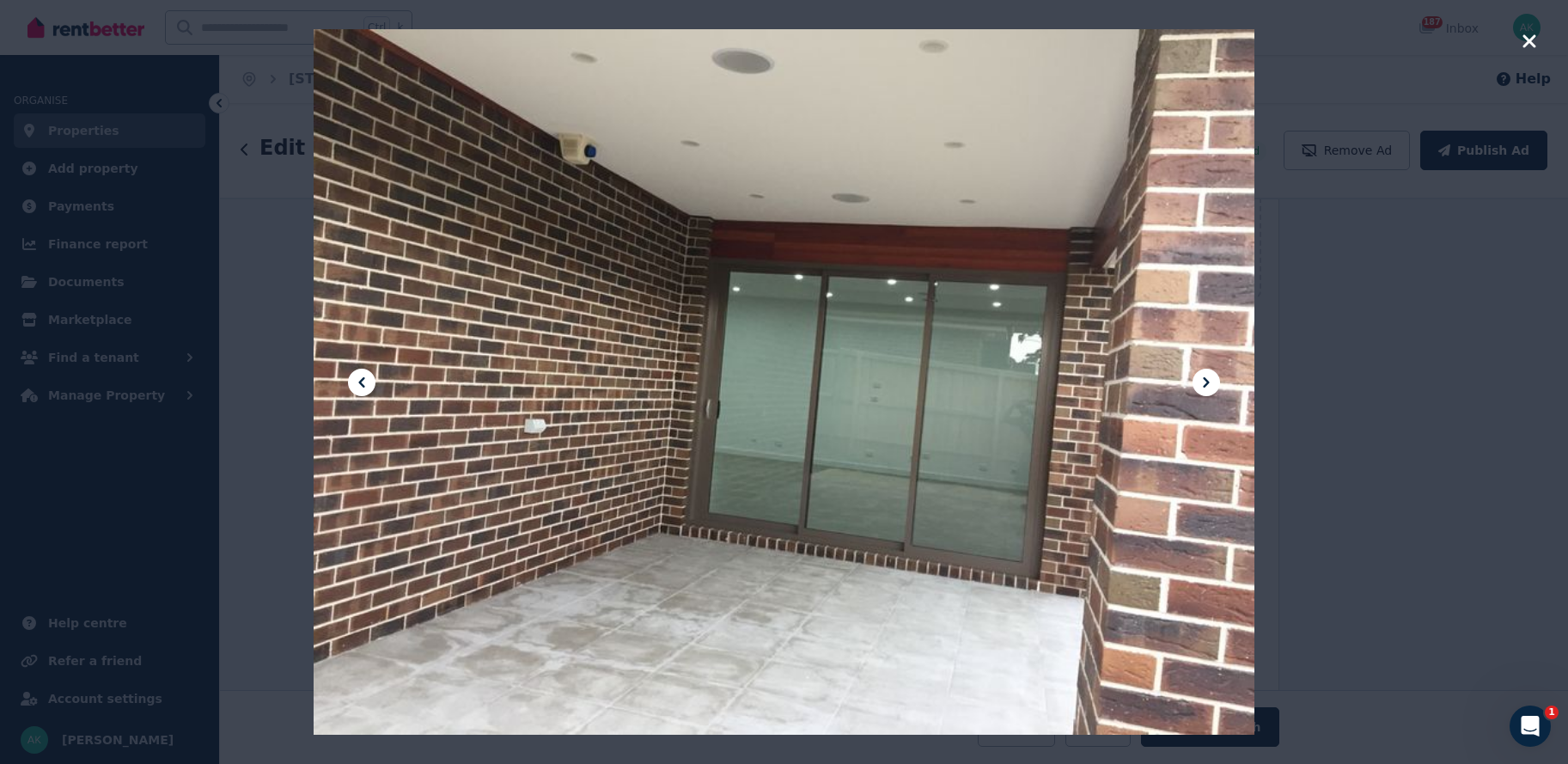
click at [1207, 381] on icon at bounding box center [1206, 382] width 6 height 10
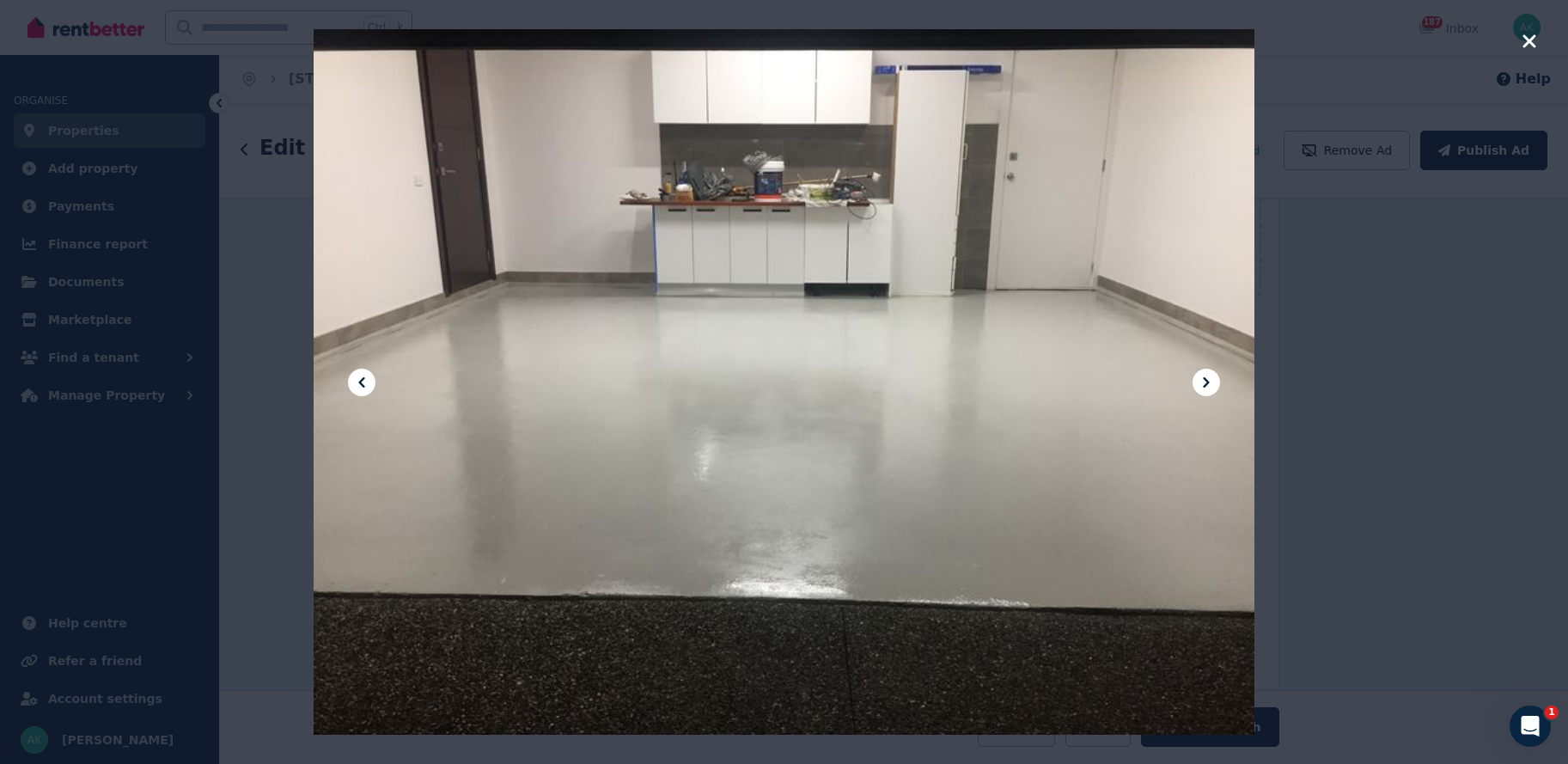
click at [1207, 381] on icon at bounding box center [1206, 382] width 6 height 10
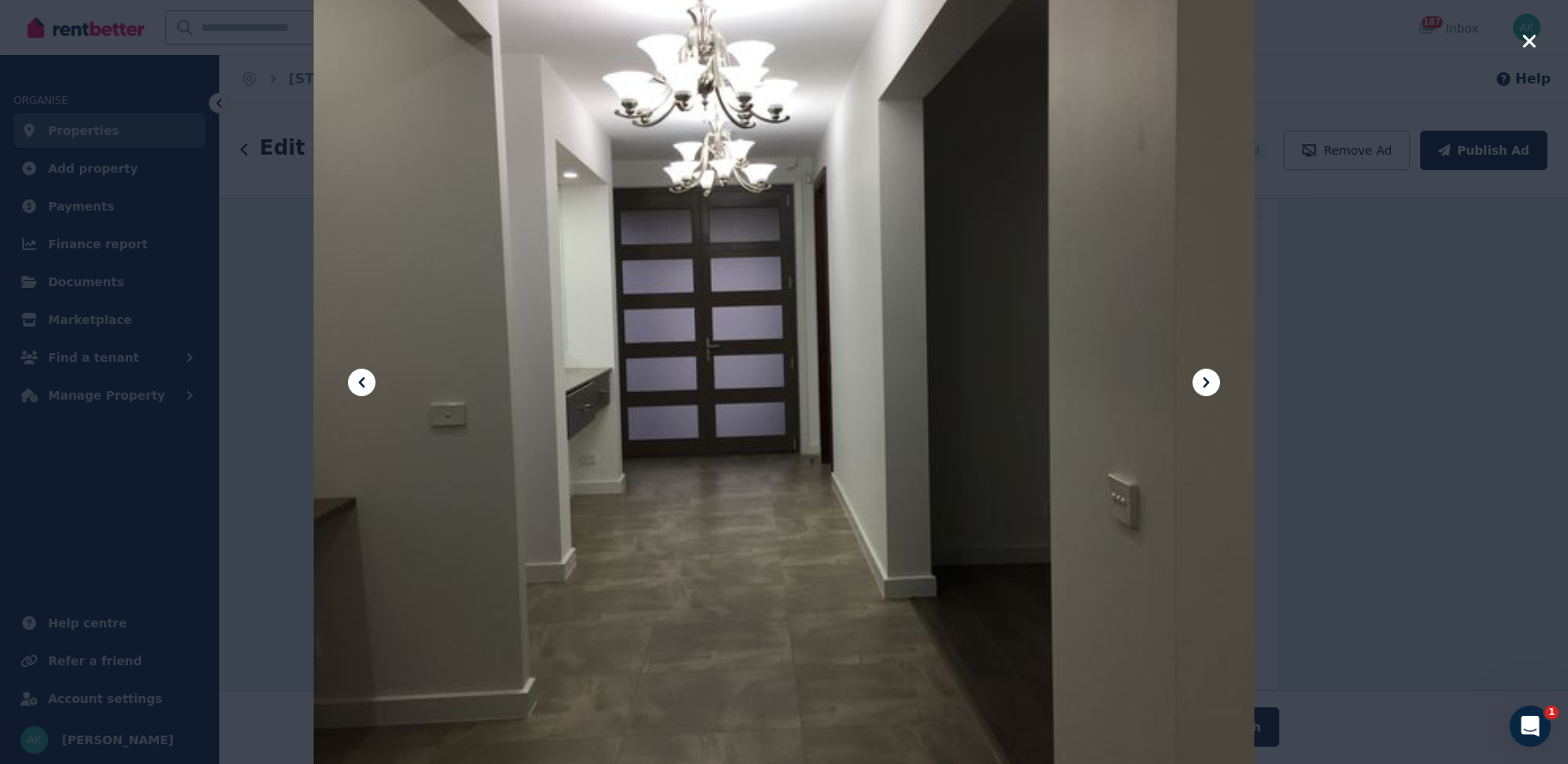
click at [358, 380] on icon at bounding box center [362, 382] width 21 height 21
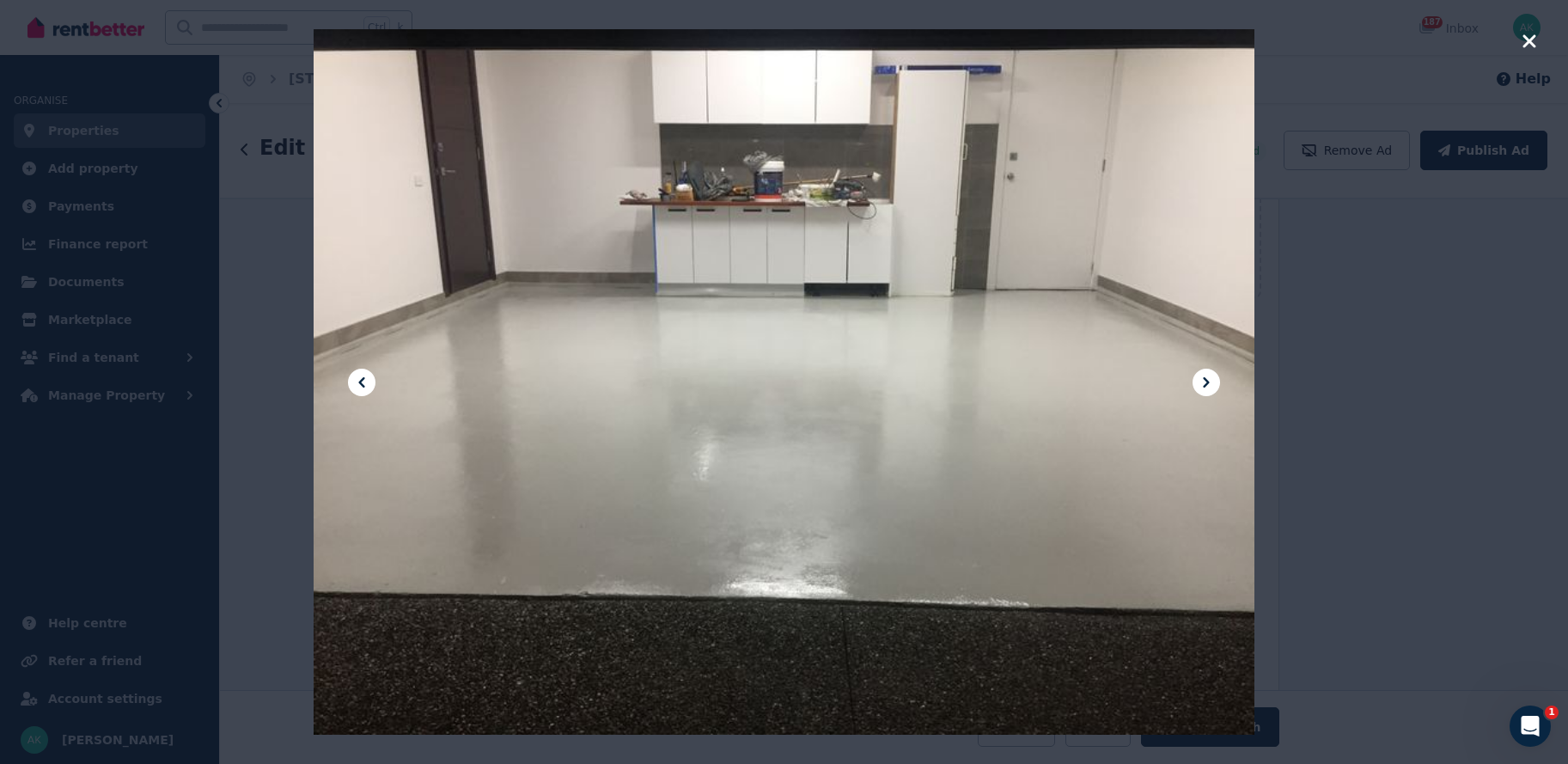
click at [358, 380] on icon at bounding box center [362, 382] width 21 height 21
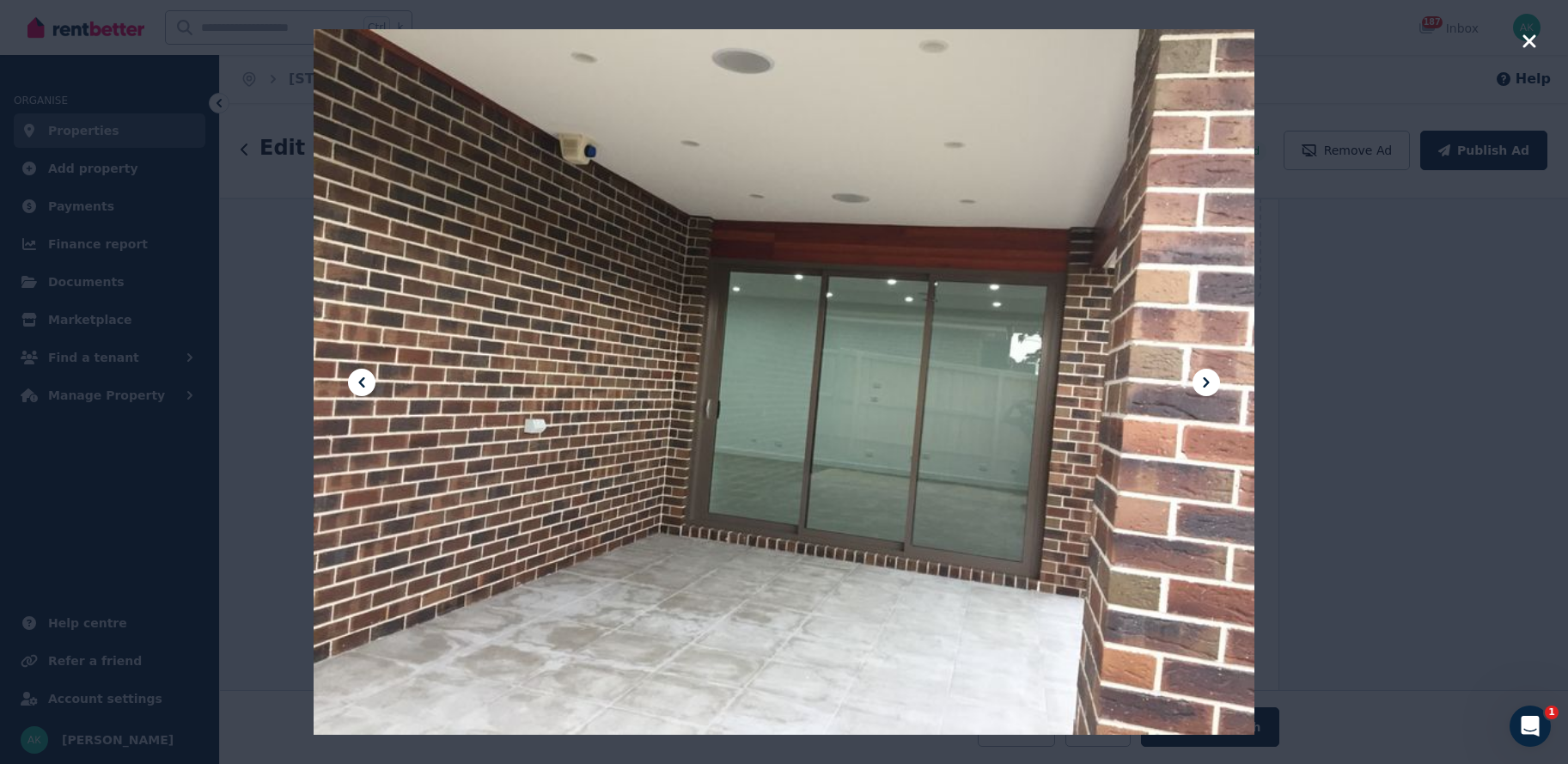
click at [358, 380] on icon at bounding box center [362, 382] width 21 height 21
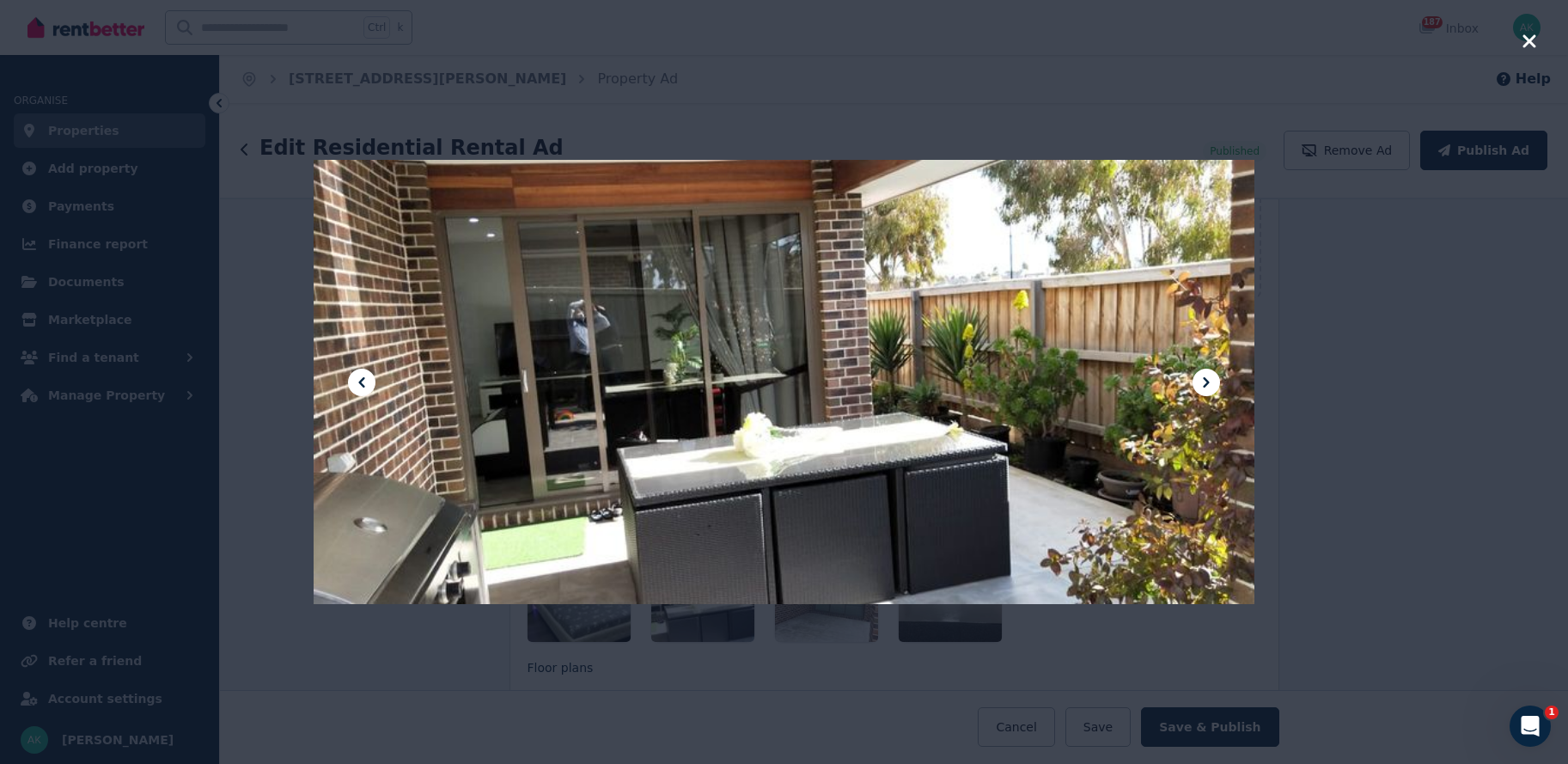
click at [358, 380] on icon at bounding box center [362, 382] width 21 height 21
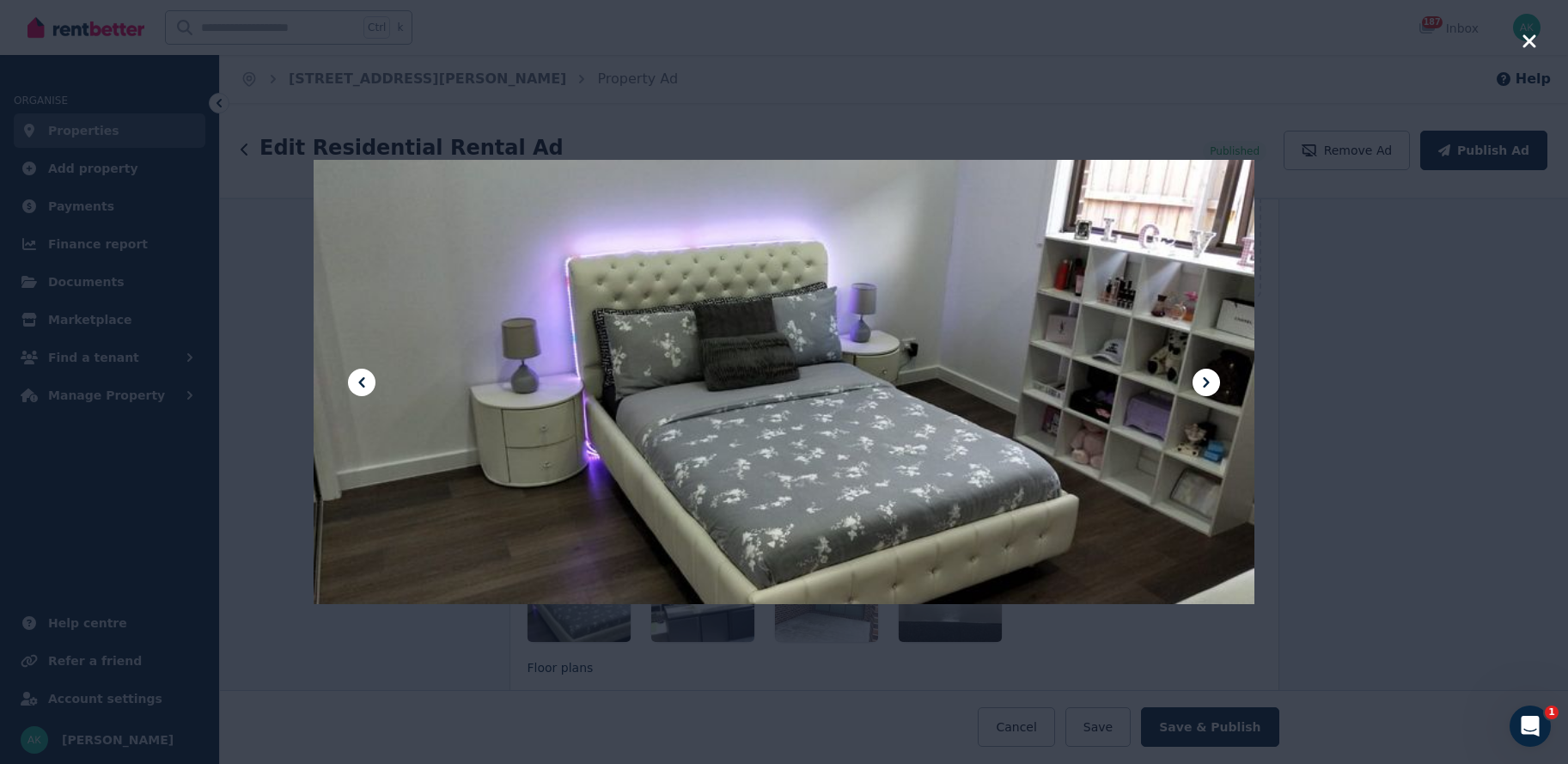
click at [358, 380] on icon at bounding box center [362, 382] width 21 height 21
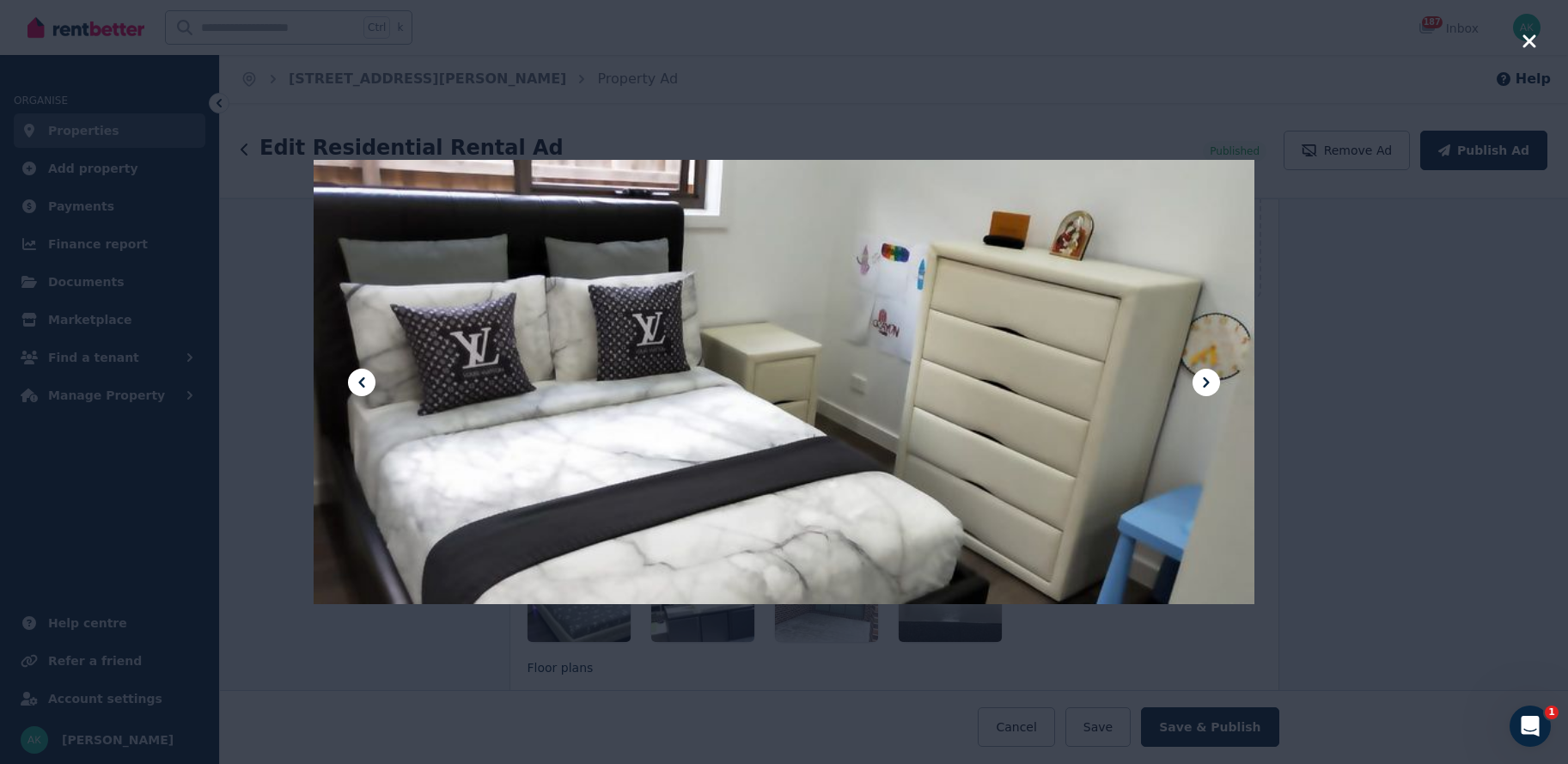
click at [358, 380] on icon at bounding box center [362, 382] width 21 height 21
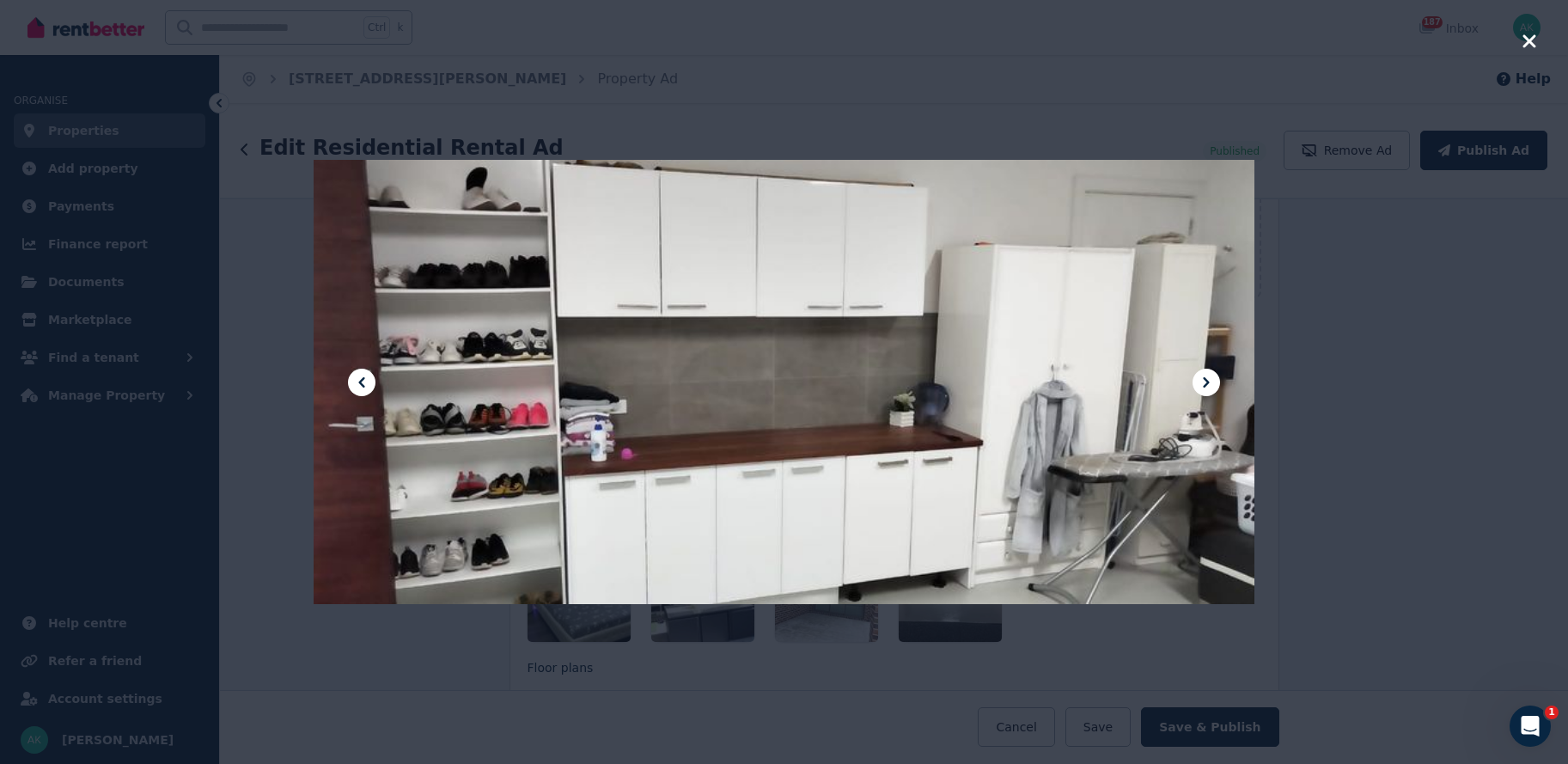
click at [358, 380] on icon at bounding box center [362, 382] width 21 height 21
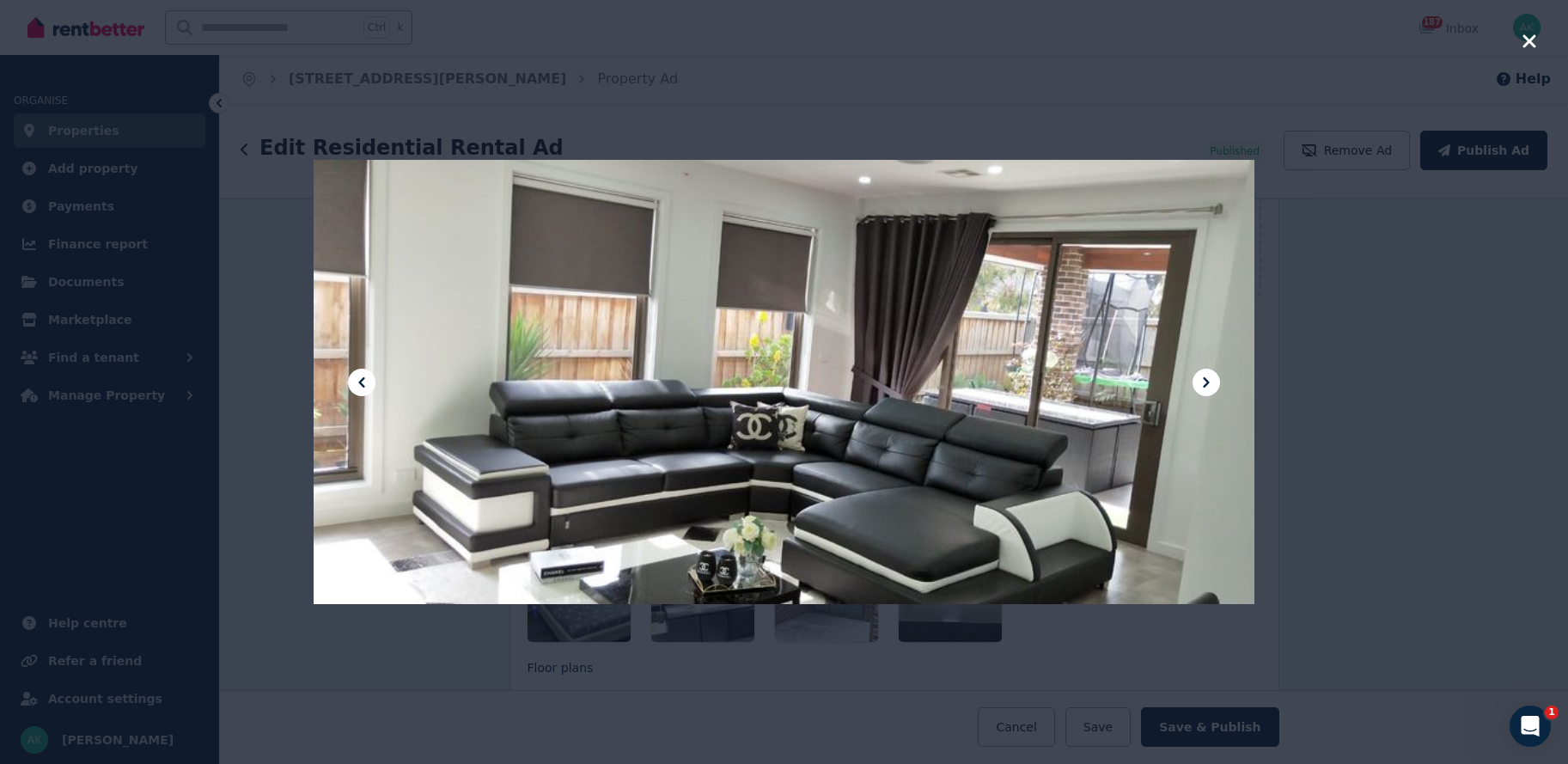
click at [358, 380] on icon at bounding box center [362, 382] width 21 height 21
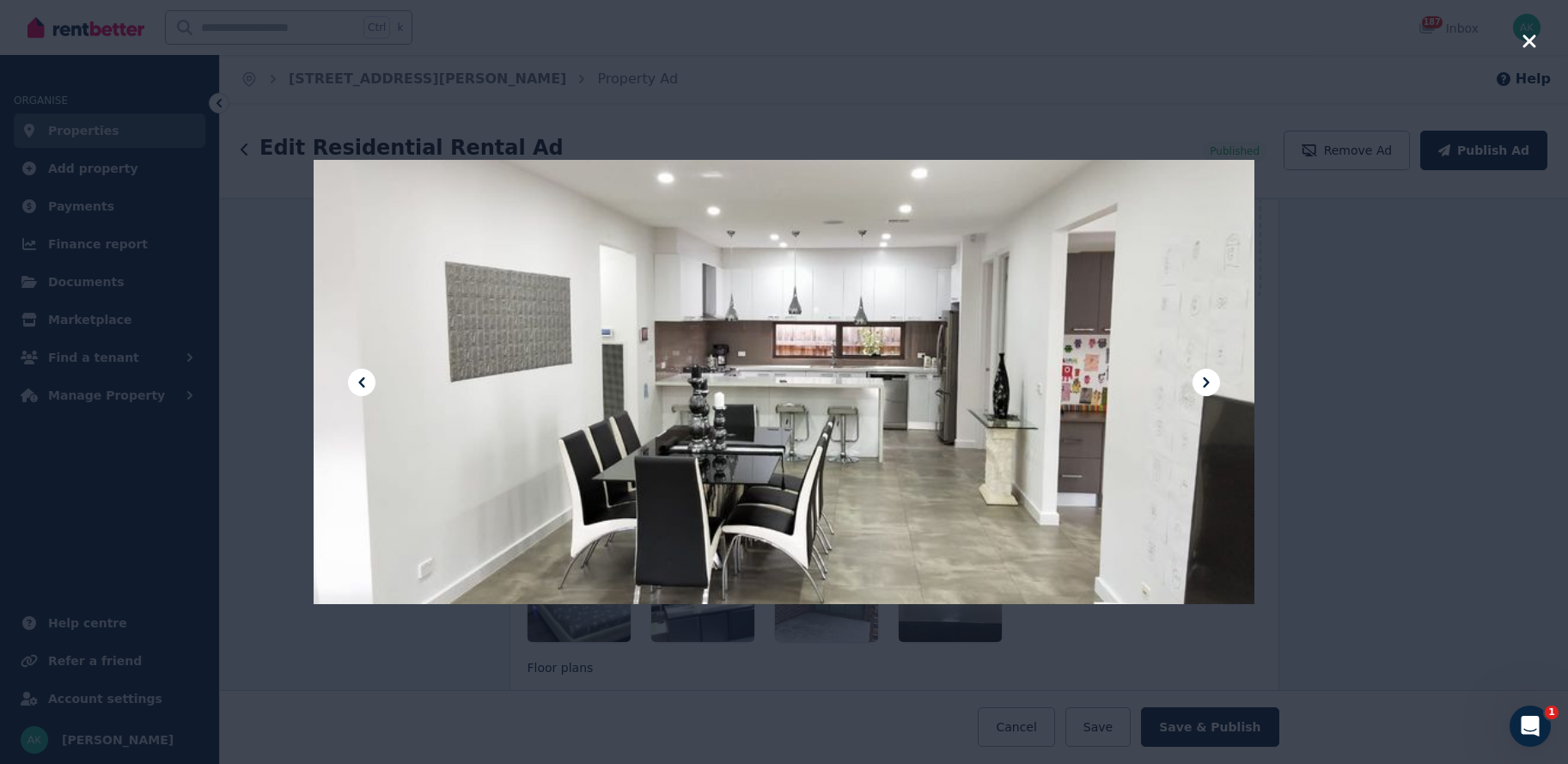
click at [358, 379] on icon at bounding box center [362, 382] width 21 height 21
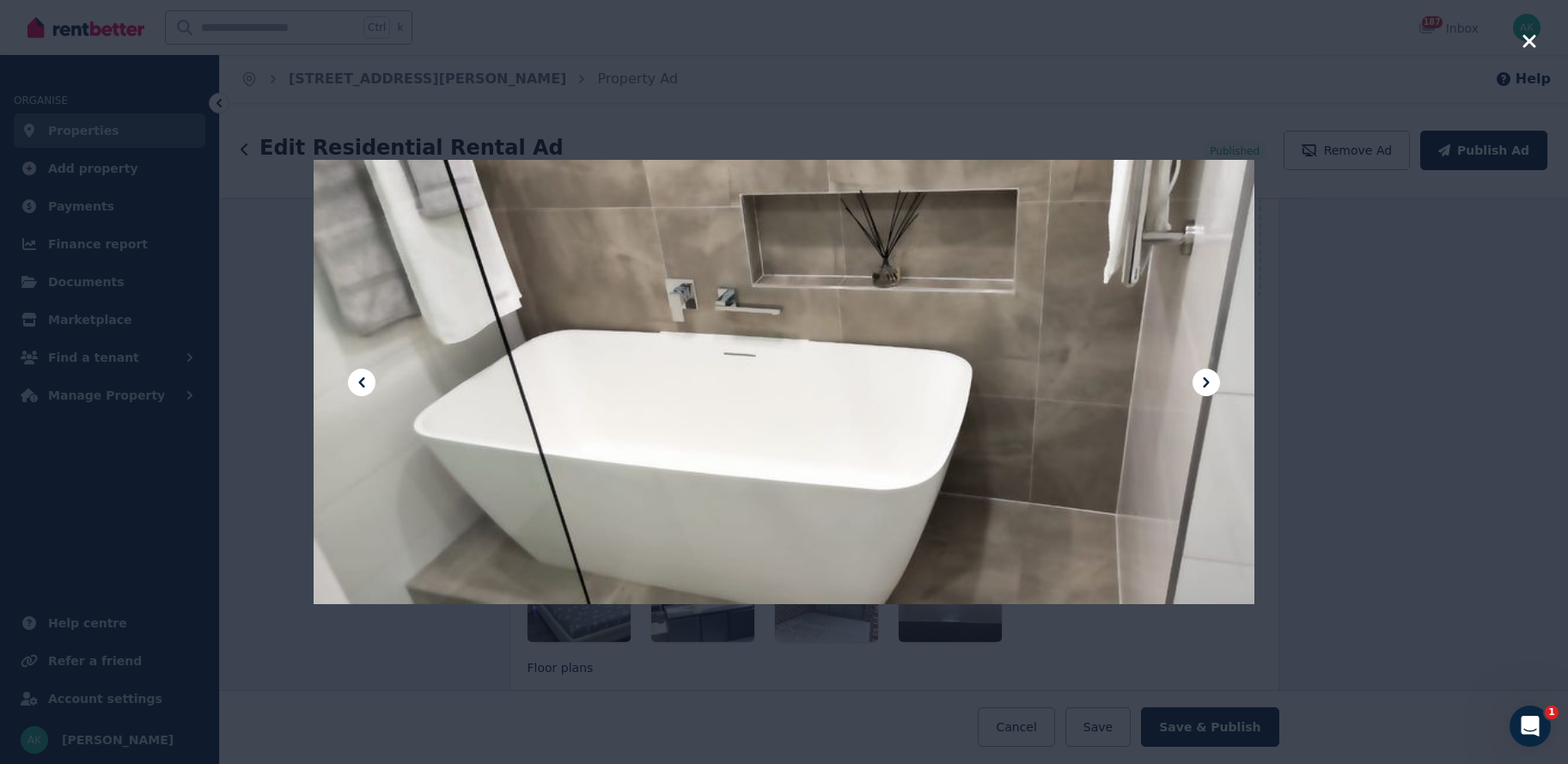
click at [358, 379] on icon at bounding box center [362, 382] width 21 height 21
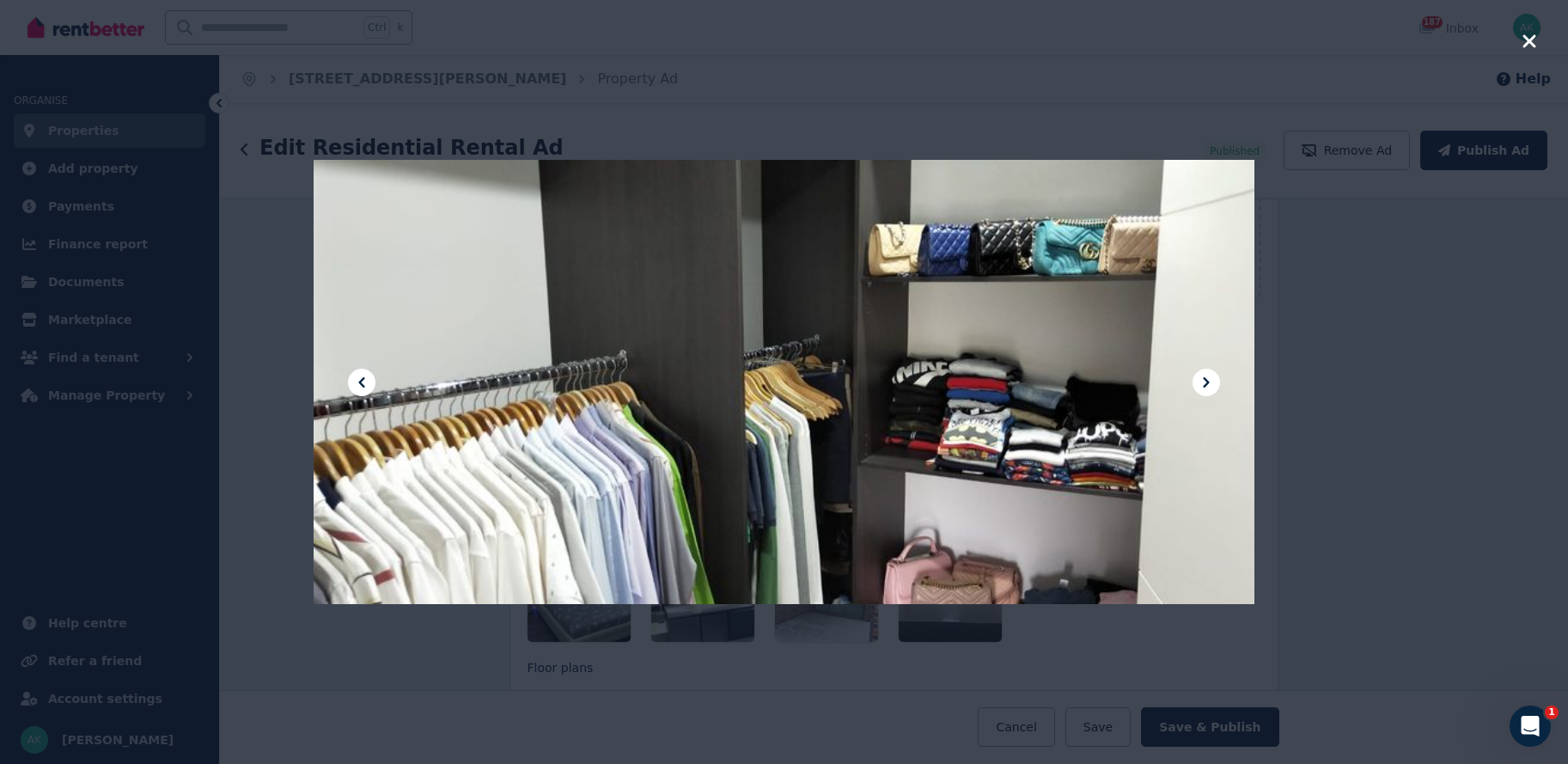
click at [1203, 382] on icon at bounding box center [1207, 382] width 21 height 21
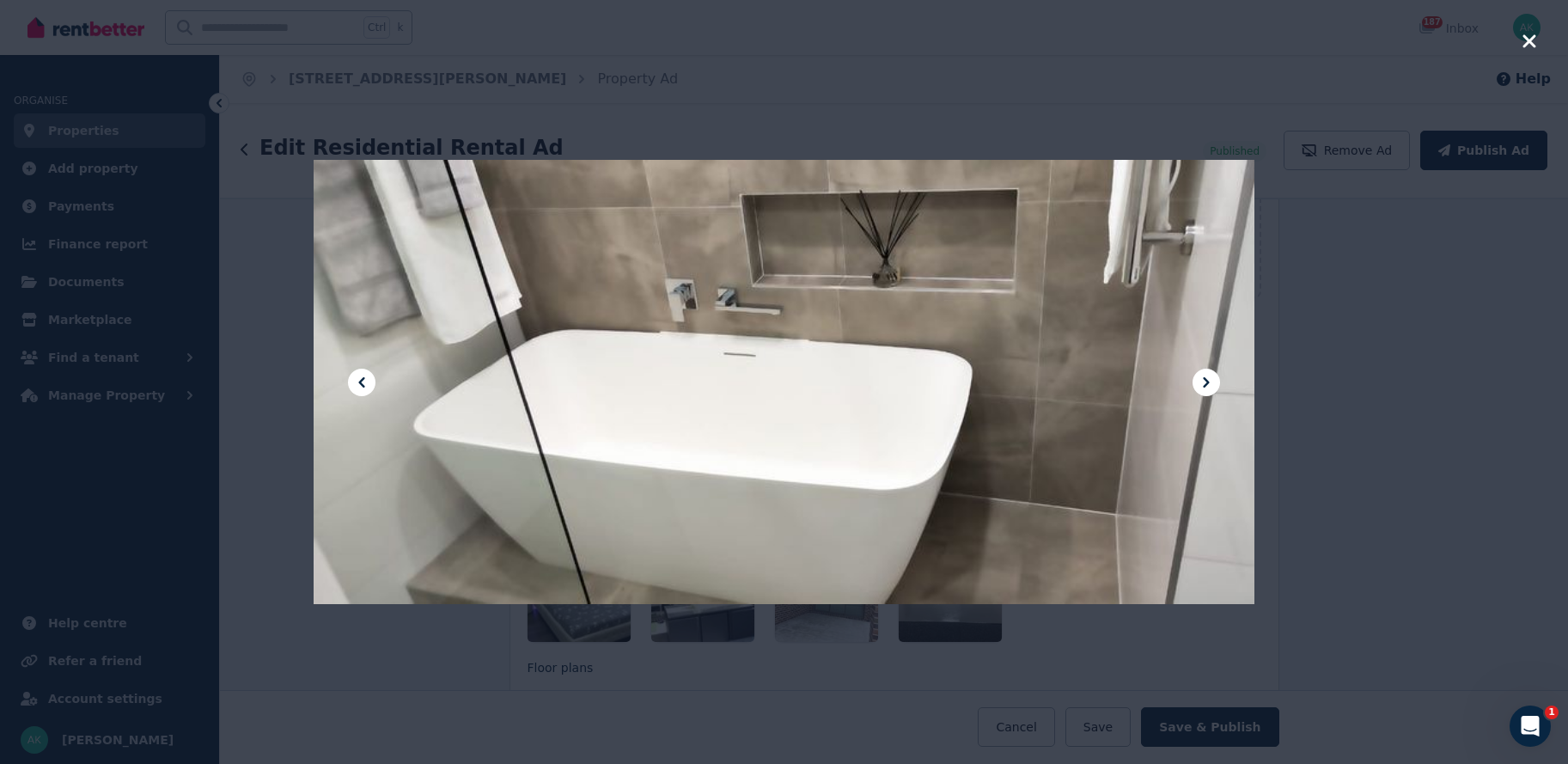
click at [1202, 382] on icon at bounding box center [1207, 382] width 21 height 21
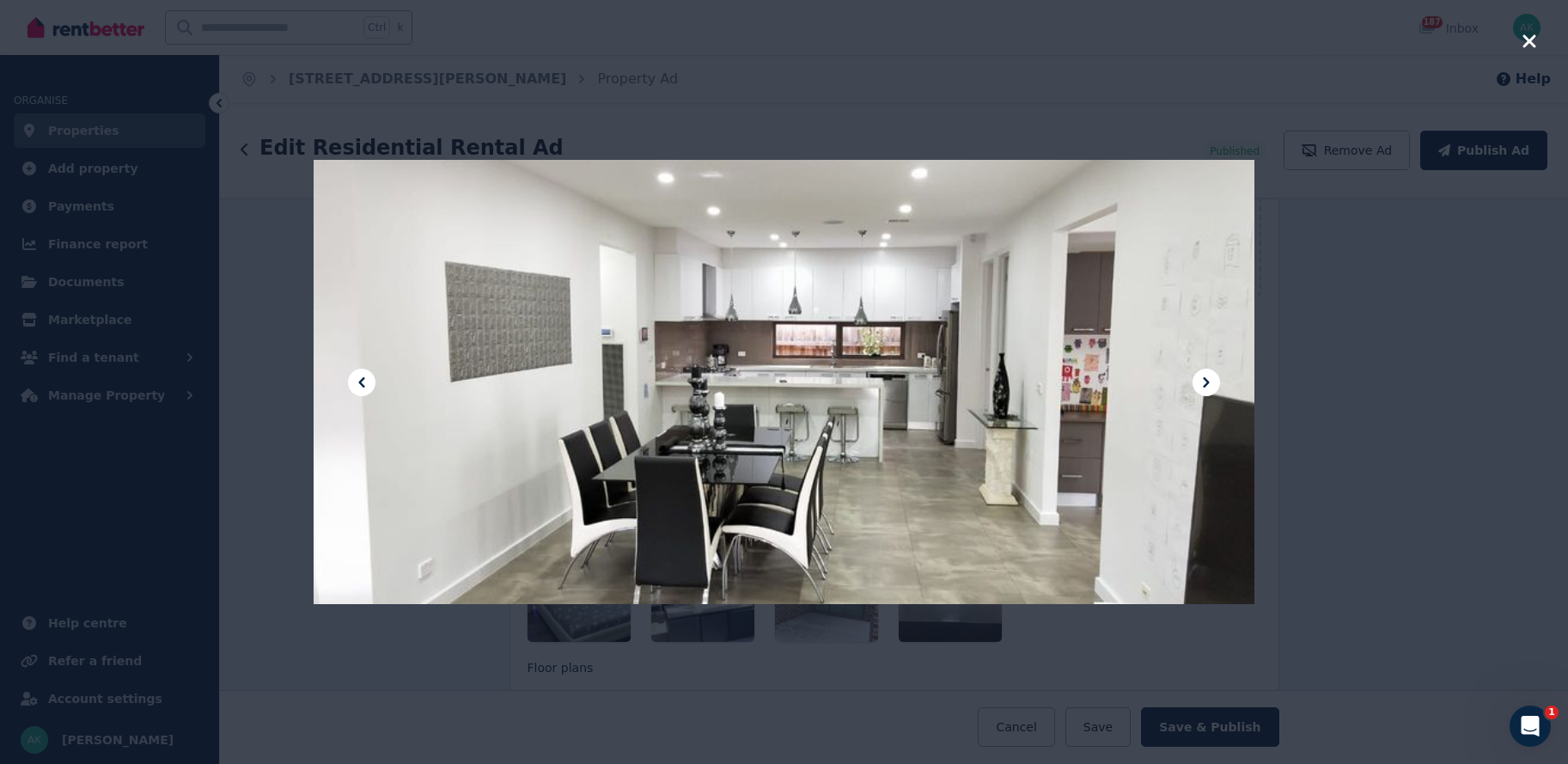
click at [1204, 384] on icon at bounding box center [1207, 382] width 21 height 21
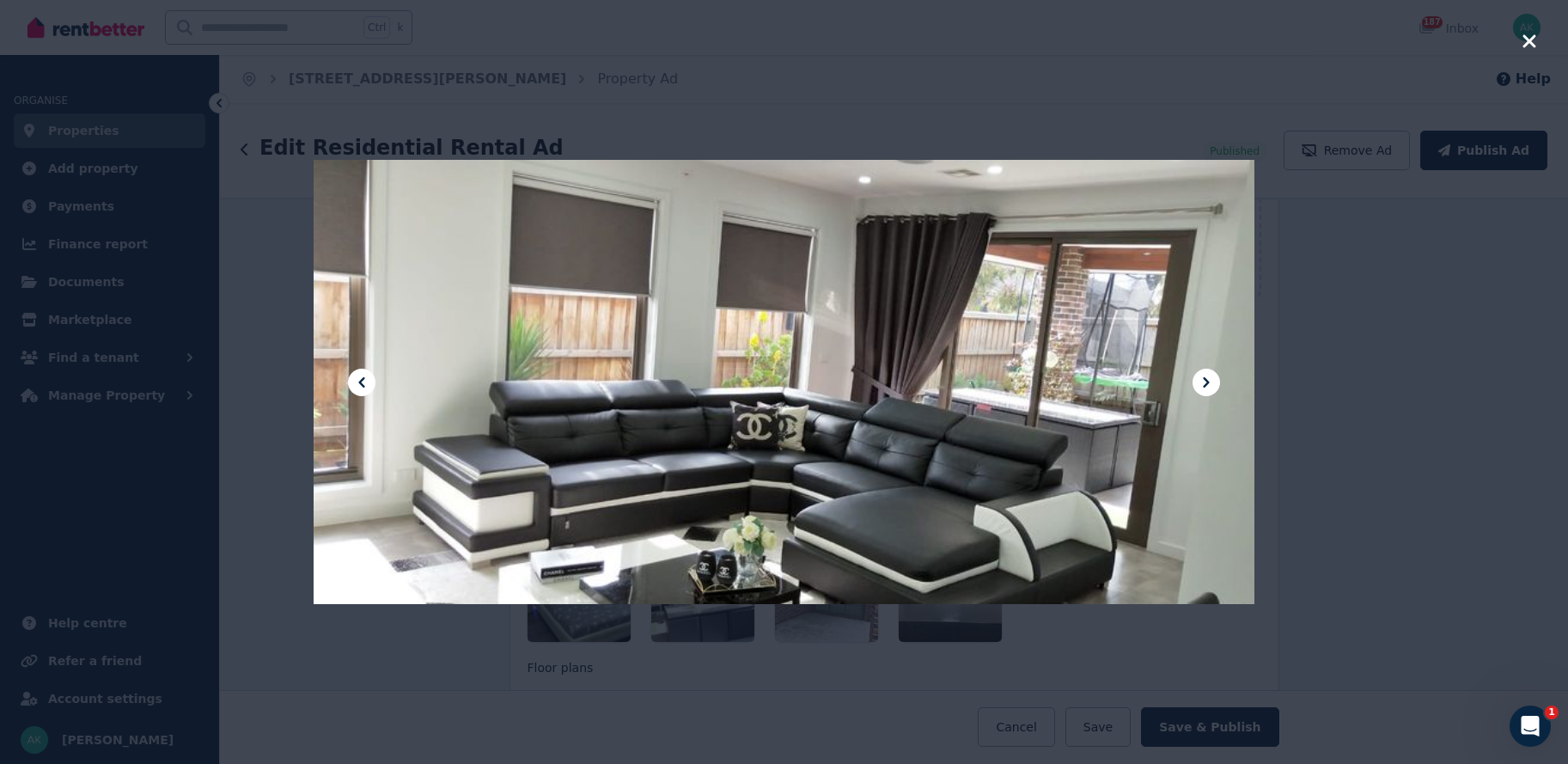
click at [1203, 384] on icon at bounding box center [1207, 382] width 21 height 21
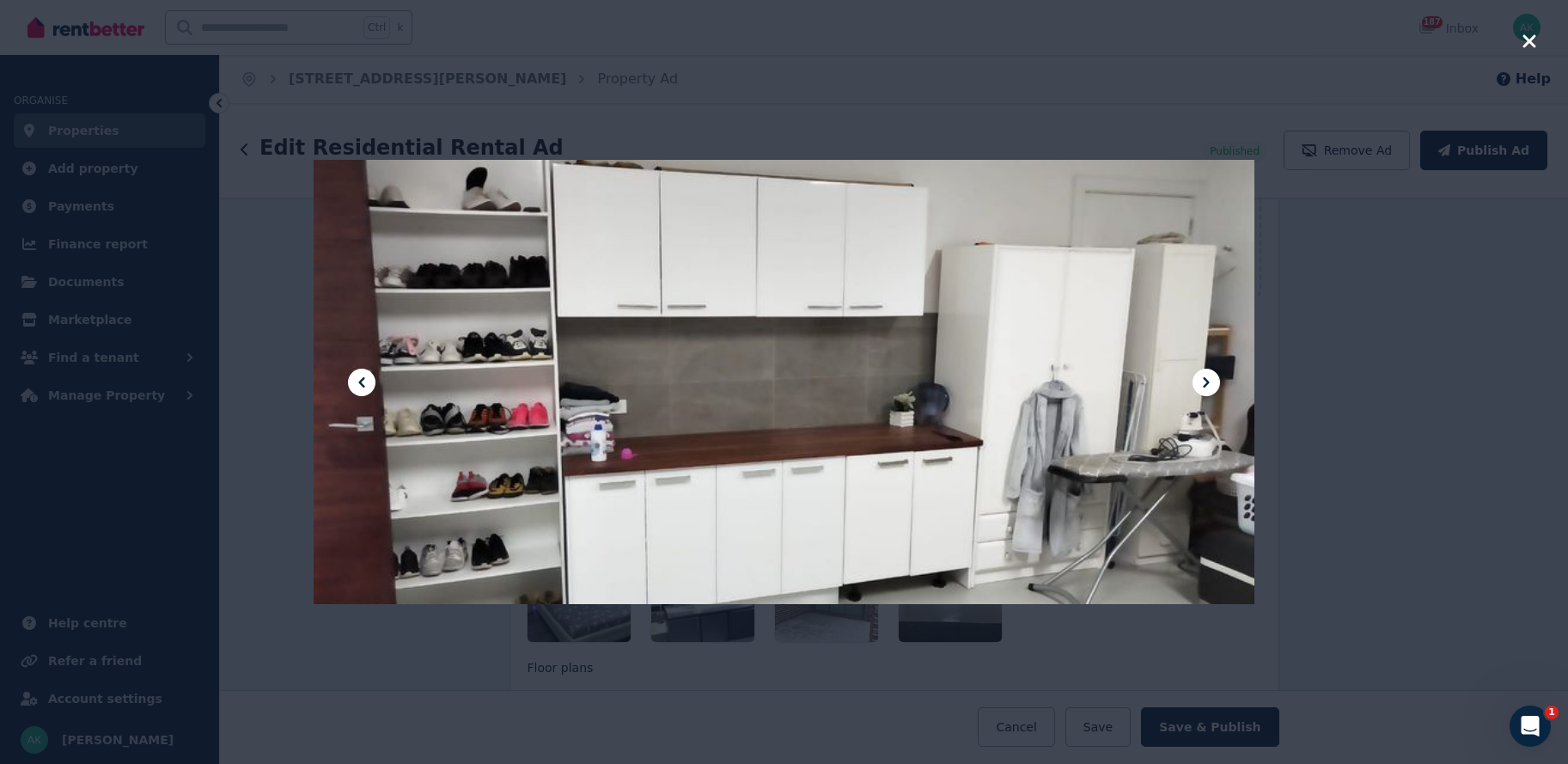
click at [1203, 384] on icon at bounding box center [1207, 382] width 21 height 21
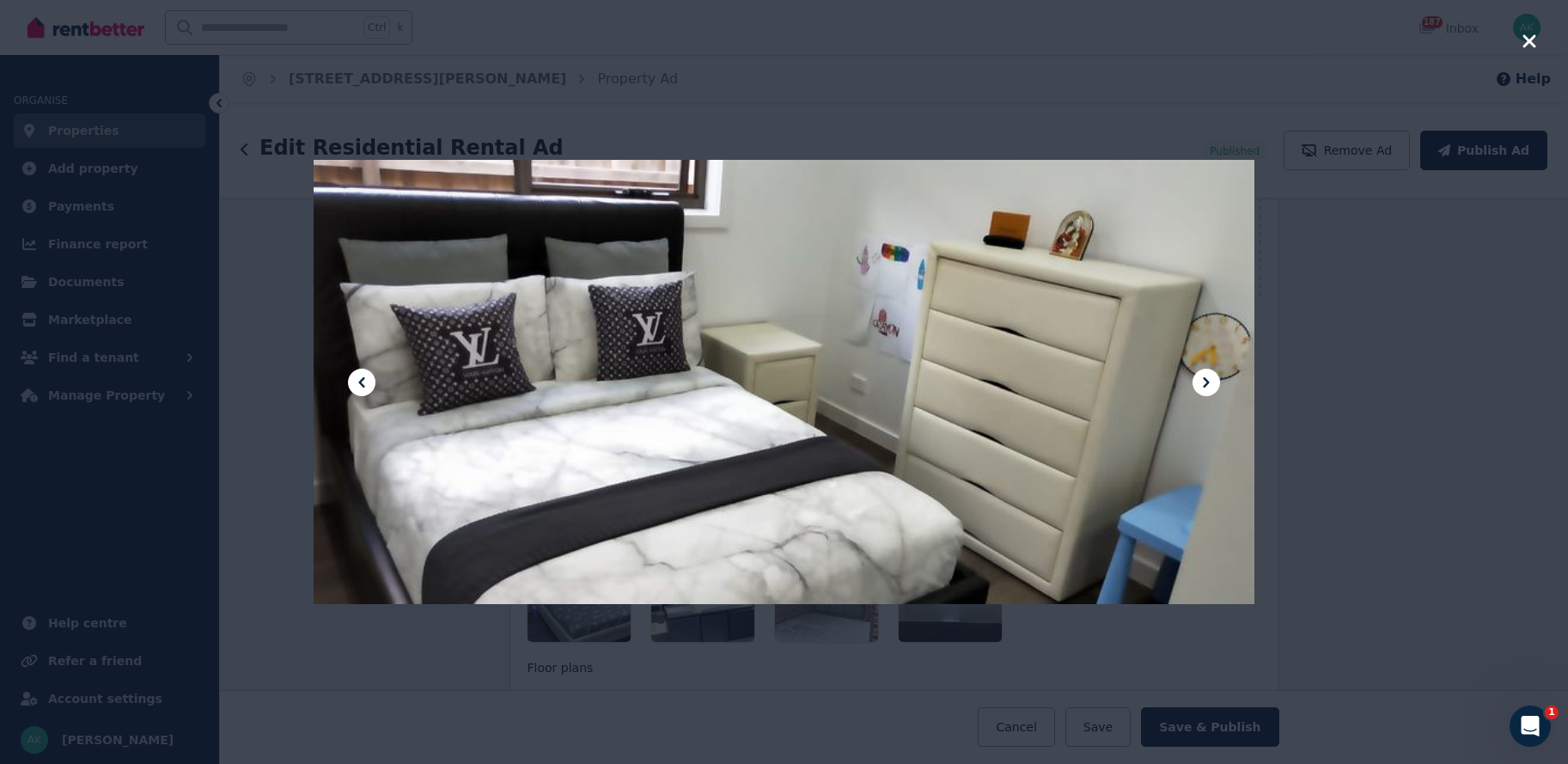
click at [1202, 385] on icon at bounding box center [1207, 382] width 21 height 21
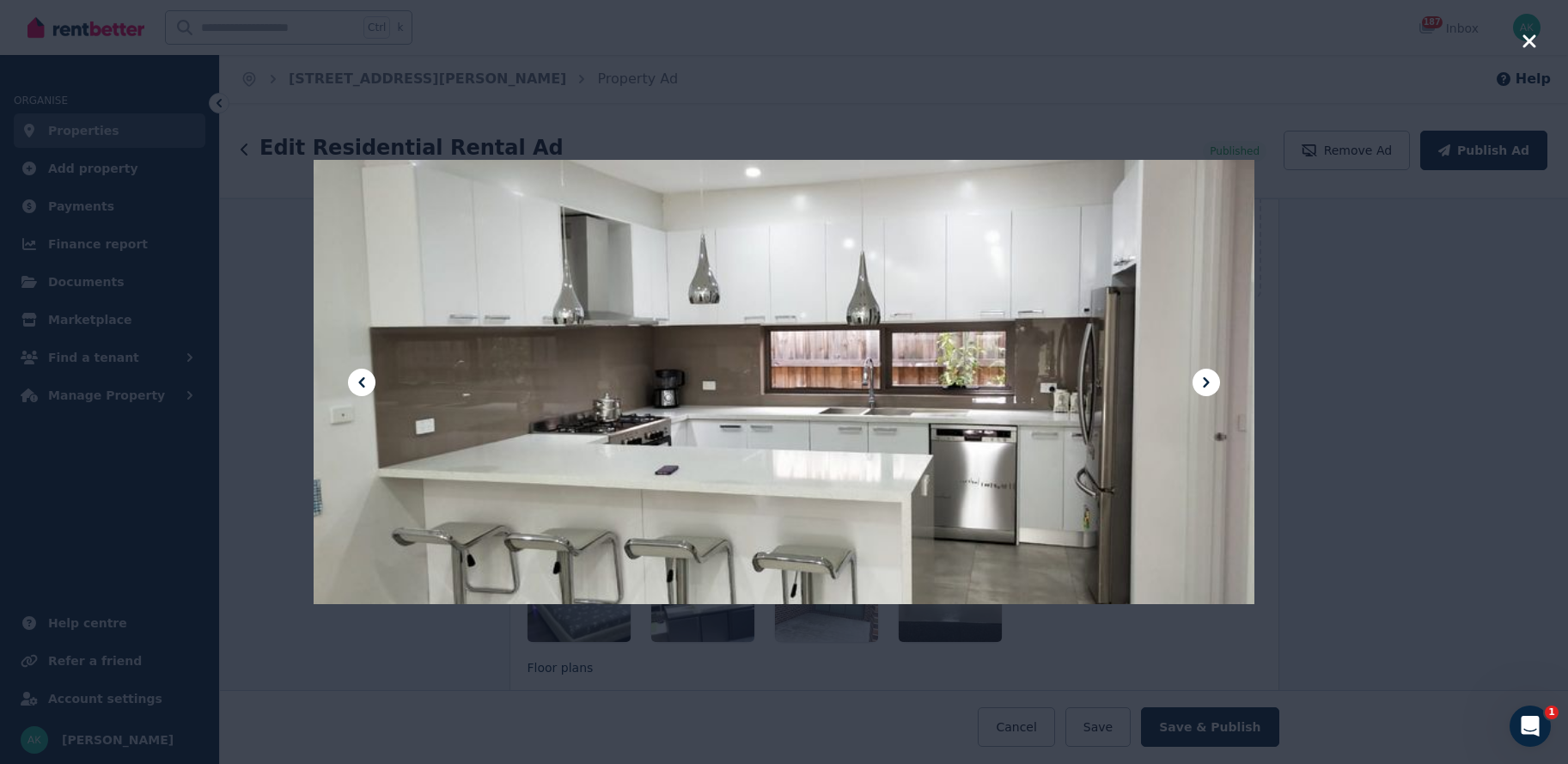
click at [1201, 386] on icon at bounding box center [1207, 382] width 21 height 21
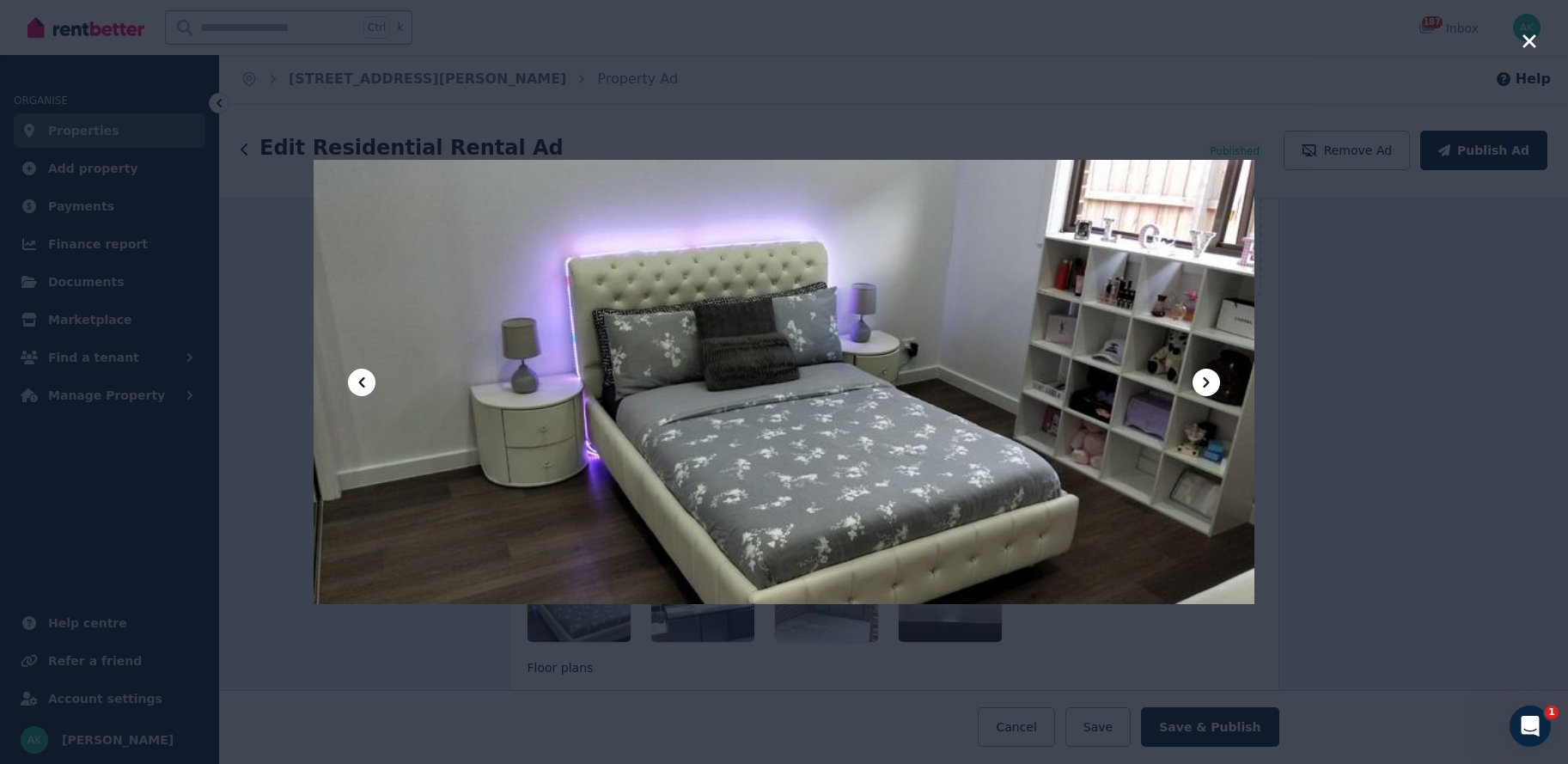
click at [366, 379] on icon at bounding box center [362, 382] width 21 height 21
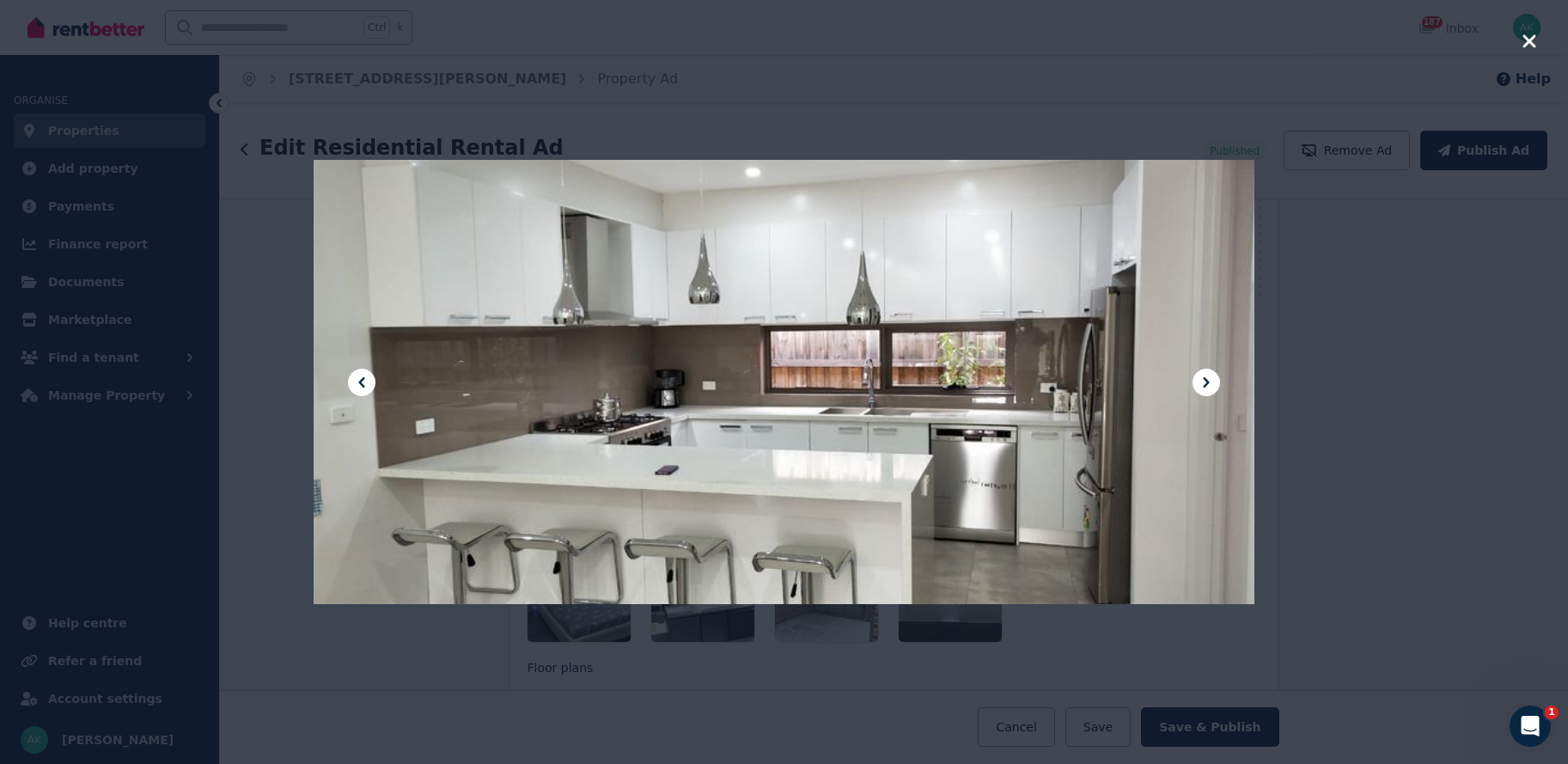
click at [366, 379] on icon at bounding box center [362, 382] width 21 height 21
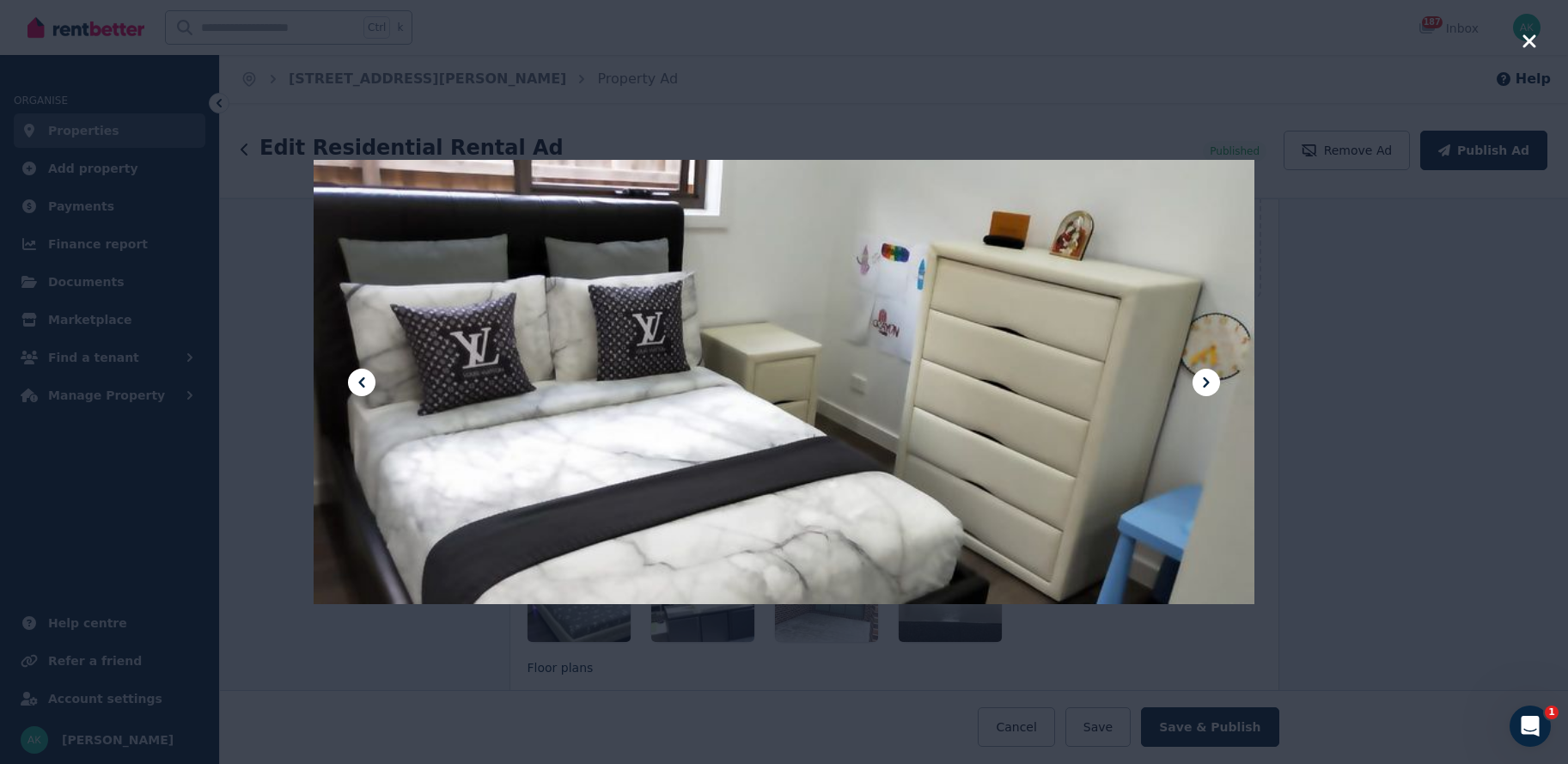
click at [366, 379] on icon at bounding box center [362, 382] width 21 height 21
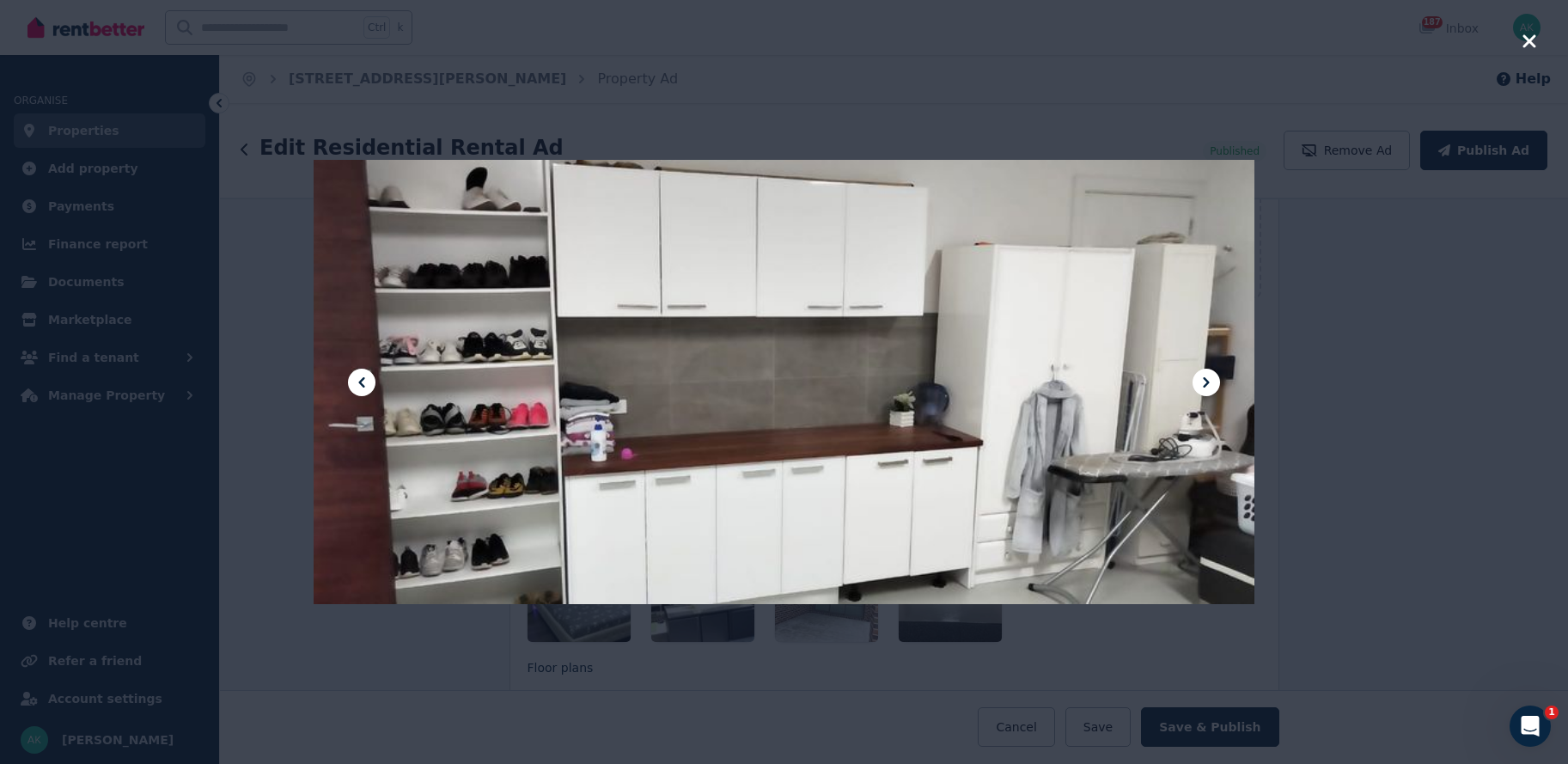
click at [366, 379] on icon at bounding box center [362, 382] width 21 height 21
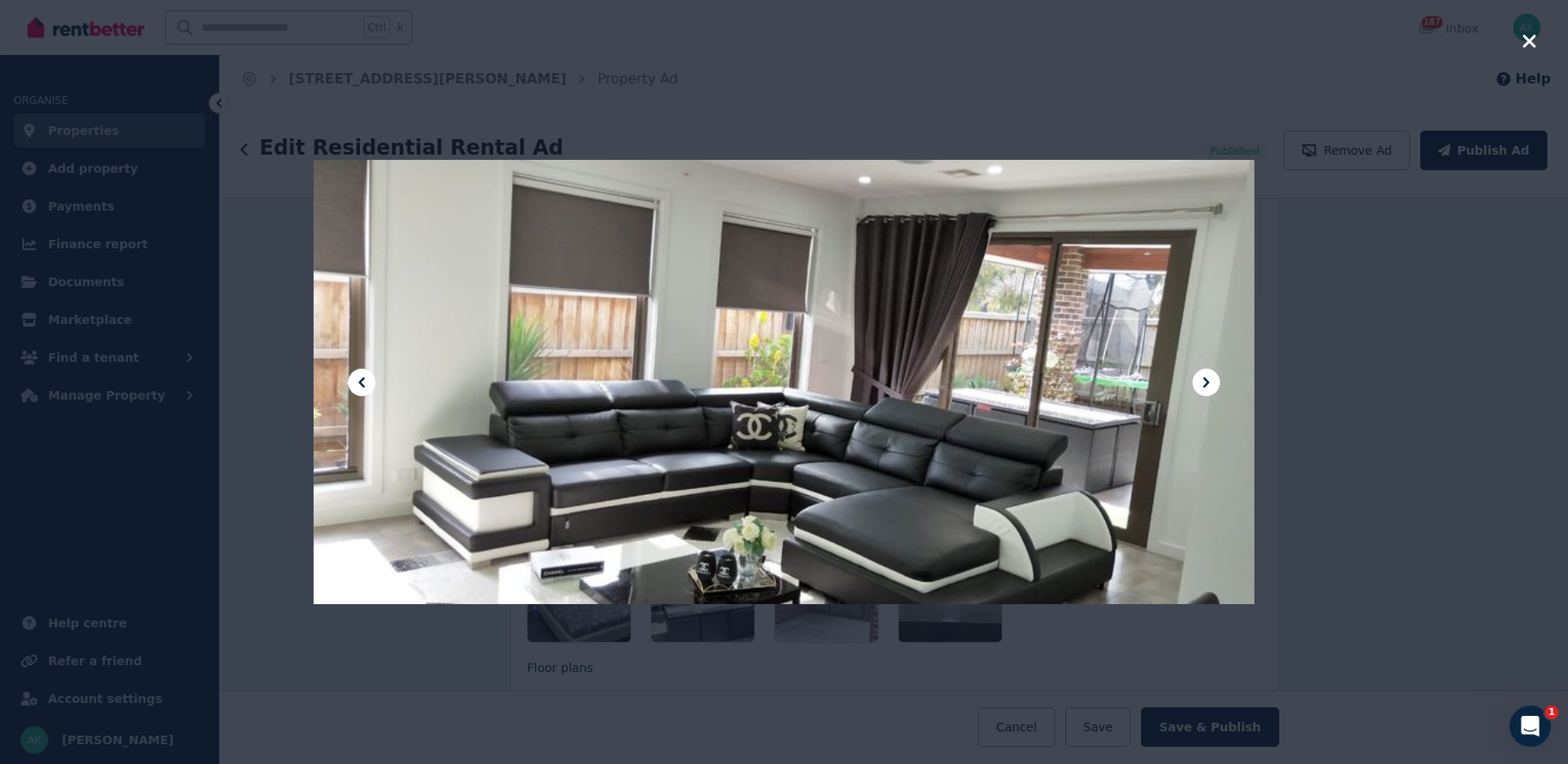
click at [366, 379] on icon at bounding box center [362, 382] width 21 height 21
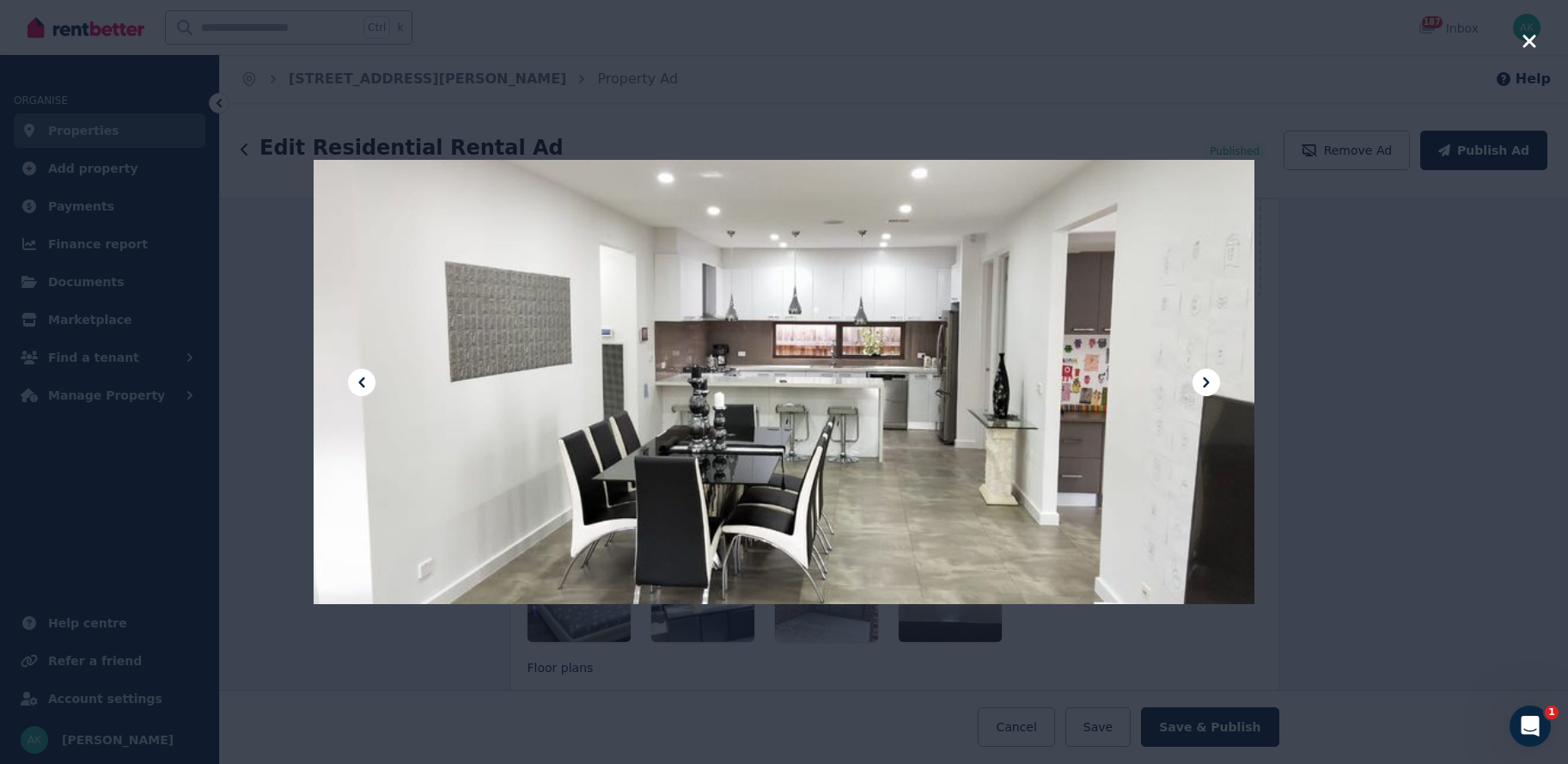
click at [366, 379] on icon at bounding box center [362, 382] width 21 height 21
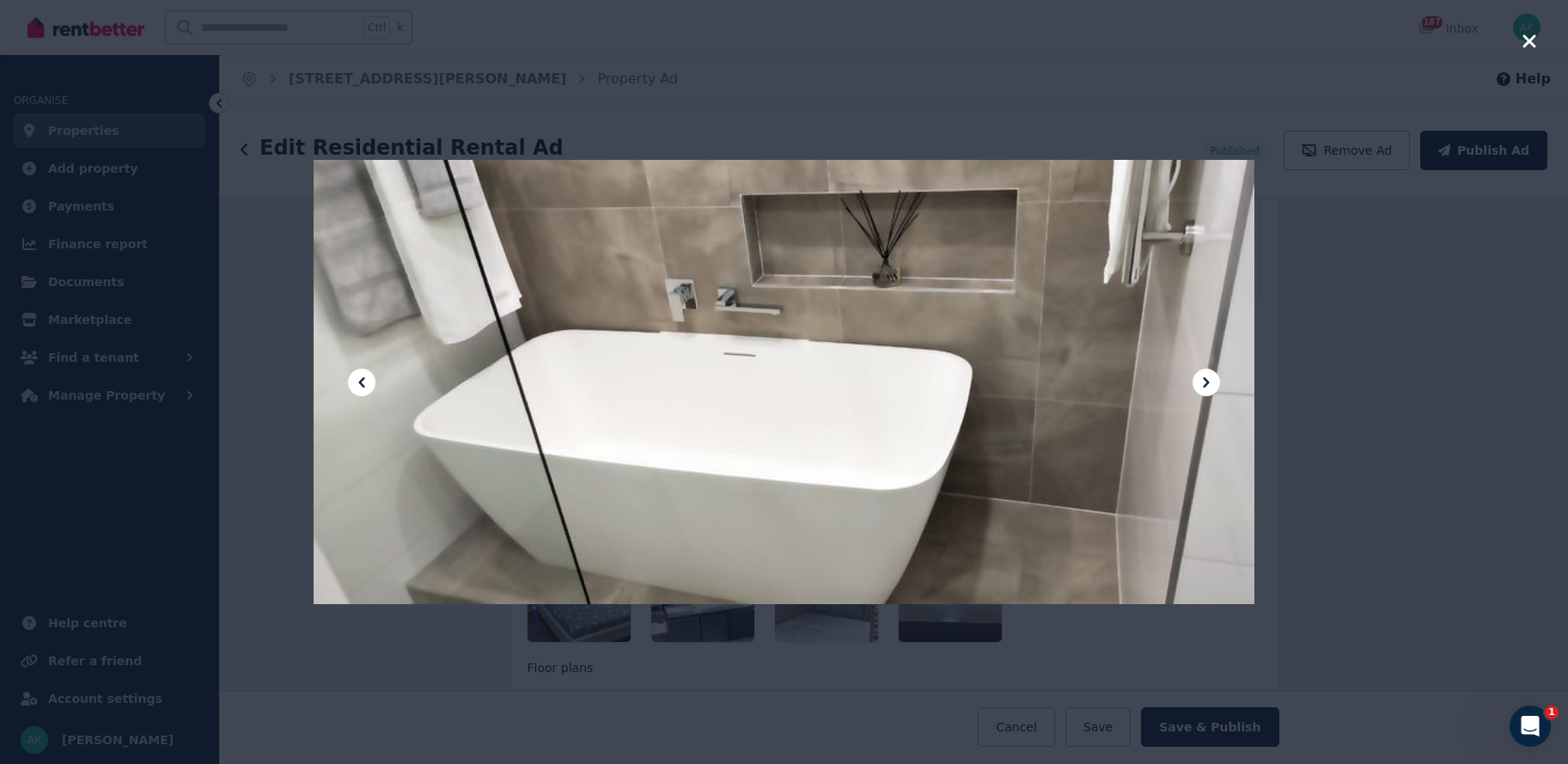
click at [366, 379] on icon at bounding box center [362, 382] width 21 height 21
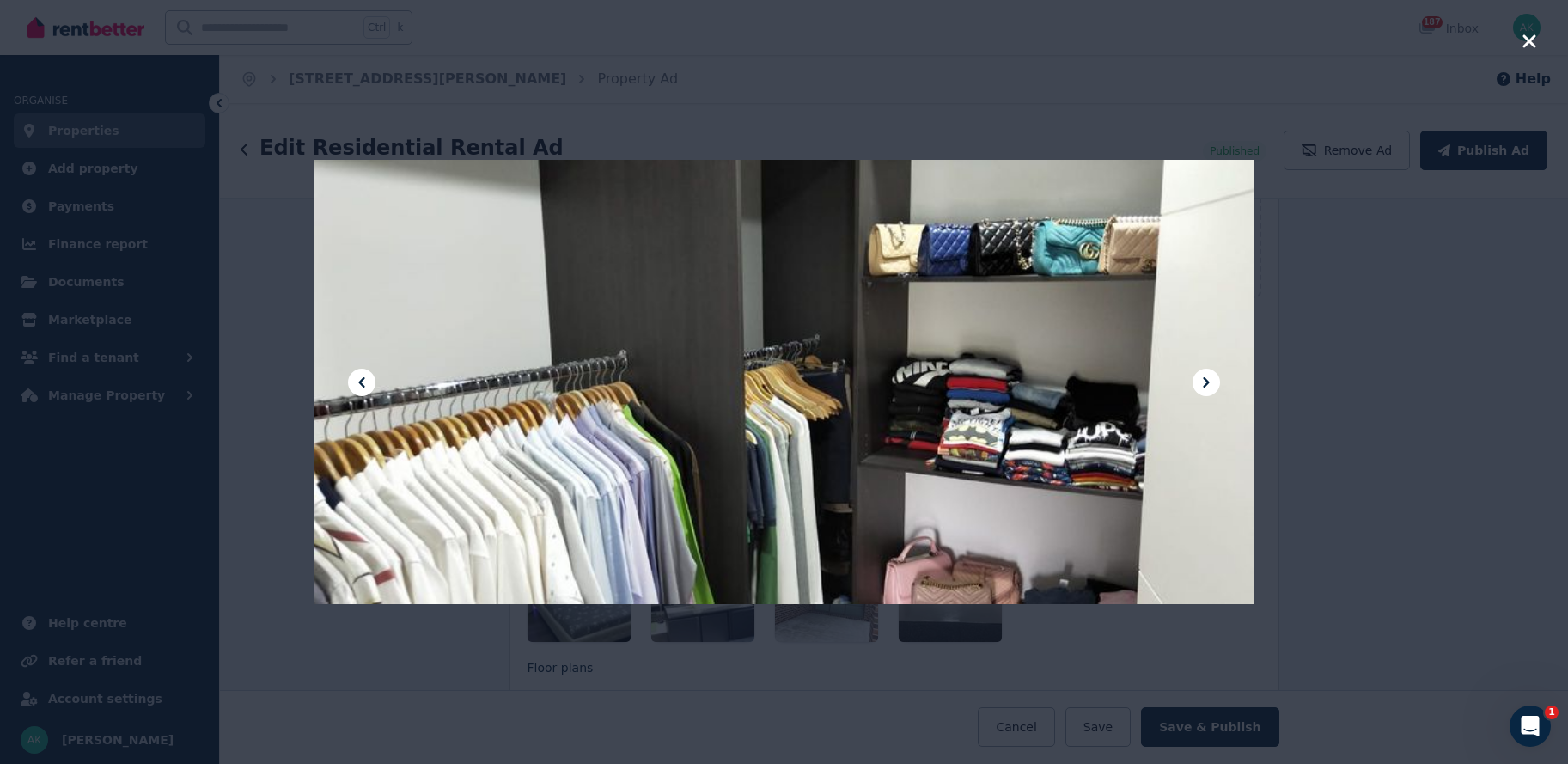
click at [366, 379] on icon at bounding box center [362, 382] width 21 height 21
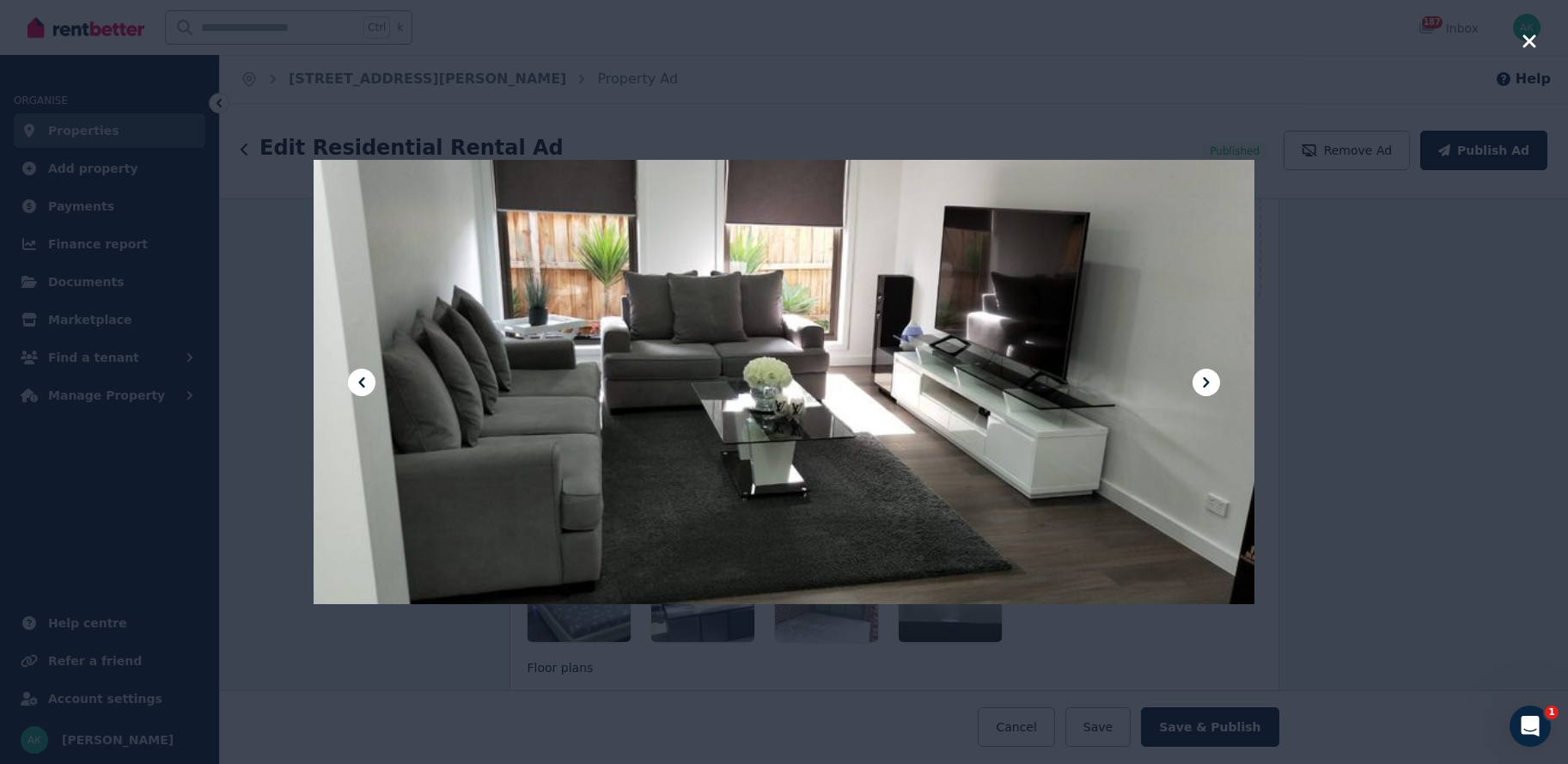
click at [366, 379] on icon at bounding box center [362, 382] width 21 height 21
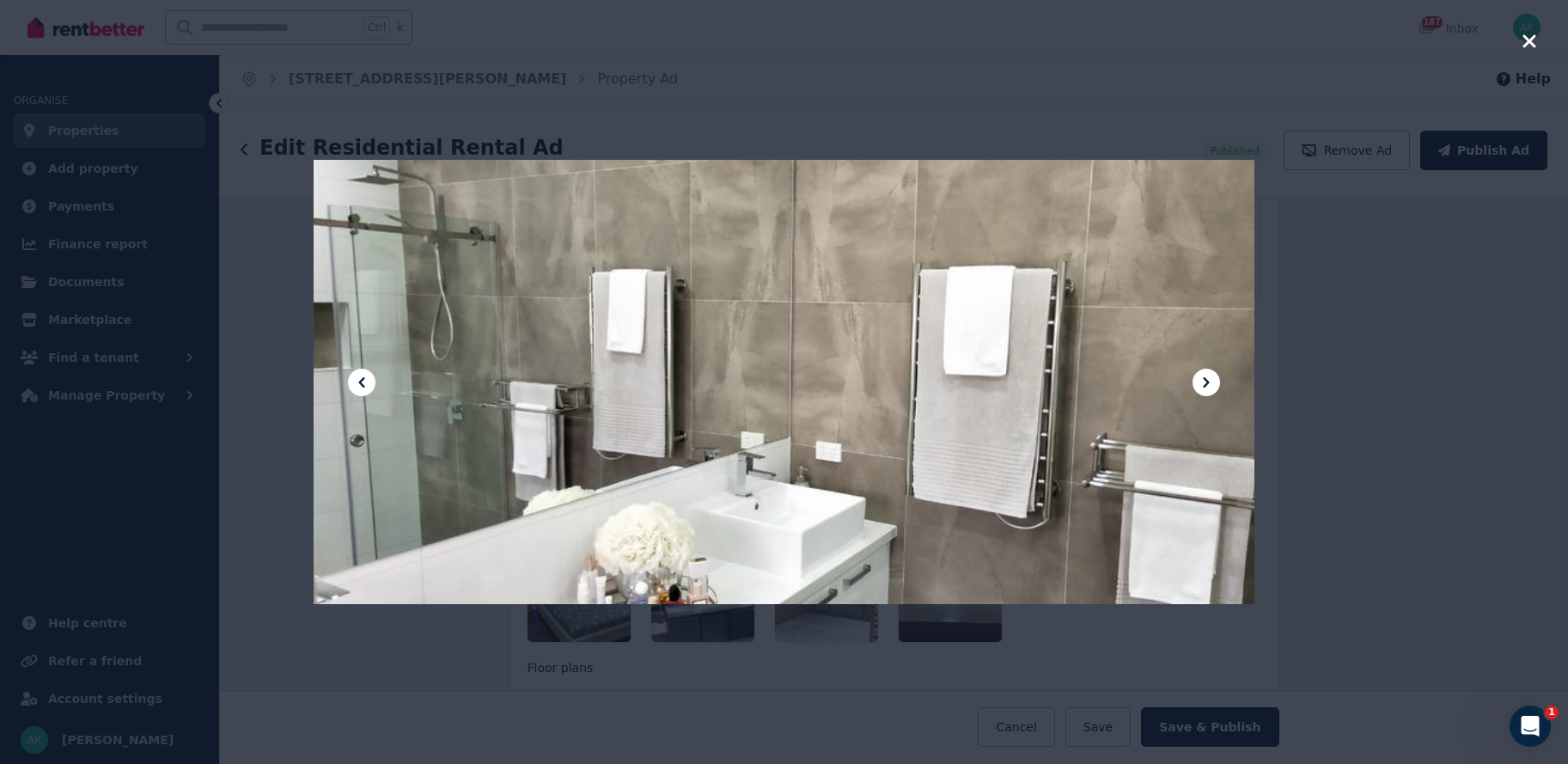
click at [366, 379] on icon at bounding box center [362, 382] width 21 height 21
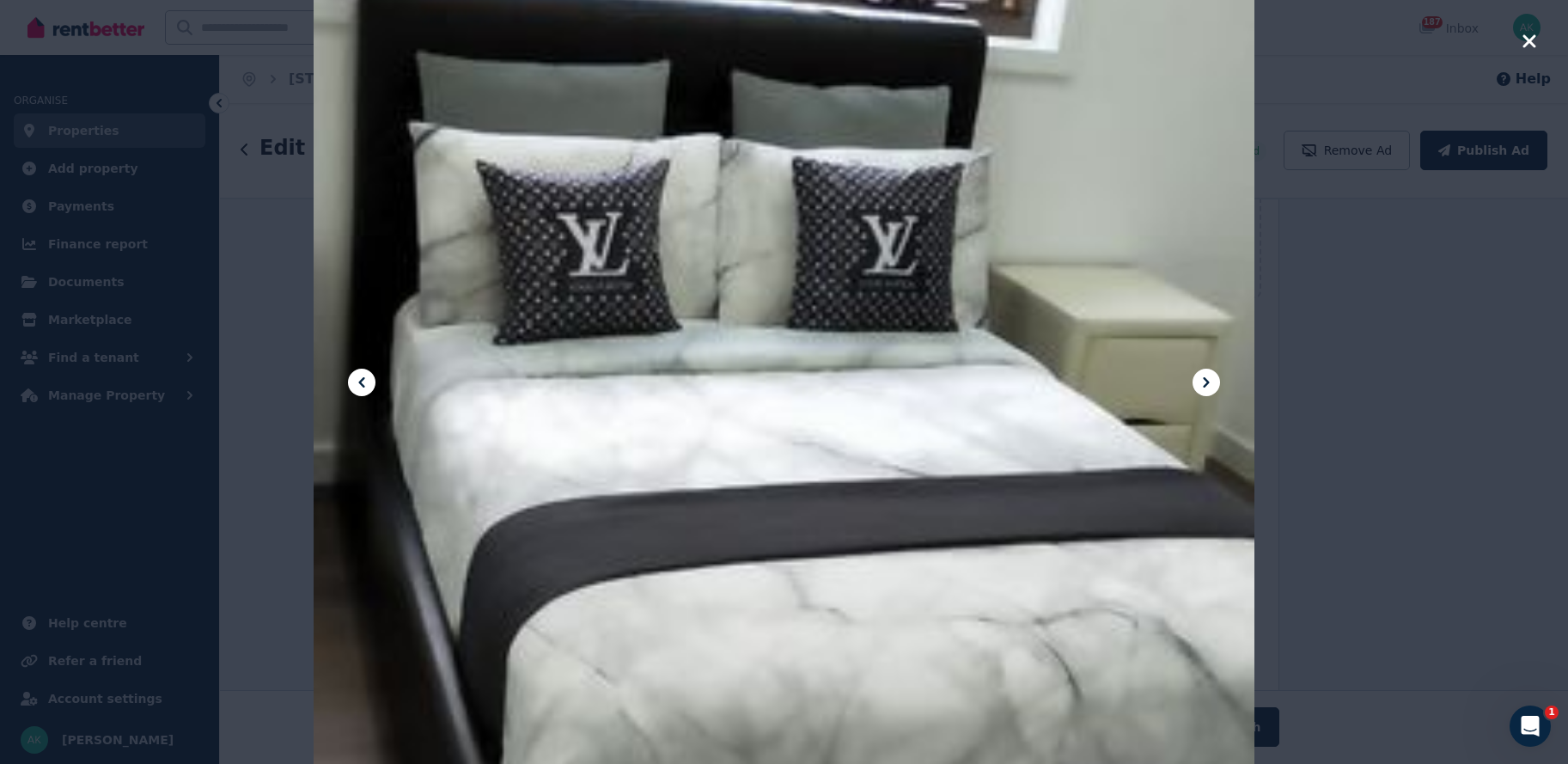
click at [366, 379] on icon at bounding box center [362, 382] width 21 height 21
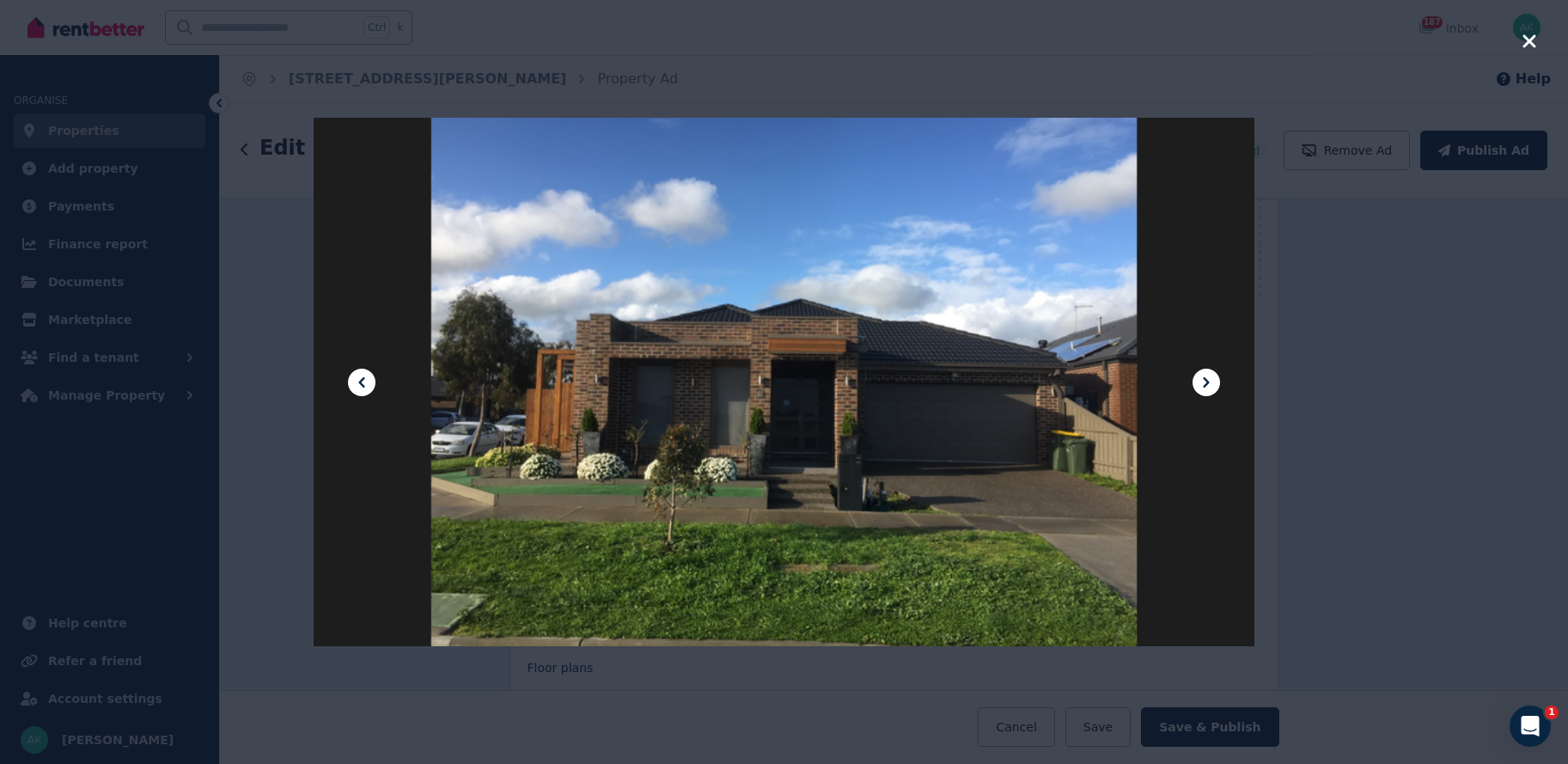
click at [366, 379] on icon at bounding box center [362, 382] width 21 height 21
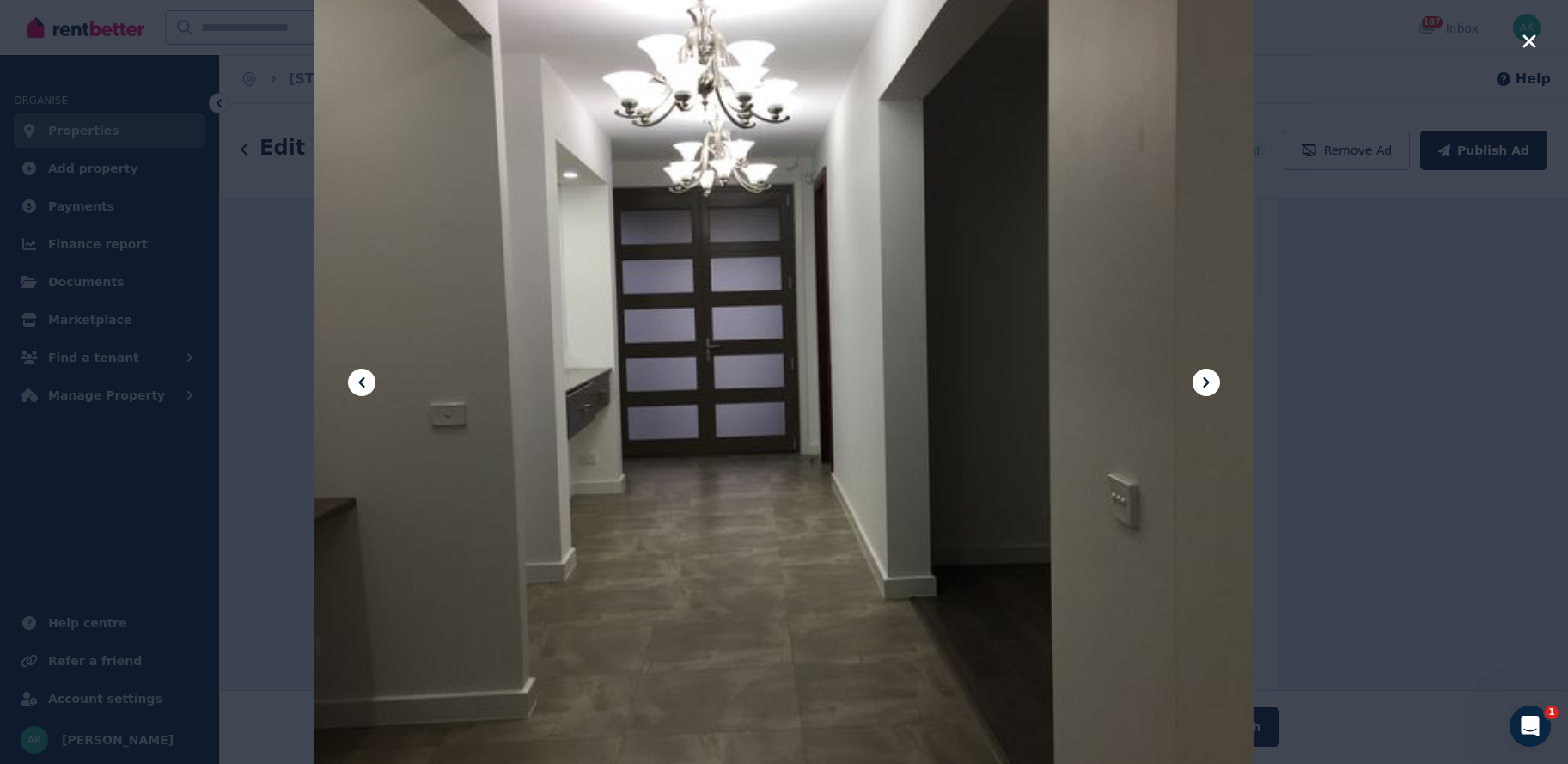
click at [1452, 229] on div at bounding box center [784, 382] width 1568 height 764
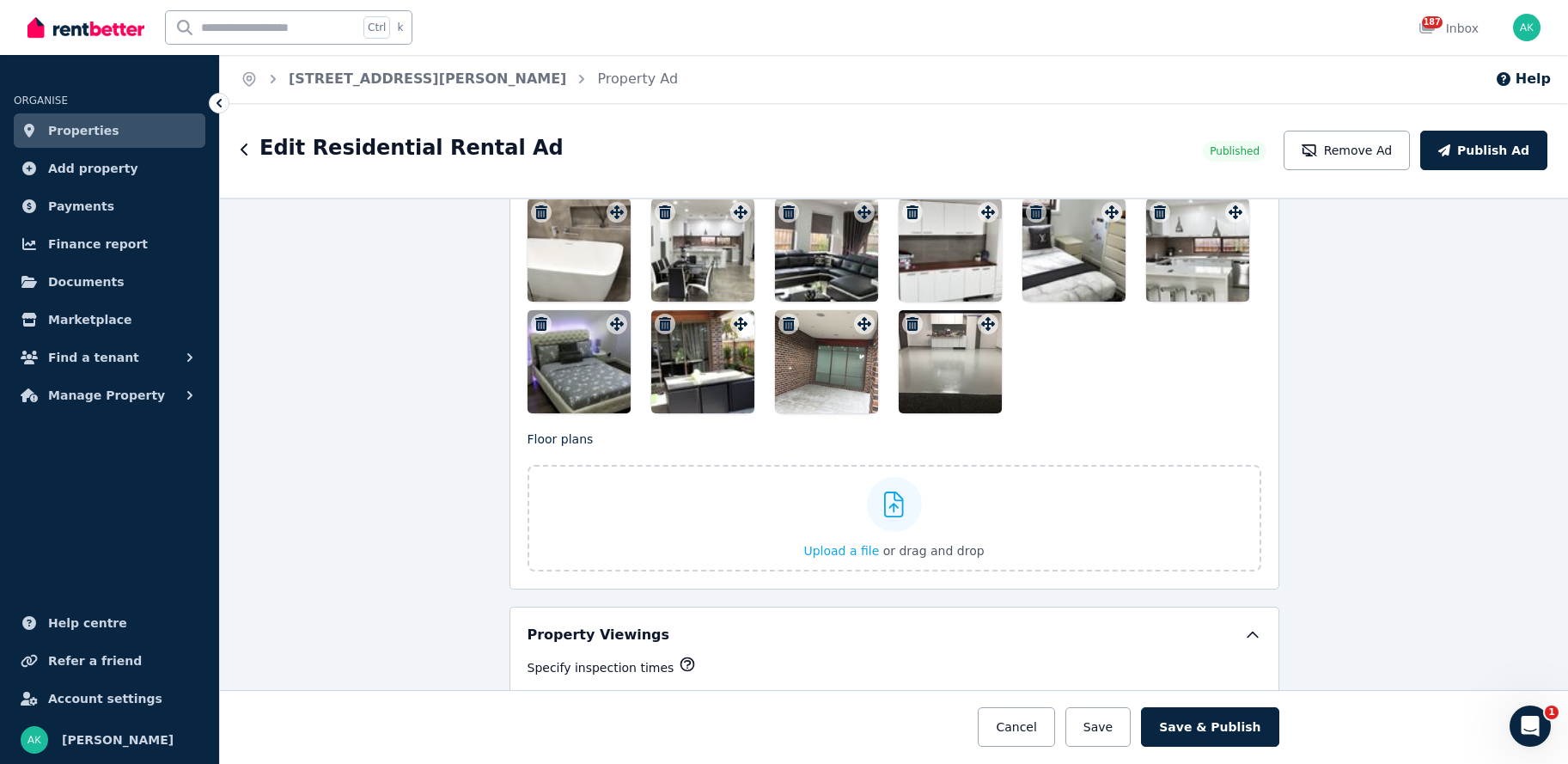
scroll to position [2494, 0]
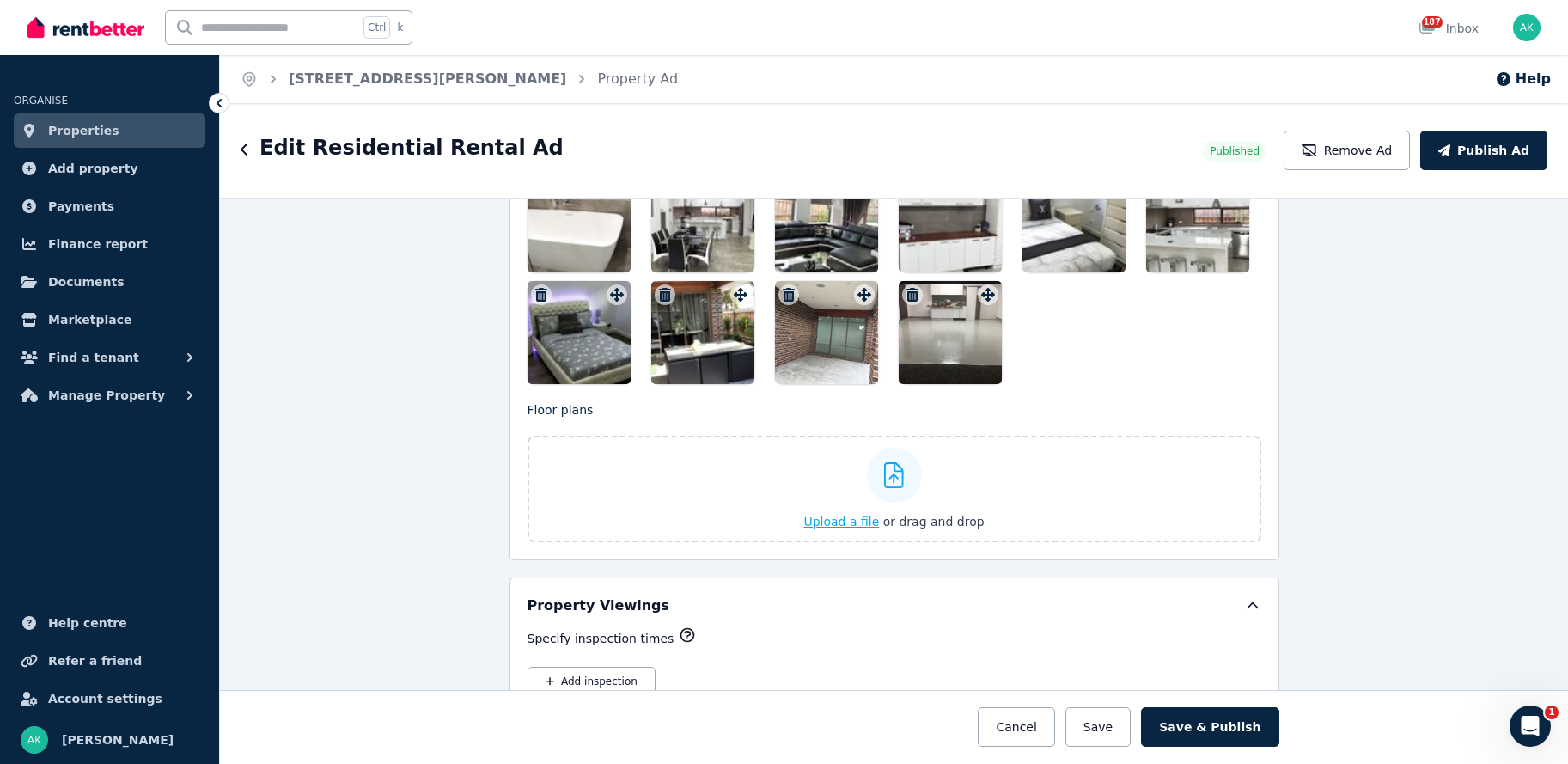
click at [872, 515] on span "Upload a file" at bounding box center [841, 522] width 76 height 14
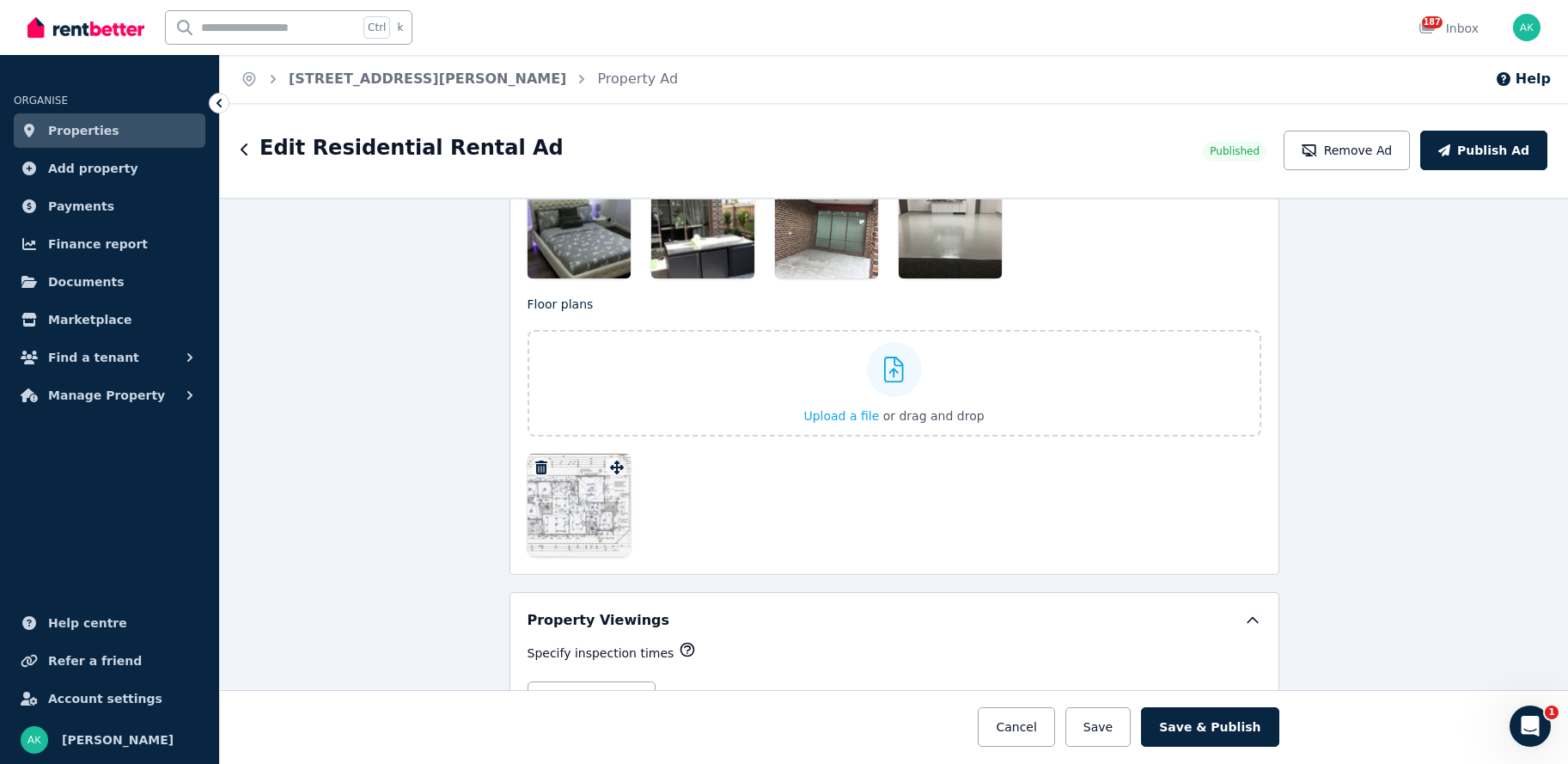
scroll to position [2580, 0]
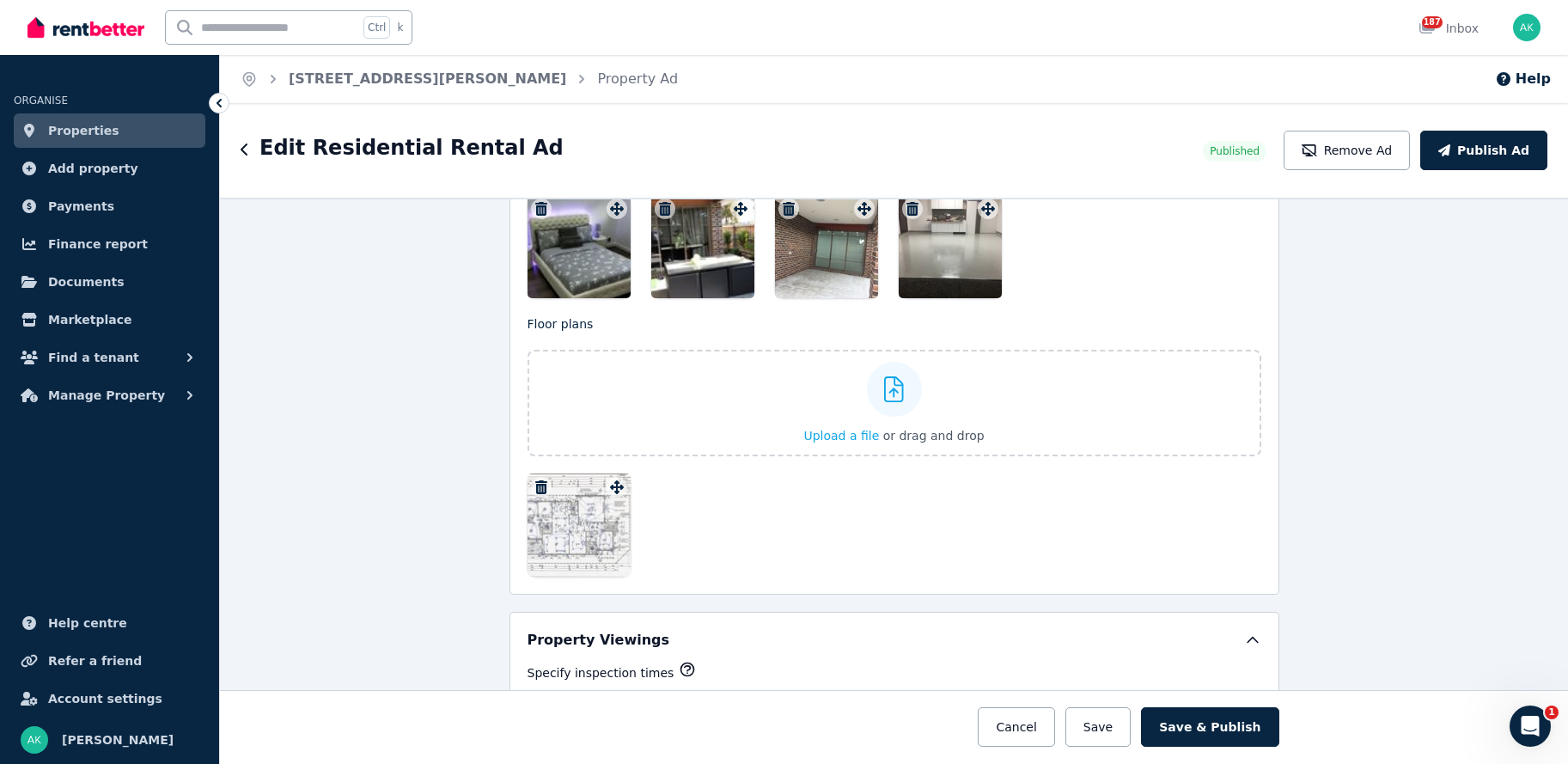
click at [605, 522] on div at bounding box center [579, 525] width 103 height 103
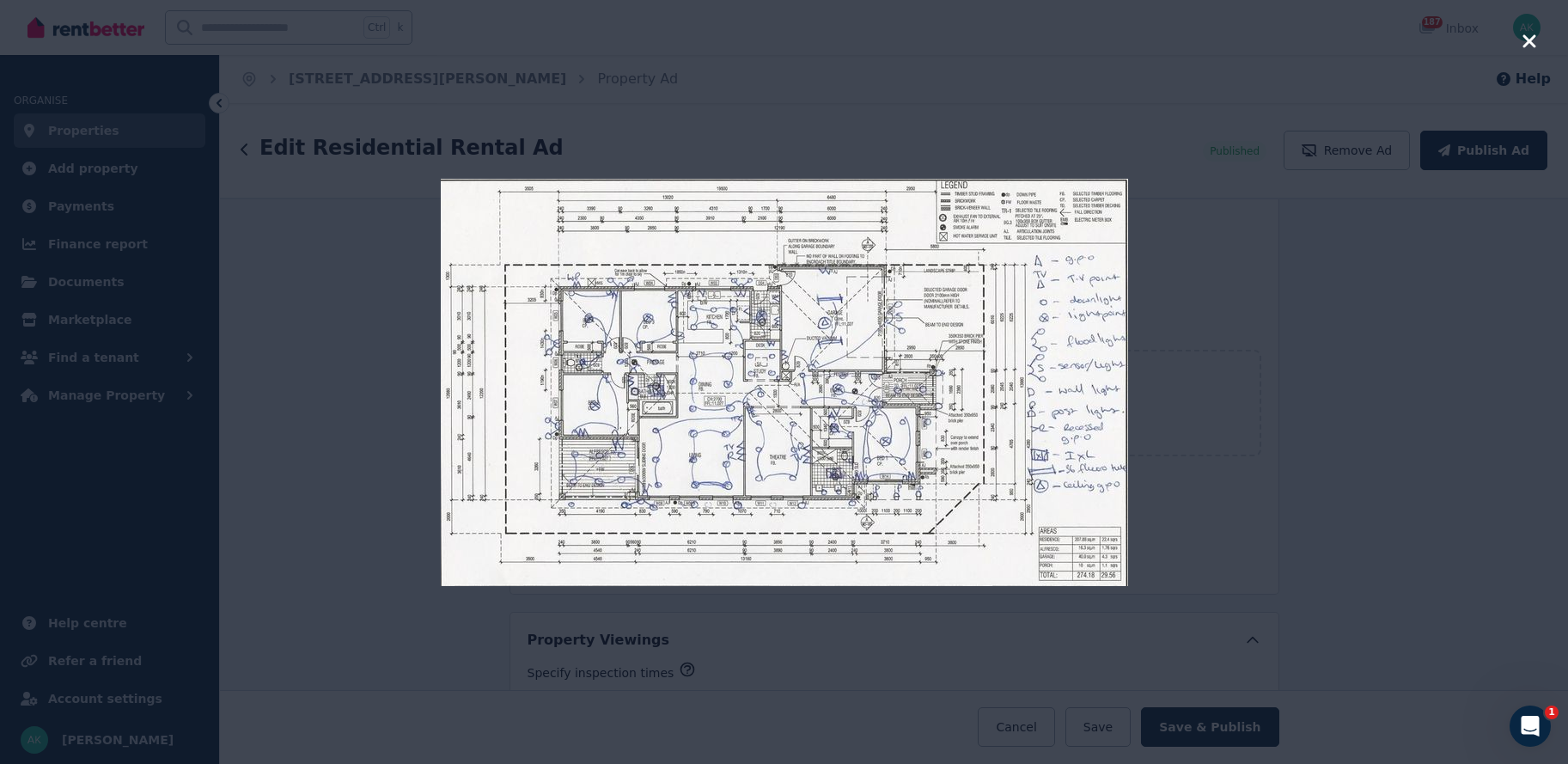
click at [1531, 42] on icon "button" at bounding box center [1529, 41] width 13 height 13
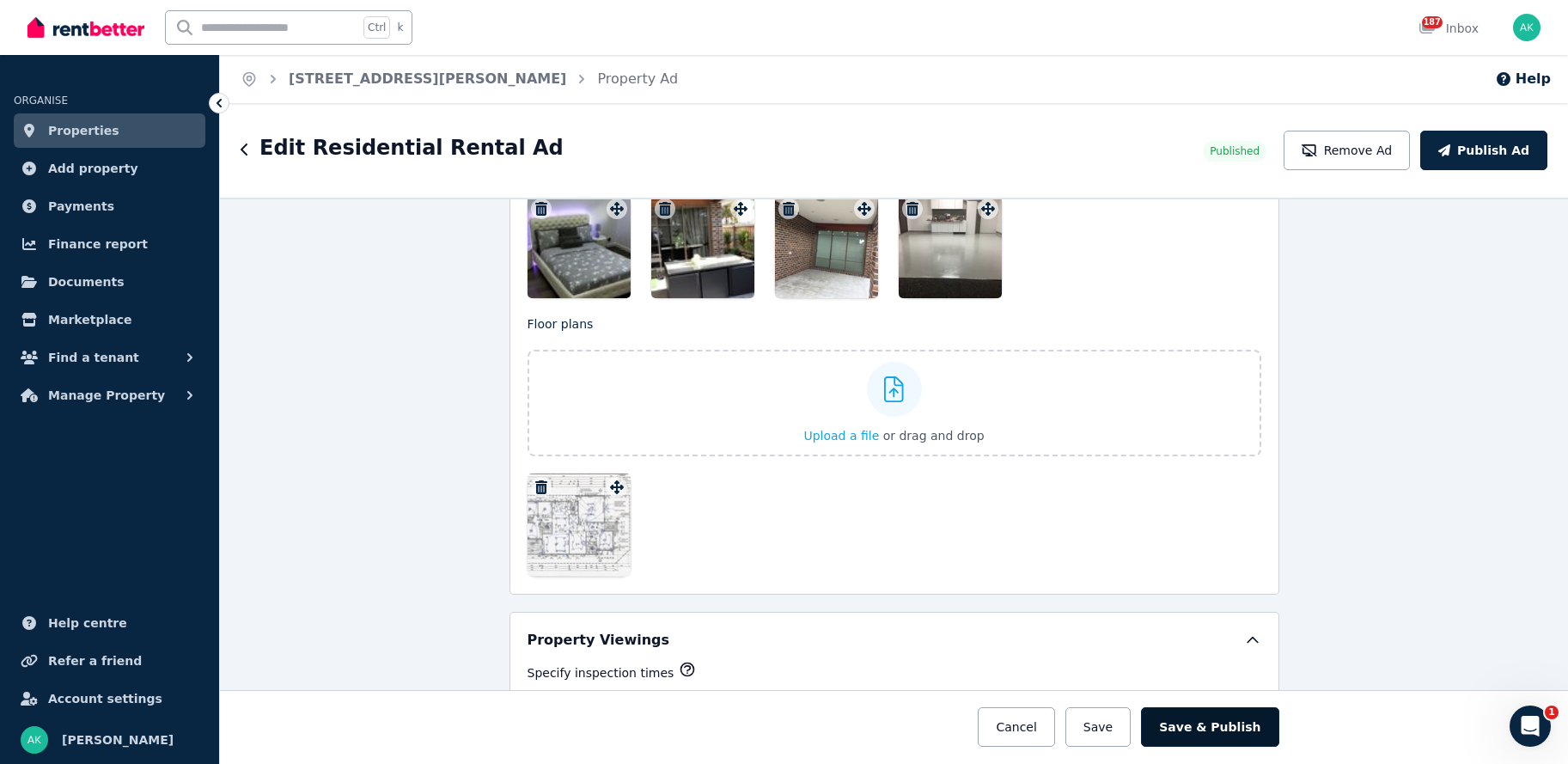
click at [1217, 729] on button "Save & Publish" at bounding box center [1210, 727] width 137 height 40
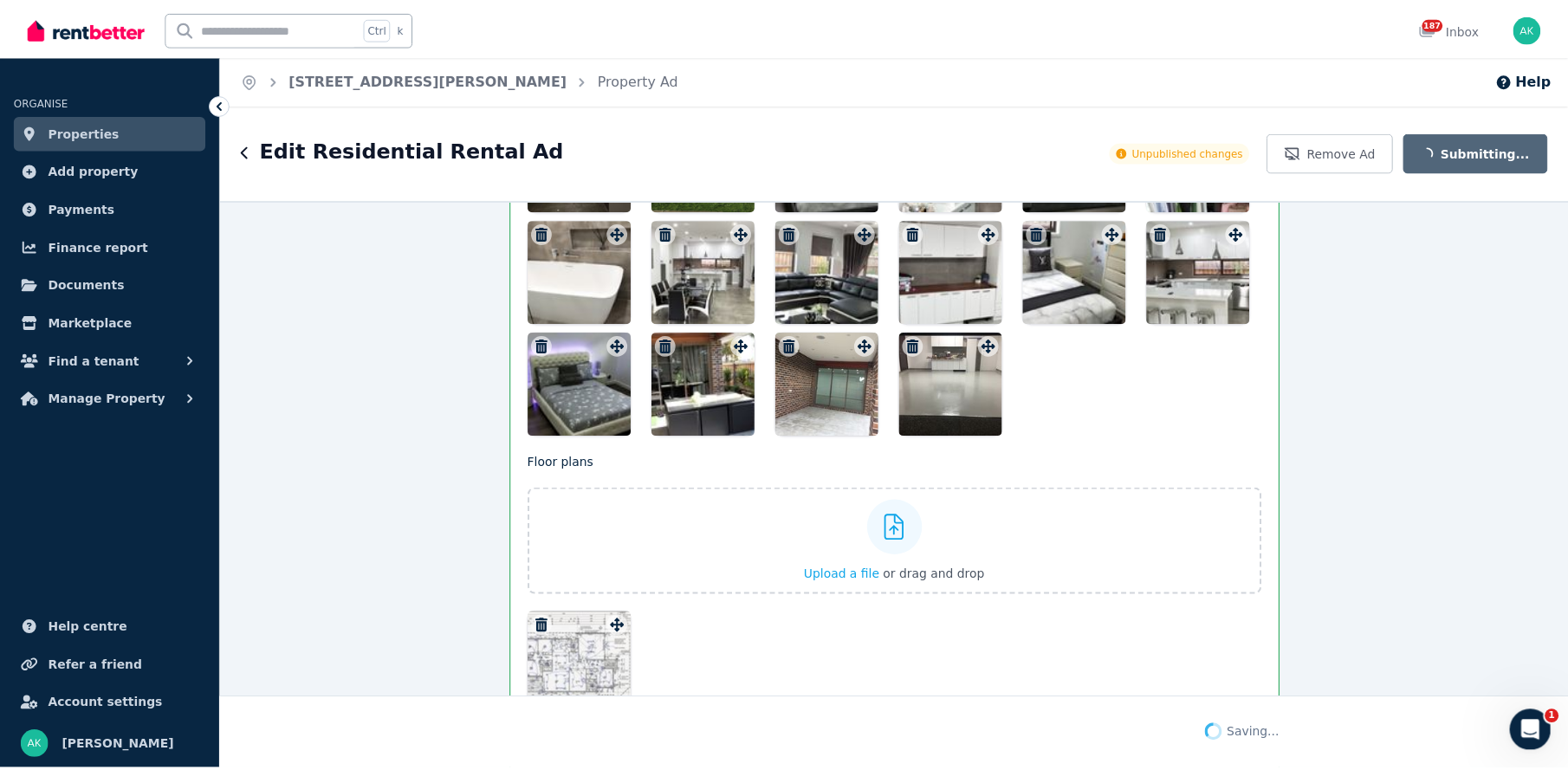
scroll to position [2735, 0]
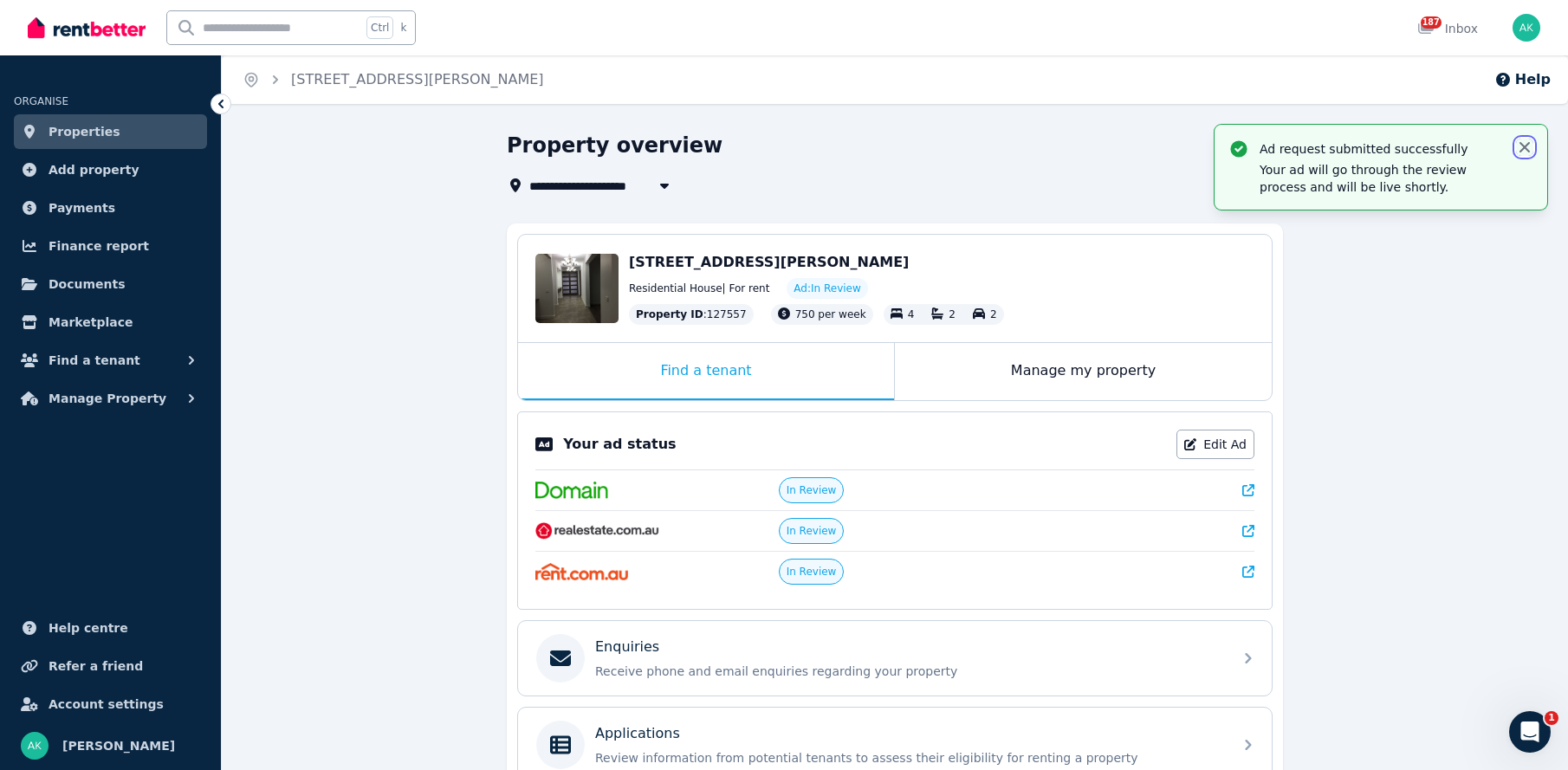
click at [1523, 145] on icon "button" at bounding box center [1525, 147] width 11 height 11
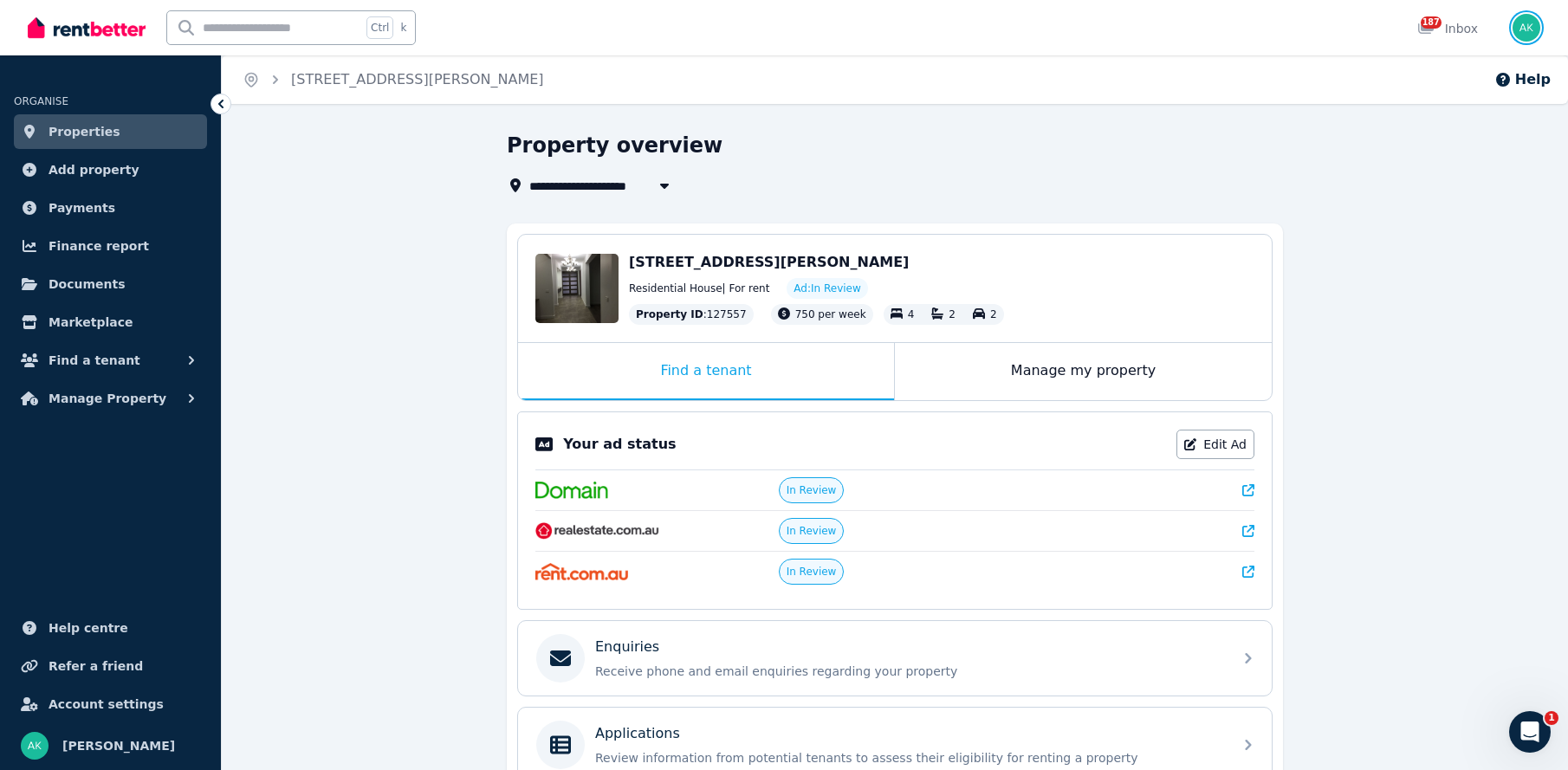
click at [1533, 32] on img "button" at bounding box center [1527, 28] width 28 height 28
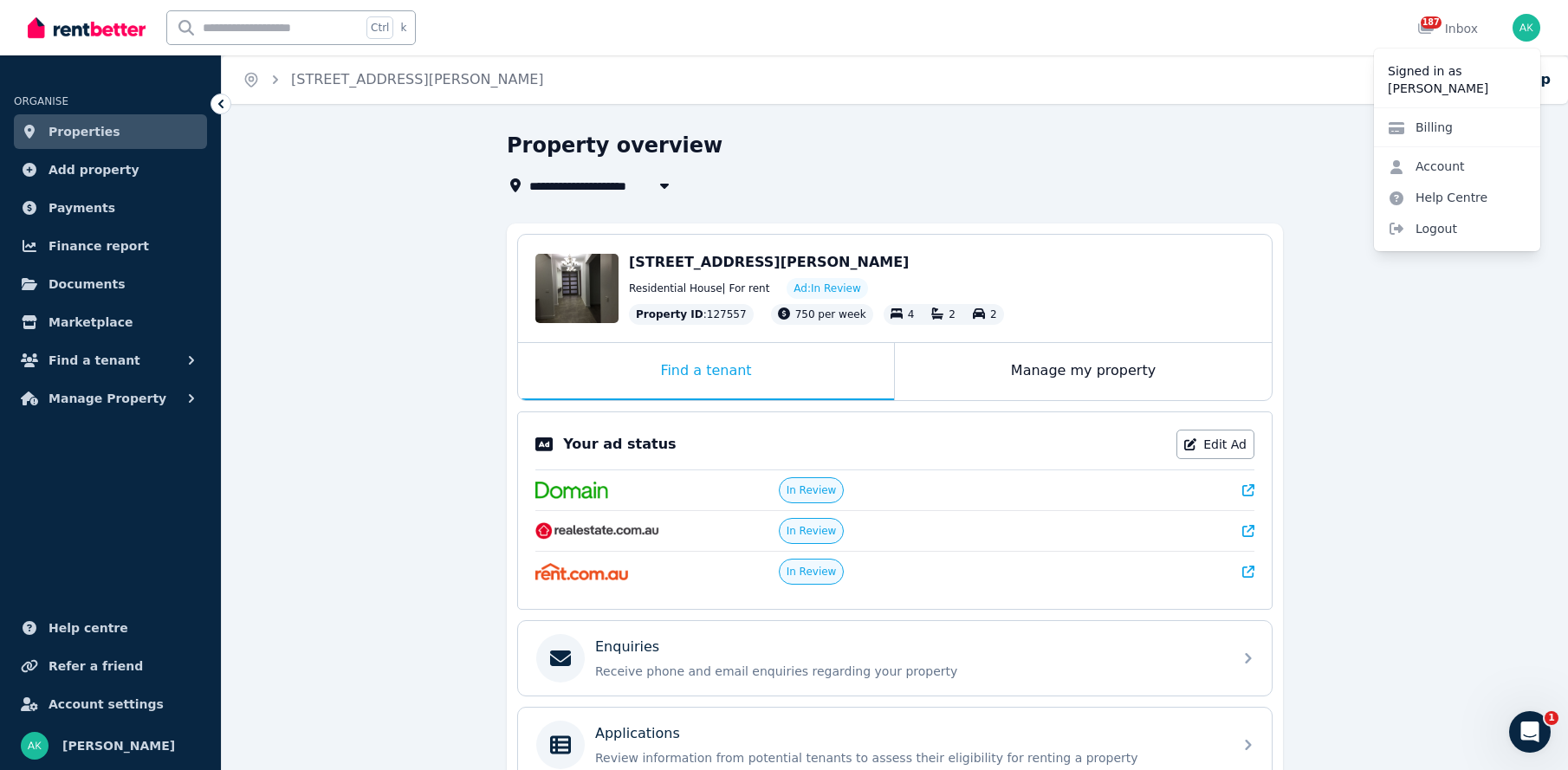
click at [1454, 328] on div "**********" at bounding box center [894, 582] width 1346 height 901
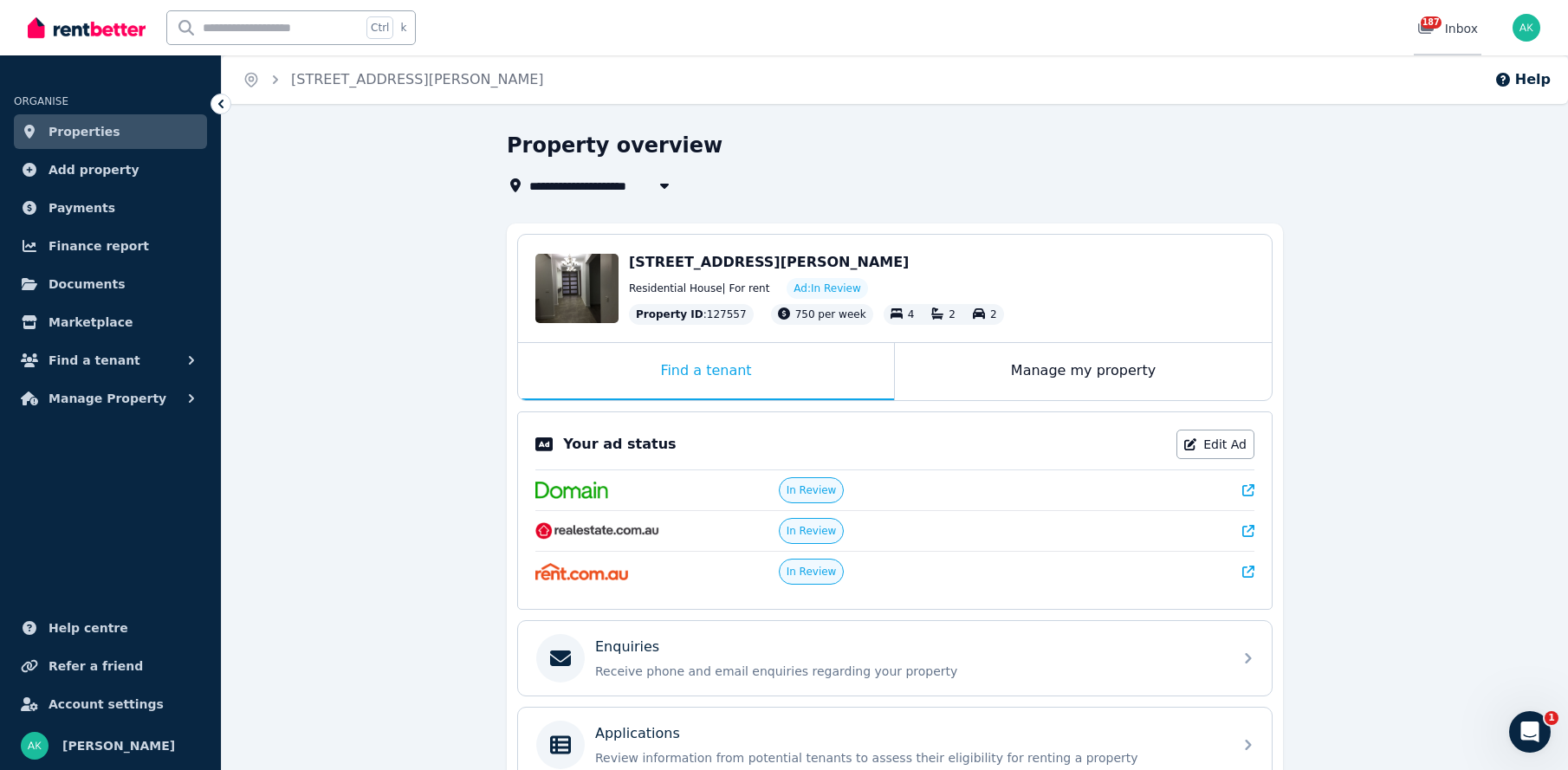
click at [1461, 25] on div "187 Inbox" at bounding box center [1447, 29] width 60 height 18
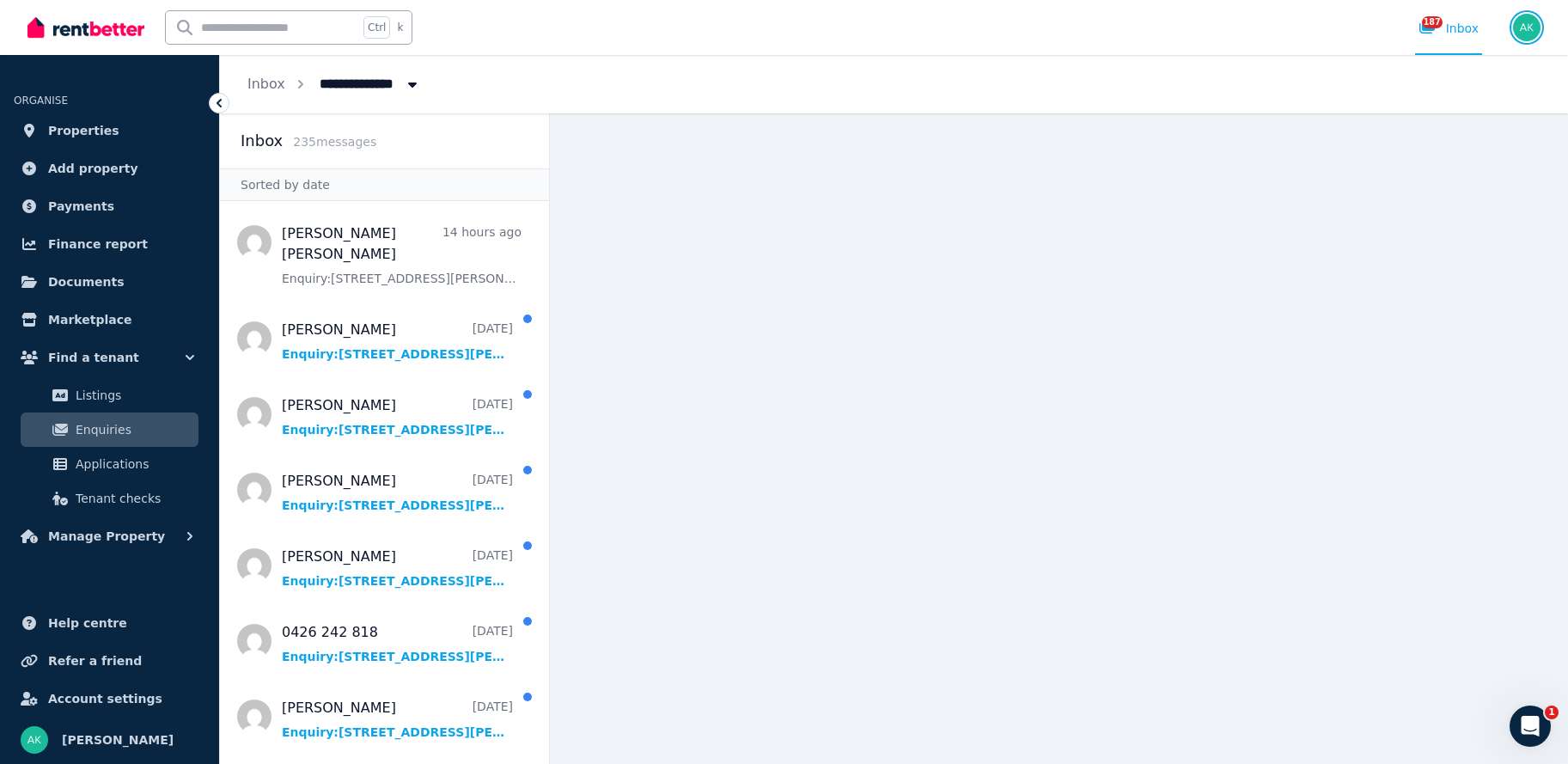
click at [1530, 23] on img "button" at bounding box center [1527, 28] width 28 height 28
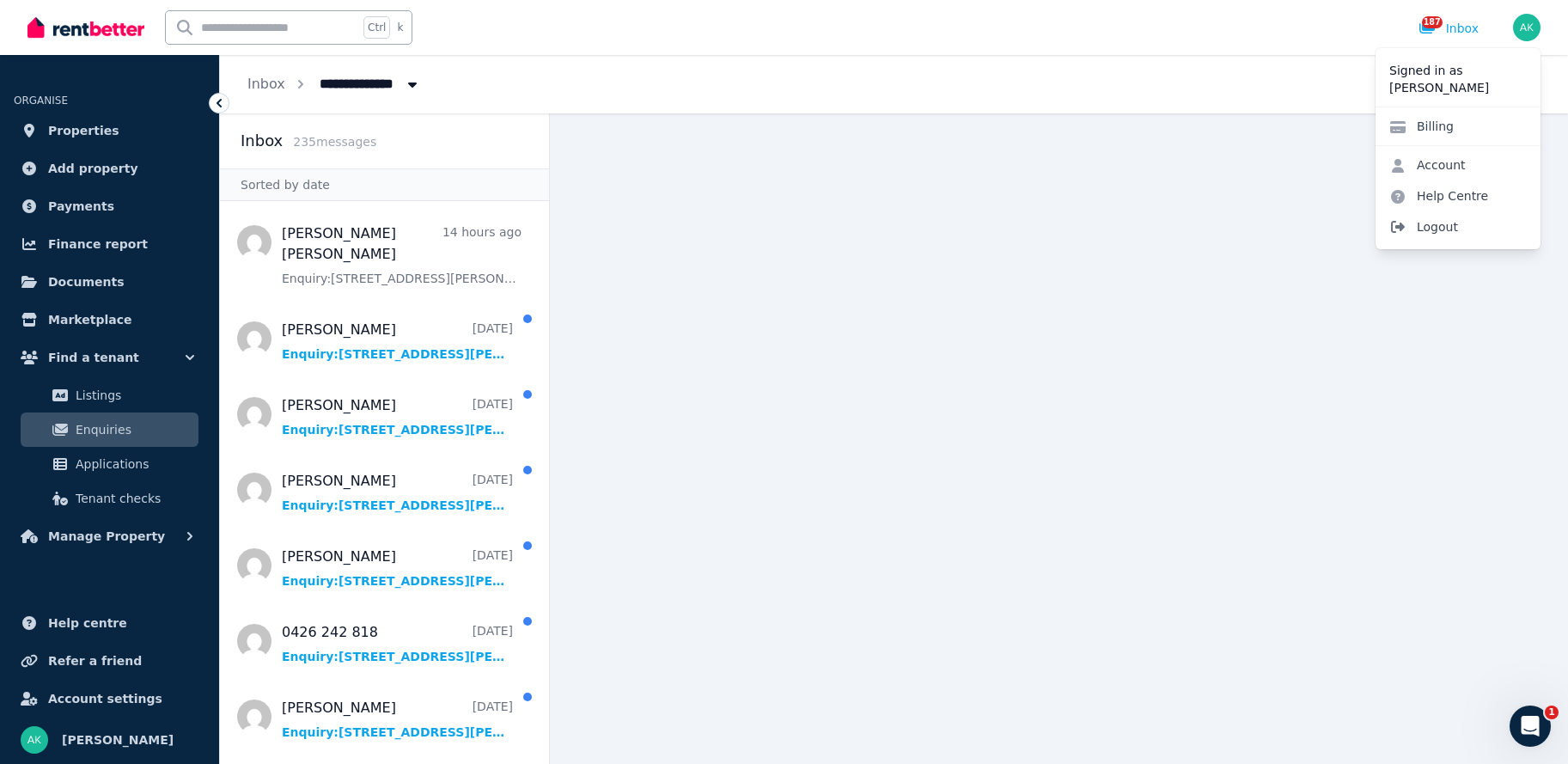
click at [1432, 227] on span "Logout" at bounding box center [1459, 227] width 165 height 31
